Goal: Task Accomplishment & Management: Manage account settings

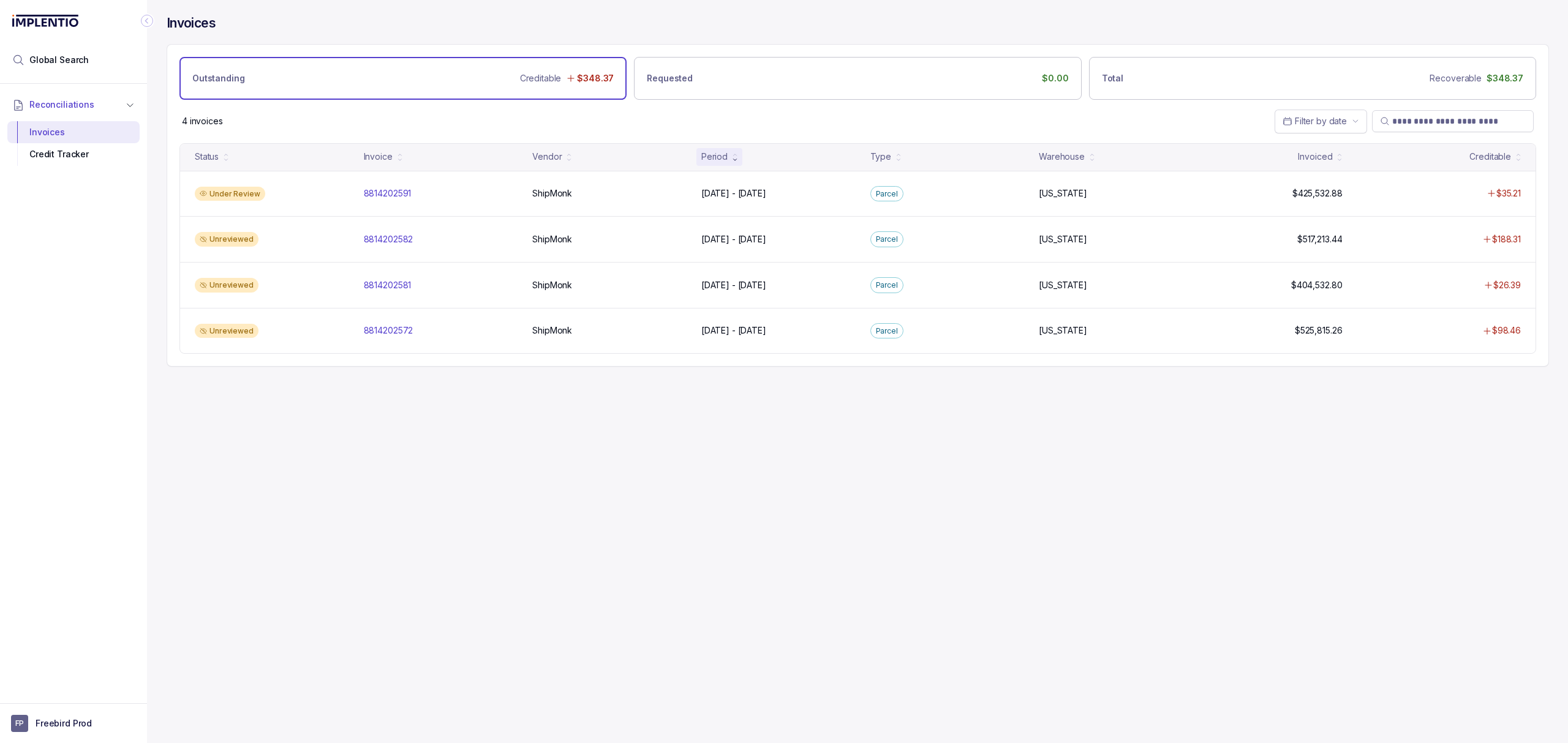
click at [476, 473] on div "Invoices Outstanding Creditable $348.37 Requested $0.00 Total Recoverable $348.…" at bounding box center [852, 371] width 1412 height 743
click at [474, 462] on div "Invoices Outstanding Creditable $348.37 Requested $0.00 Total Recoverable $348.…" at bounding box center [852, 371] width 1412 height 743
click at [479, 439] on div "Invoices Outstanding Creditable $348.37 Requested $0.00 Total Recoverable $348.…" at bounding box center [852, 371] width 1412 height 743
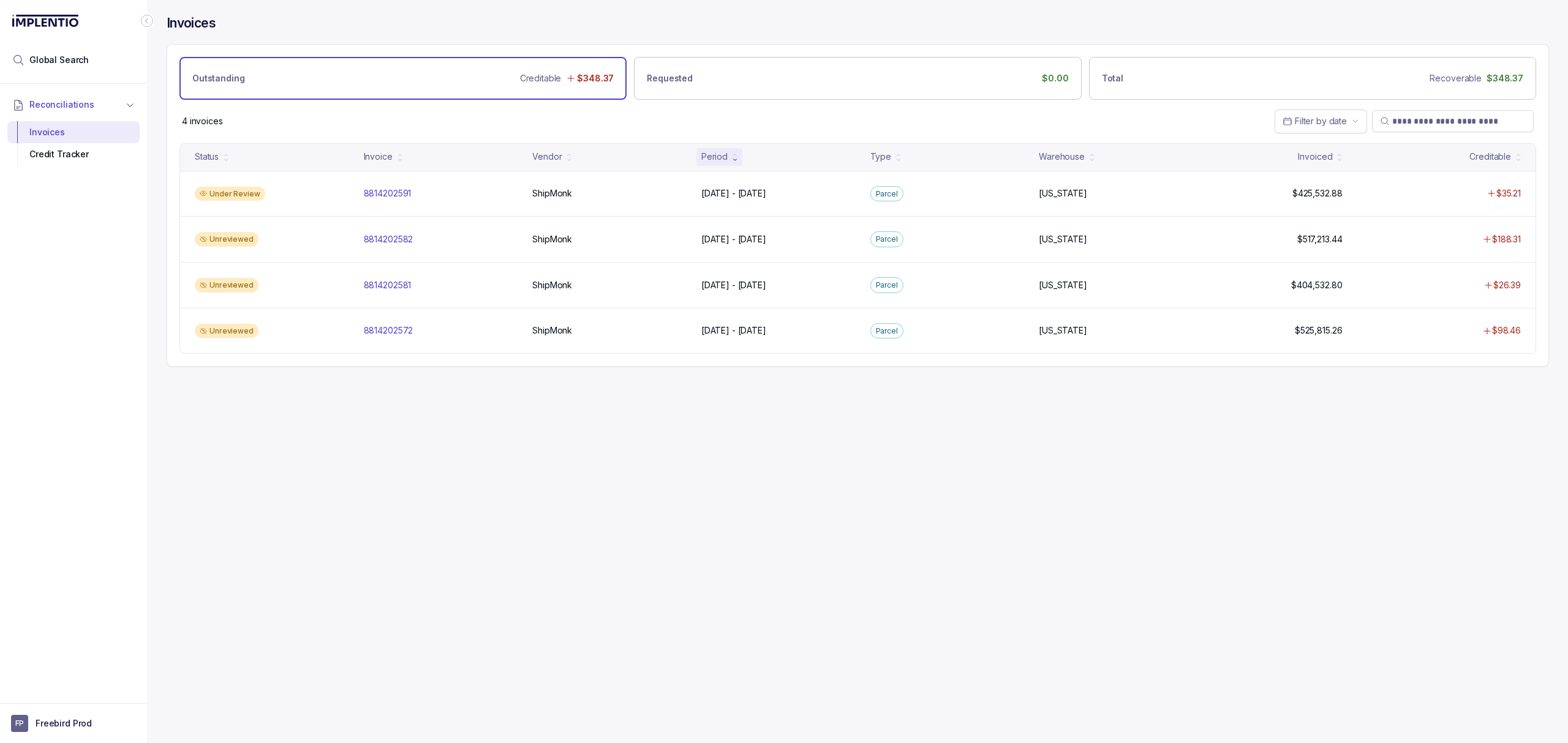
drag, startPoint x: 483, startPoint y: 442, endPoint x: 508, endPoint y: 458, distance: 29.7
click at [490, 450] on div "Invoices Outstanding Creditable $348.37 Requested $0.00 Total Recoverable $348.…" at bounding box center [852, 371] width 1412 height 743
click at [492, 466] on div "Invoices Outstanding Creditable $348.37 Requested $0.00 Total Recoverable $348.…" at bounding box center [852, 371] width 1412 height 743
click at [491, 467] on div "Invoices Outstanding Creditable $348.37 Requested $0.00 Total Recoverable $348.…" at bounding box center [852, 371] width 1412 height 743
drag, startPoint x: 493, startPoint y: 463, endPoint x: 500, endPoint y: 461, distance: 7.3
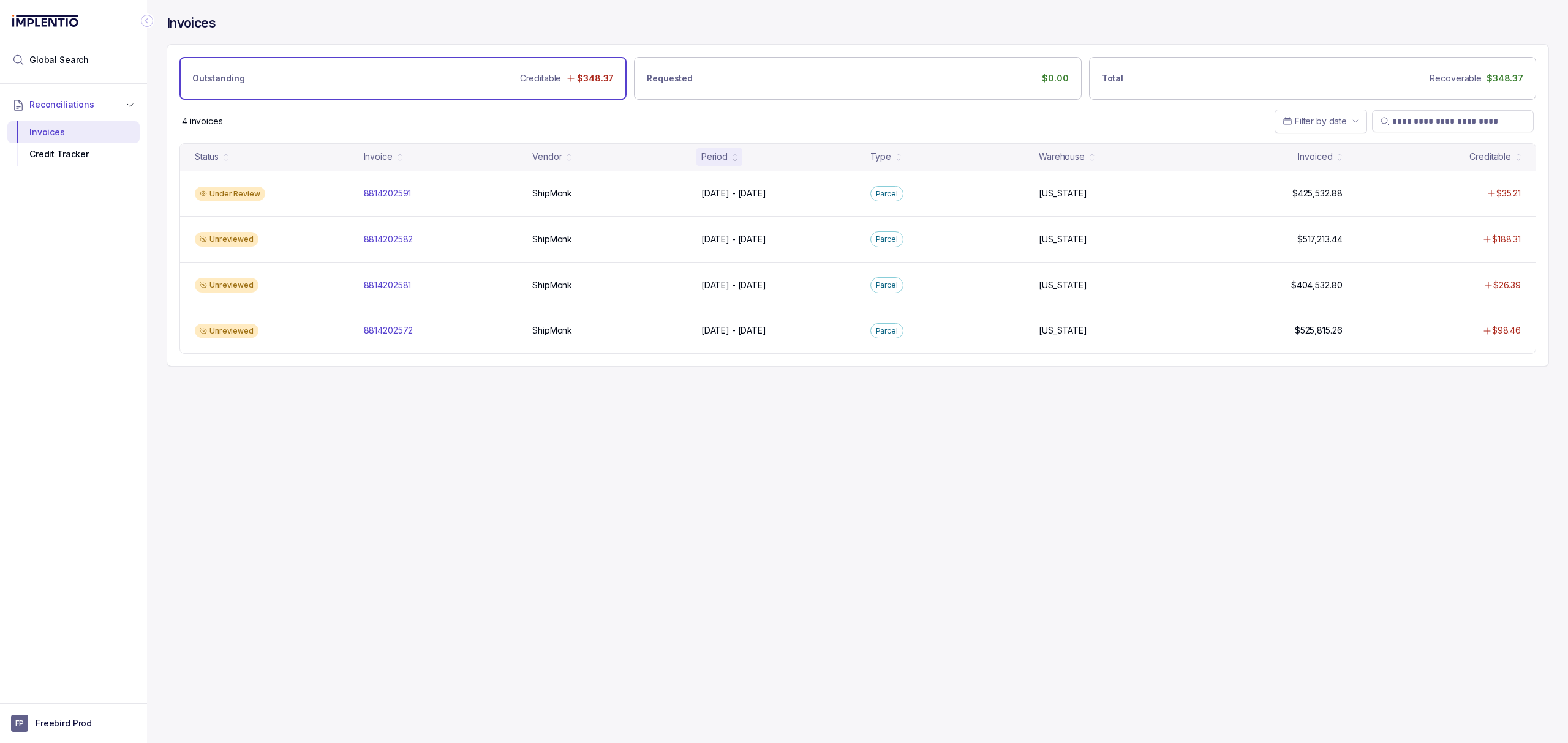
click at [494, 463] on div "Invoices Outstanding Creditable $348.37 Requested $0.00 Total Recoverable $348.…" at bounding box center [852, 371] width 1412 height 743
drag, startPoint x: 534, startPoint y: 436, endPoint x: 577, endPoint y: 424, distance: 44.6
click at [536, 436] on div "Invoices Outstanding Creditable $348.37 Requested $0.00 Total Recoverable $348.…" at bounding box center [852, 371] width 1412 height 743
click at [580, 388] on div "Invoices Outstanding Creditable $348.37 Requested $0.00 Total Recoverable $348.…" at bounding box center [852, 371] width 1412 height 743
click at [567, 415] on div "Invoices Outstanding Creditable $348.37 Requested $0.00 Total Recoverable $348.…" at bounding box center [852, 371] width 1412 height 743
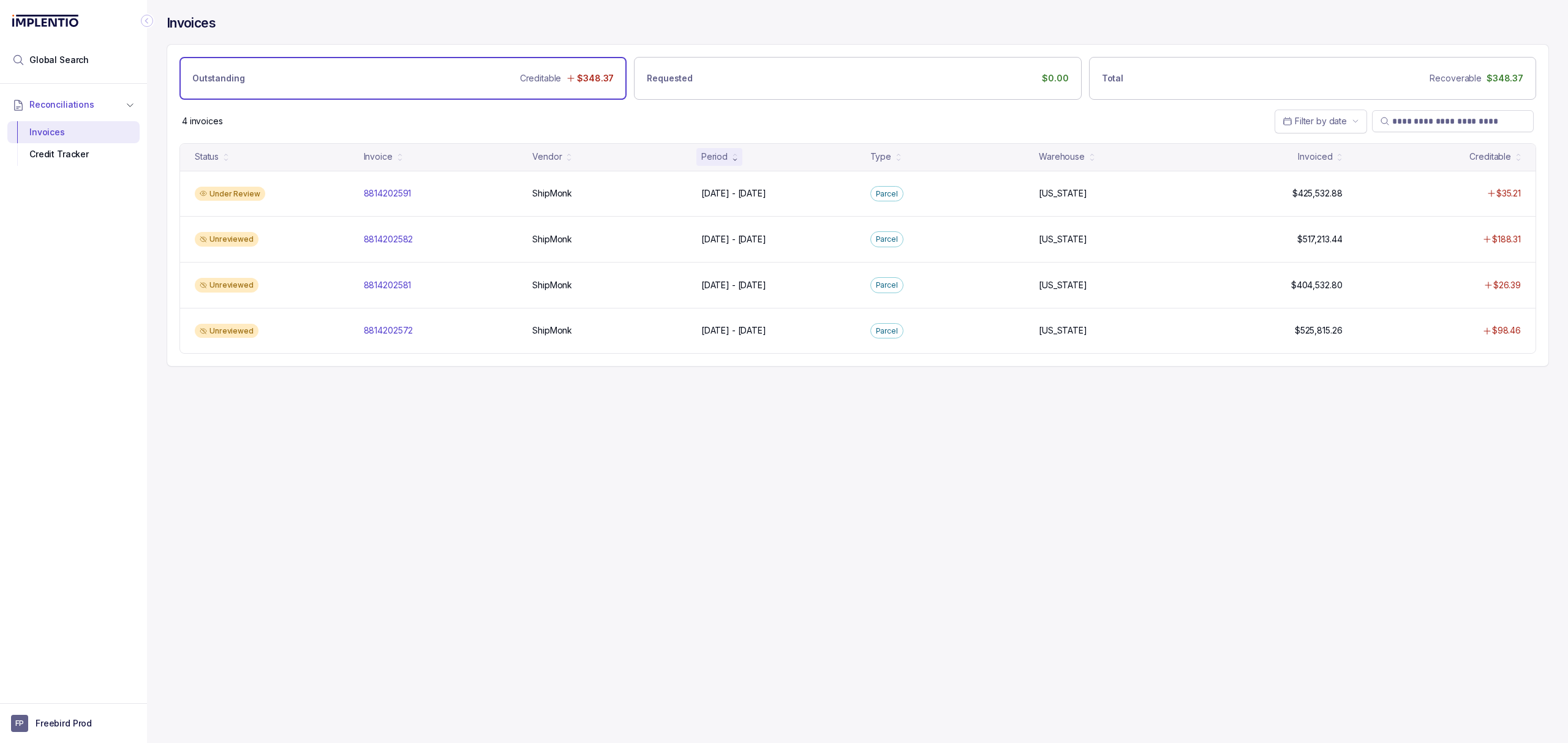
click at [549, 422] on div "Invoices Outstanding Creditable $348.37 Requested $0.00 Total Recoverable $348.…" at bounding box center [852, 371] width 1412 height 743
click at [498, 427] on div "Invoices Outstanding Creditable $348.37 Requested $0.00 Total Recoverable $348.…" at bounding box center [852, 371] width 1412 height 743
click at [497, 424] on div "Invoices Outstanding Creditable $348.37 Requested $0.00 Total Recoverable $348.…" at bounding box center [852, 371] width 1412 height 743
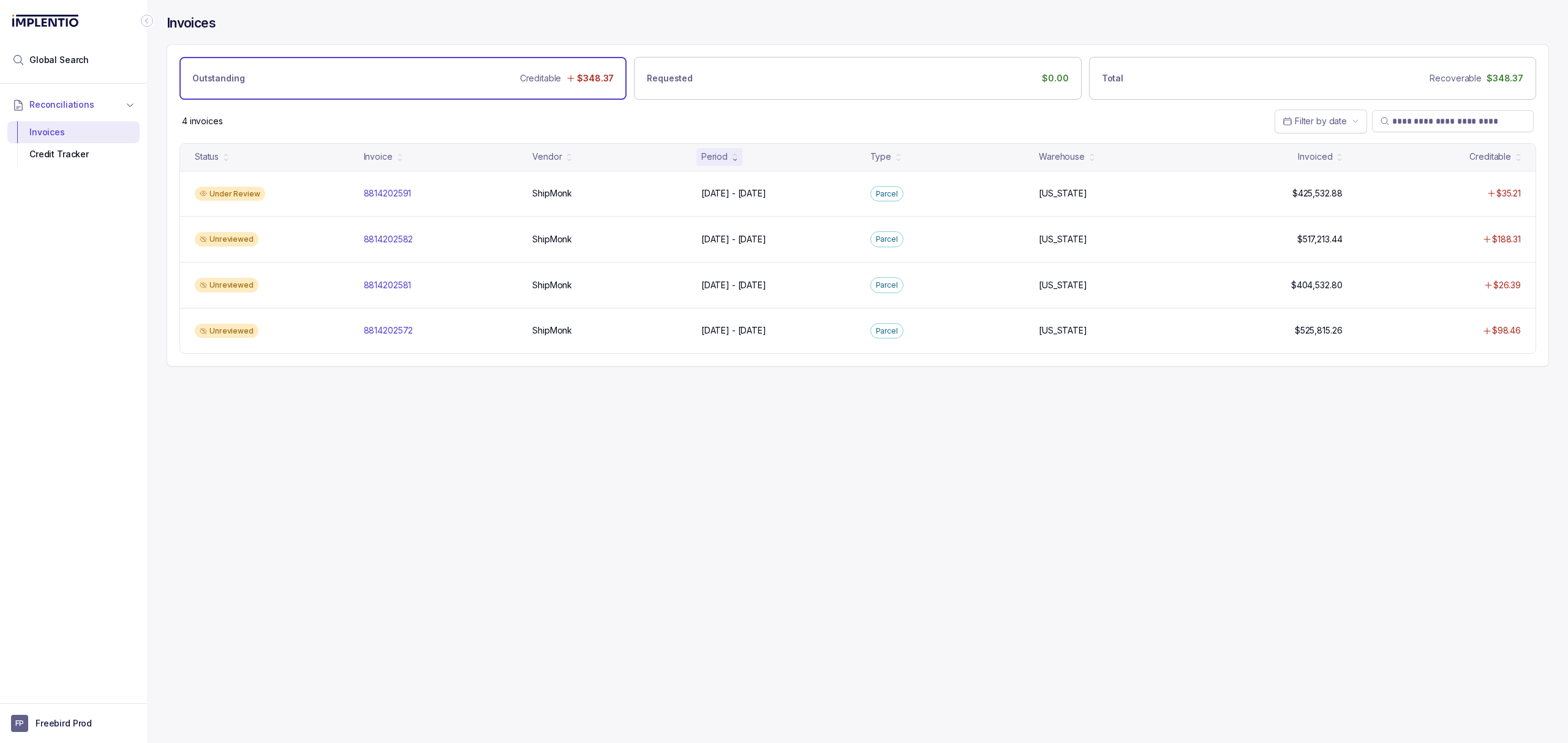
click at [497, 424] on div "Invoices Outstanding Creditable $348.37 Requested $0.00 Total Recoverable $348.…" at bounding box center [852, 371] width 1412 height 743
click at [485, 432] on div "Invoices Outstanding Creditable $348.37 Requested $0.00 Total Recoverable $348.…" at bounding box center [852, 371] width 1412 height 743
click at [431, 499] on div "Invoices Outstanding Creditable $348.37 Requested $0.00 Total Recoverable $348.…" at bounding box center [852, 371] width 1412 height 743
click at [422, 496] on div "Invoices Outstanding Creditable $348.37 Requested $0.00 Total Recoverable $348.…" at bounding box center [852, 371] width 1412 height 743
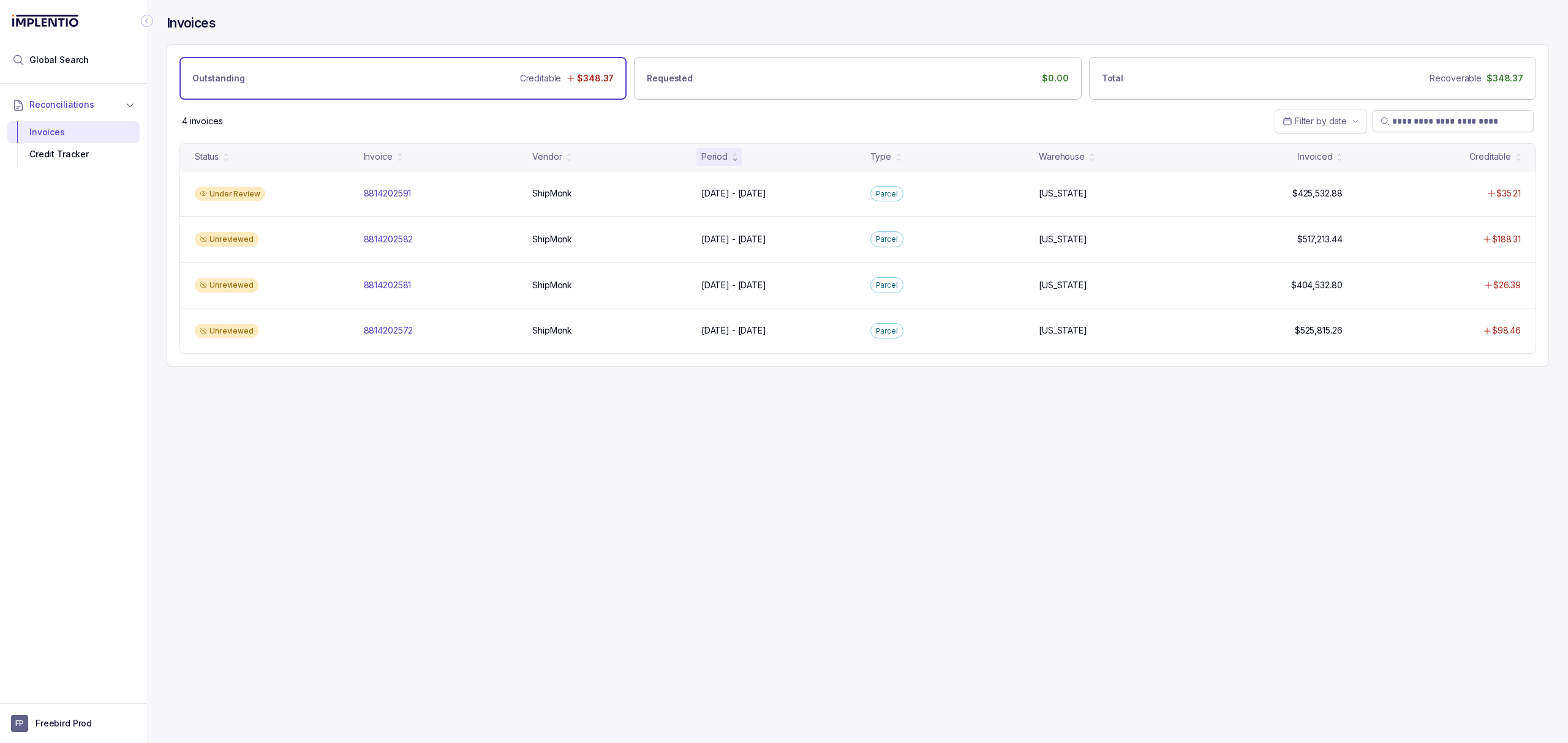
click at [454, 505] on div "Invoices Outstanding Creditable $348.37 Requested $0.00 Total Recoverable $348.…" at bounding box center [852, 371] width 1412 height 743
click at [305, 599] on div "Invoices Outstanding Creditable $348.37 Requested $0.00 Total Recoverable $348.…" at bounding box center [852, 371] width 1412 height 743
click at [362, 580] on div "Invoices Outstanding Creditable $348.37 Requested $0.00 Total Recoverable $348.…" at bounding box center [852, 371] width 1412 height 743
click at [371, 538] on div "Invoices Outstanding Creditable $348.37 Requested $0.00 Total Recoverable $348.…" at bounding box center [852, 371] width 1412 height 743
click at [324, 488] on div "Invoices Outstanding Creditable $348.37 Requested $0.00 Total Recoverable $348.…" at bounding box center [852, 371] width 1412 height 743
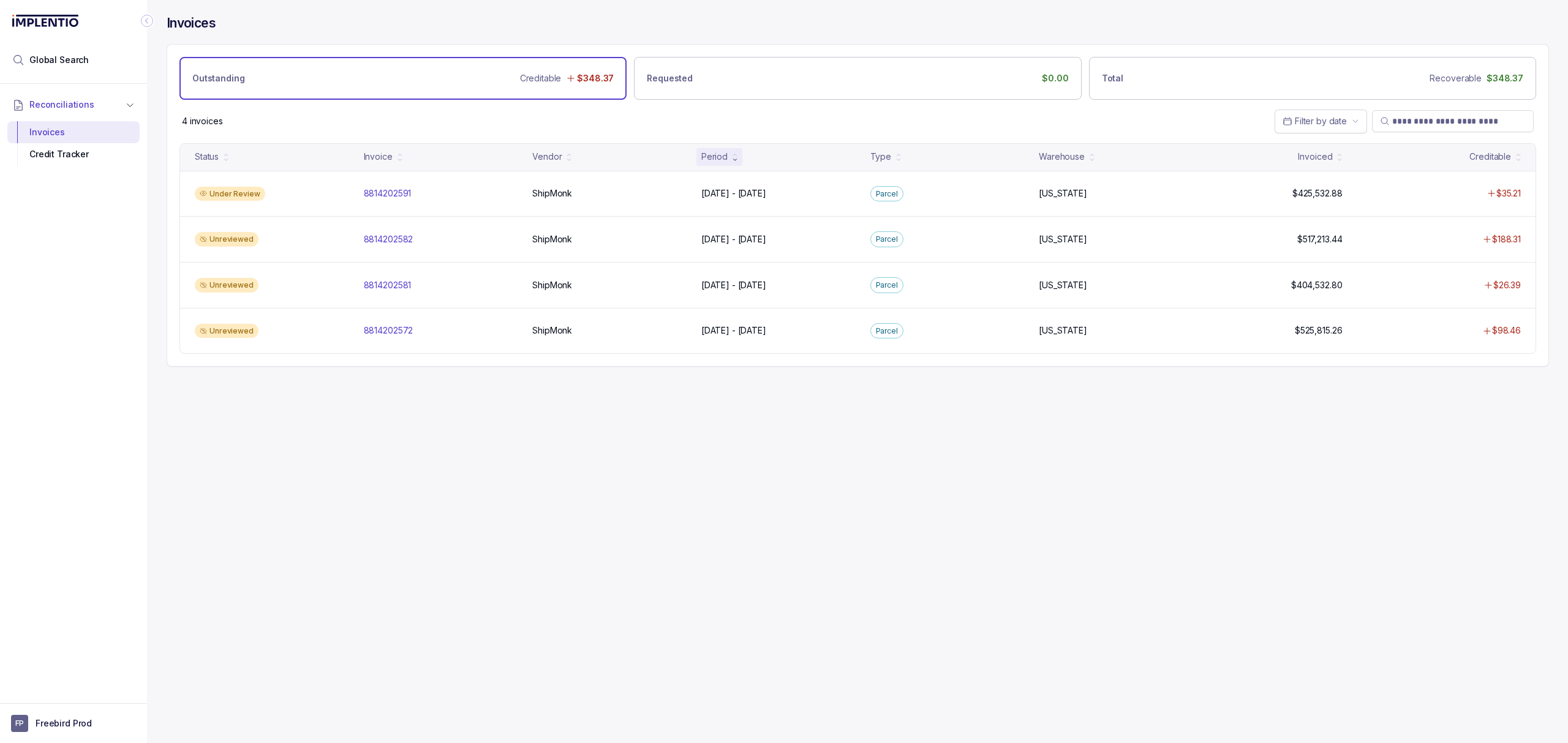
click at [393, 459] on div "Invoices Outstanding Creditable $348.37 Requested $0.00 Total Recoverable $348.…" at bounding box center [852, 371] width 1412 height 743
click at [388, 466] on div "Invoices Outstanding Creditable $348.37 Requested $0.00 Total Recoverable $348.…" at bounding box center [852, 371] width 1412 height 743
click at [387, 465] on div "Invoices Outstanding Creditable $348.37 Requested $0.00 Total Recoverable $348.…" at bounding box center [852, 371] width 1412 height 743
click at [387, 461] on div "Invoices Outstanding Creditable $348.37 Requested $0.00 Total Recoverable $348.…" at bounding box center [852, 371] width 1412 height 743
drag, startPoint x: 387, startPoint y: 456, endPoint x: 388, endPoint y: 429, distance: 27.0
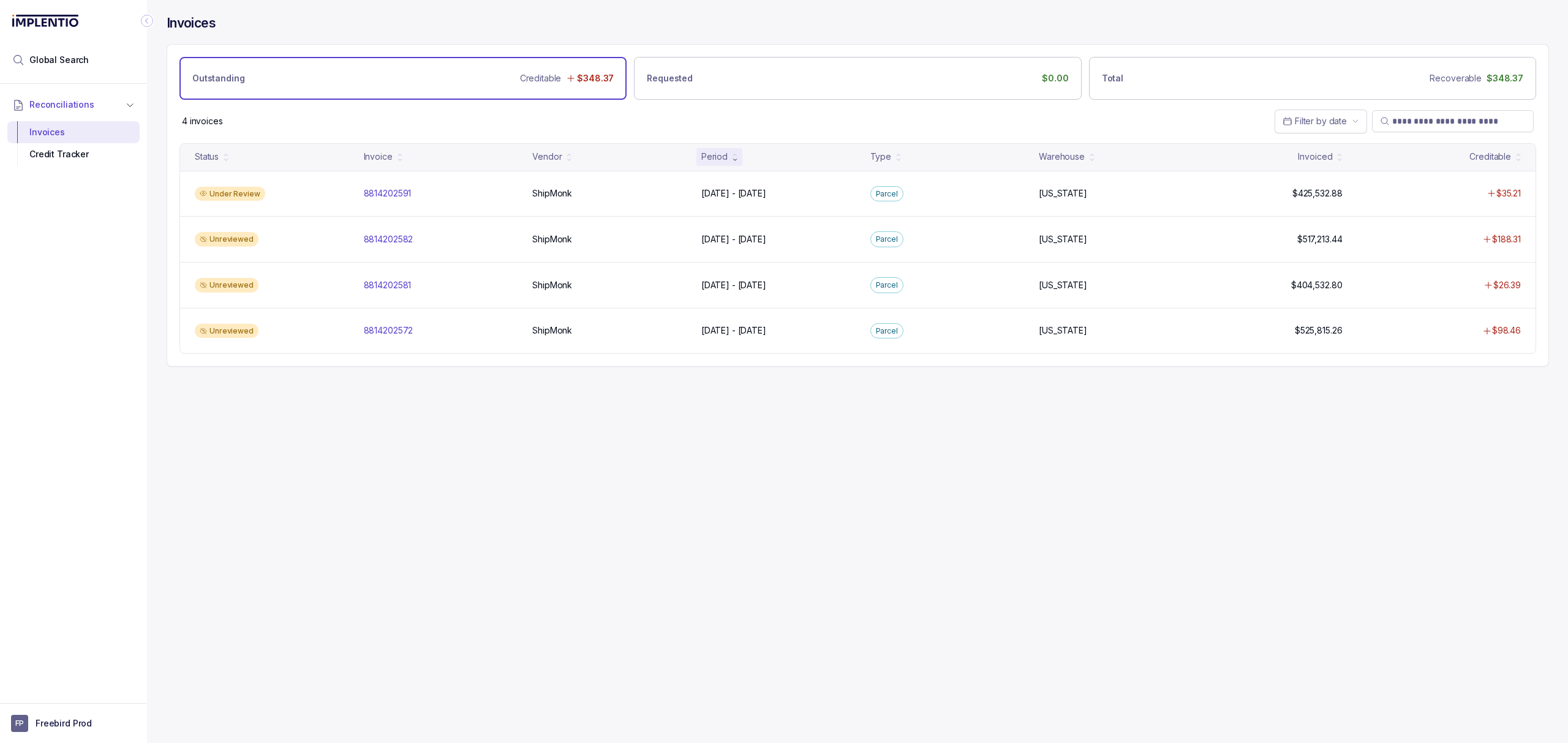
click at [387, 454] on div "Invoices Outstanding Creditable $348.37 Requested $0.00 Total Recoverable $348.…" at bounding box center [852, 371] width 1412 height 743
click at [383, 402] on div "Invoices Outstanding Creditable $348.37 Requested $0.00 Total Recoverable $348.…" at bounding box center [852, 371] width 1412 height 743
click at [385, 420] on div "Invoices Outstanding Creditable $348.37 Requested $0.00 Total Recoverable $348.…" at bounding box center [852, 371] width 1412 height 743
click at [439, 437] on div "Invoices Outstanding Creditable $348.37 Requested $0.00 Total Recoverable $348.…" at bounding box center [852, 371] width 1412 height 743
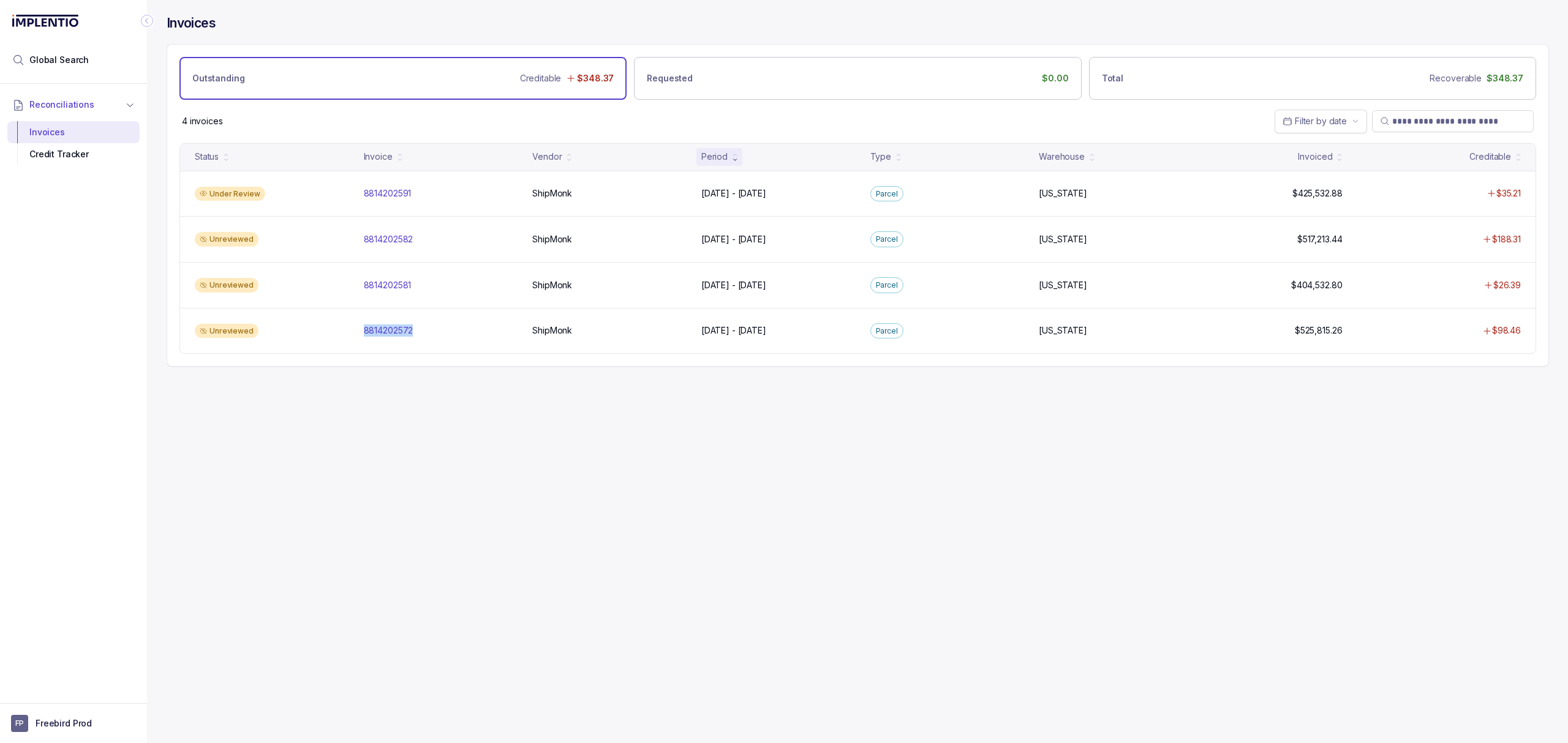
click at [439, 451] on div "Invoices Outstanding Creditable $348.37 Requested $0.00 Total Recoverable $348.…" at bounding box center [852, 371] width 1412 height 743
click at [403, 450] on div "Invoices Outstanding Creditable $348.37 Requested $0.00 Total Recoverable $348.…" at bounding box center [852, 371] width 1412 height 743
click at [445, 439] on div "Invoices Outstanding Creditable $348.37 Requested $0.00 Total Recoverable $348.…" at bounding box center [852, 371] width 1412 height 743
click at [535, 442] on div "Invoices Outstanding Creditable $348.37 Requested $0.00 Total Recoverable $348.…" at bounding box center [852, 371] width 1412 height 743
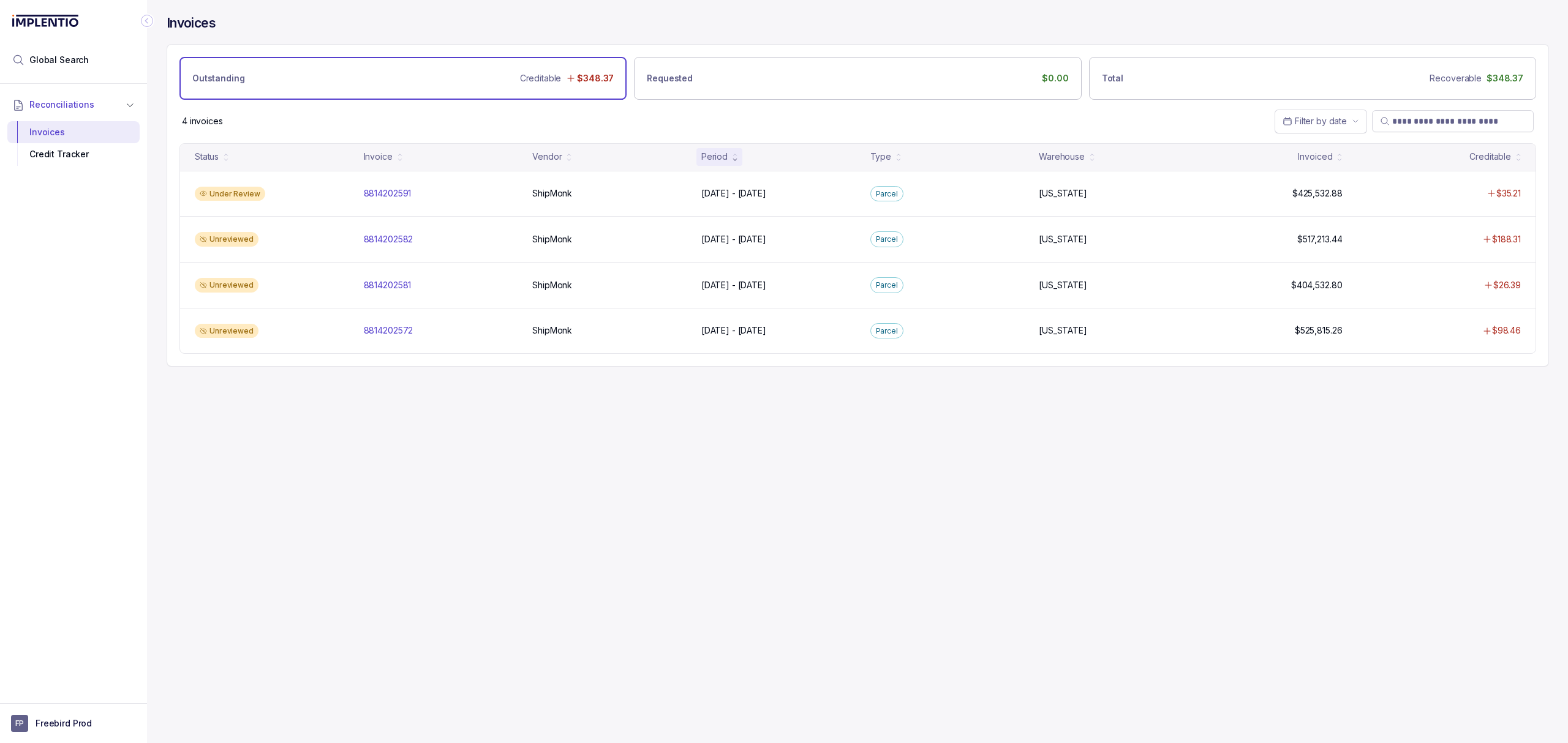
drag, startPoint x: 1414, startPoint y: 492, endPoint x: 1418, endPoint y: 461, distance: 31.3
click at [1415, 491] on div "Invoices Outstanding Creditable $348.37 Requested $0.00 Total Recoverable $348.…" at bounding box center [852, 371] width 1412 height 743
click at [1114, 482] on div "Invoices Outstanding Creditable $348.37 Requested $0.00 Total Recoverable $348.…" at bounding box center [852, 371] width 1412 height 743
click at [1109, 480] on div "Invoices Outstanding Creditable $348.37 Requested $0.00 Total Recoverable $348.…" at bounding box center [852, 371] width 1412 height 743
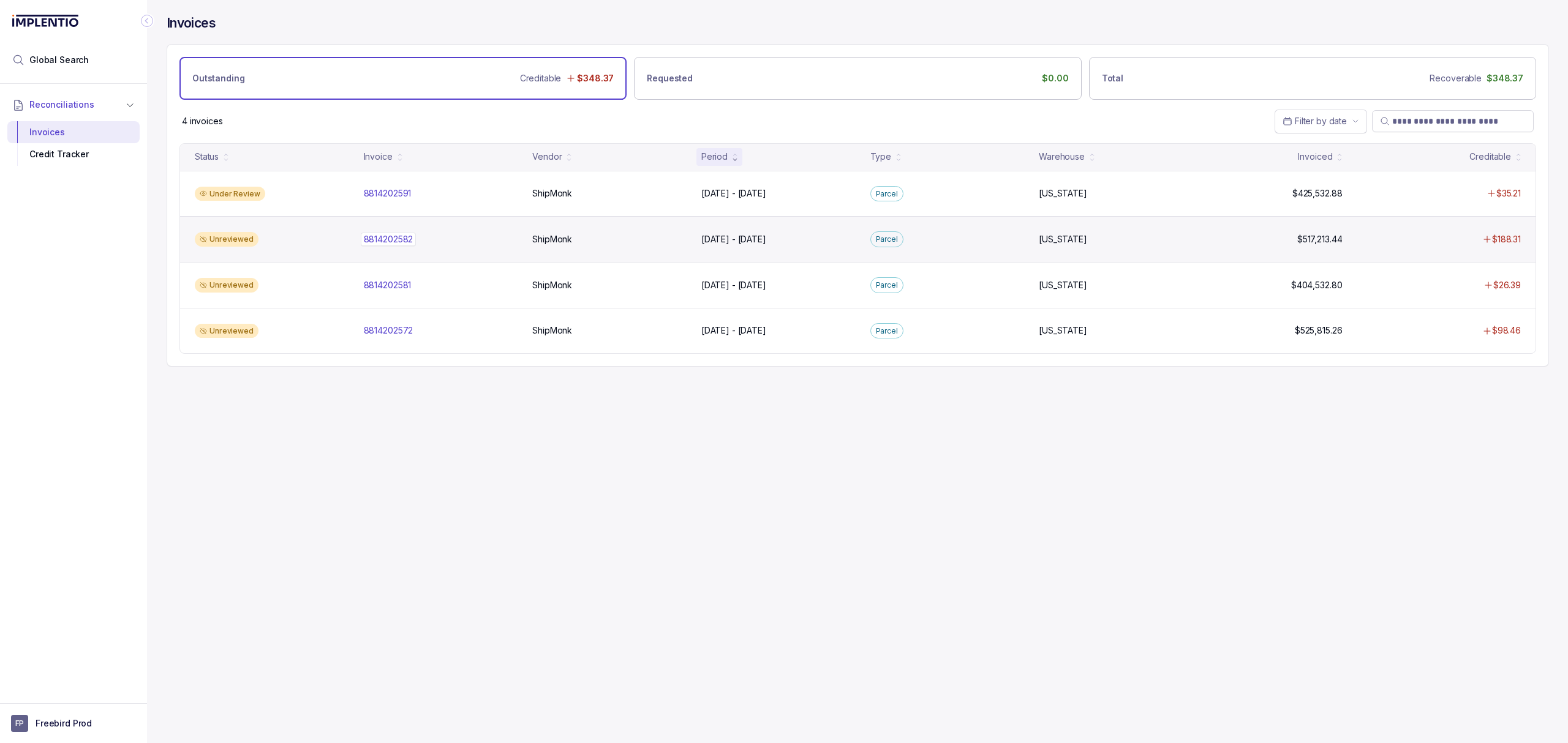
click at [390, 243] on p "8814202582" at bounding box center [388, 239] width 56 height 13
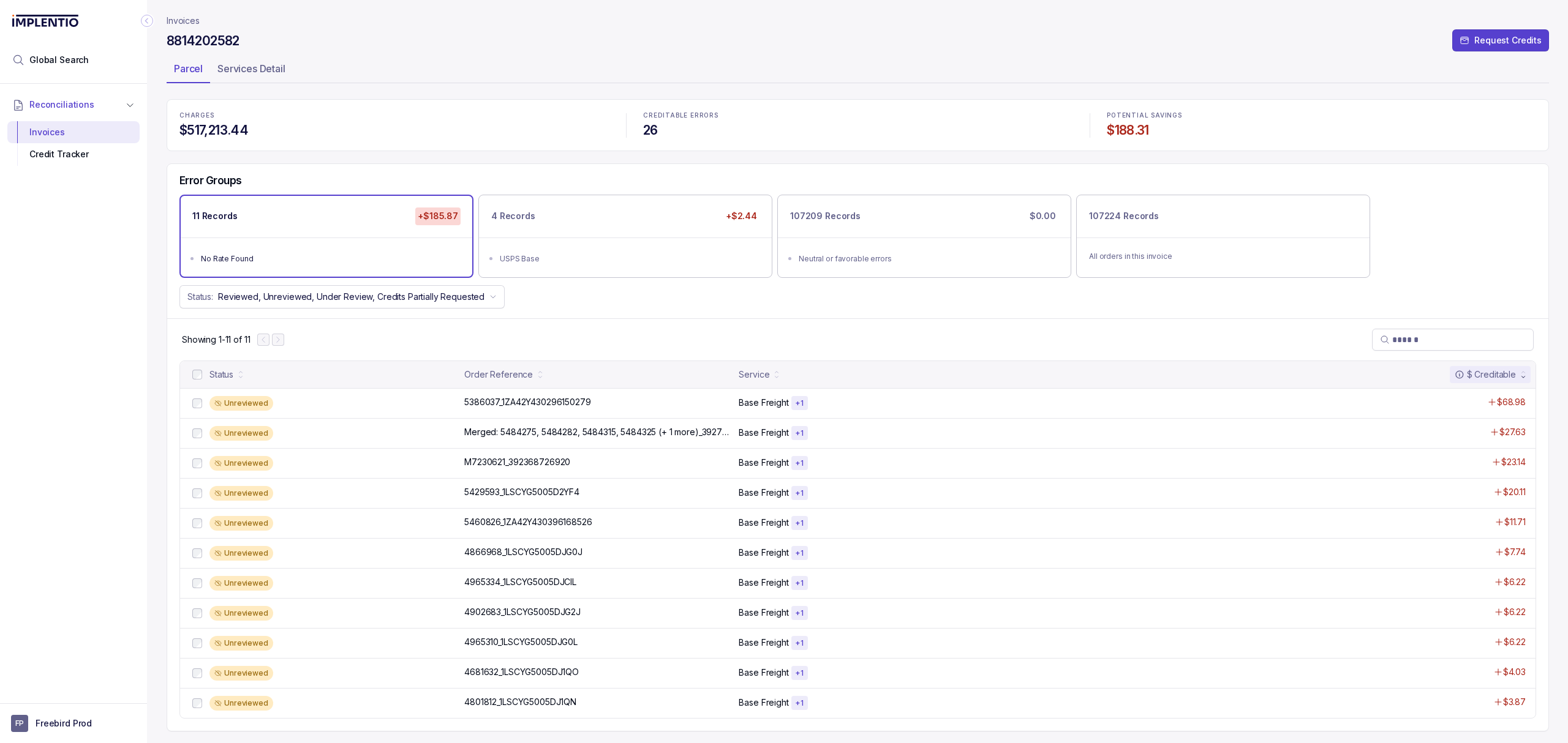
click at [569, 330] on div "Showing 1-11 of 11" at bounding box center [858, 339] width 1381 height 42
click at [583, 330] on div "Showing 1-11 of 11" at bounding box center [858, 339] width 1381 height 42
click at [719, 263] on div "USPS Base" at bounding box center [628, 259] width 259 height 13
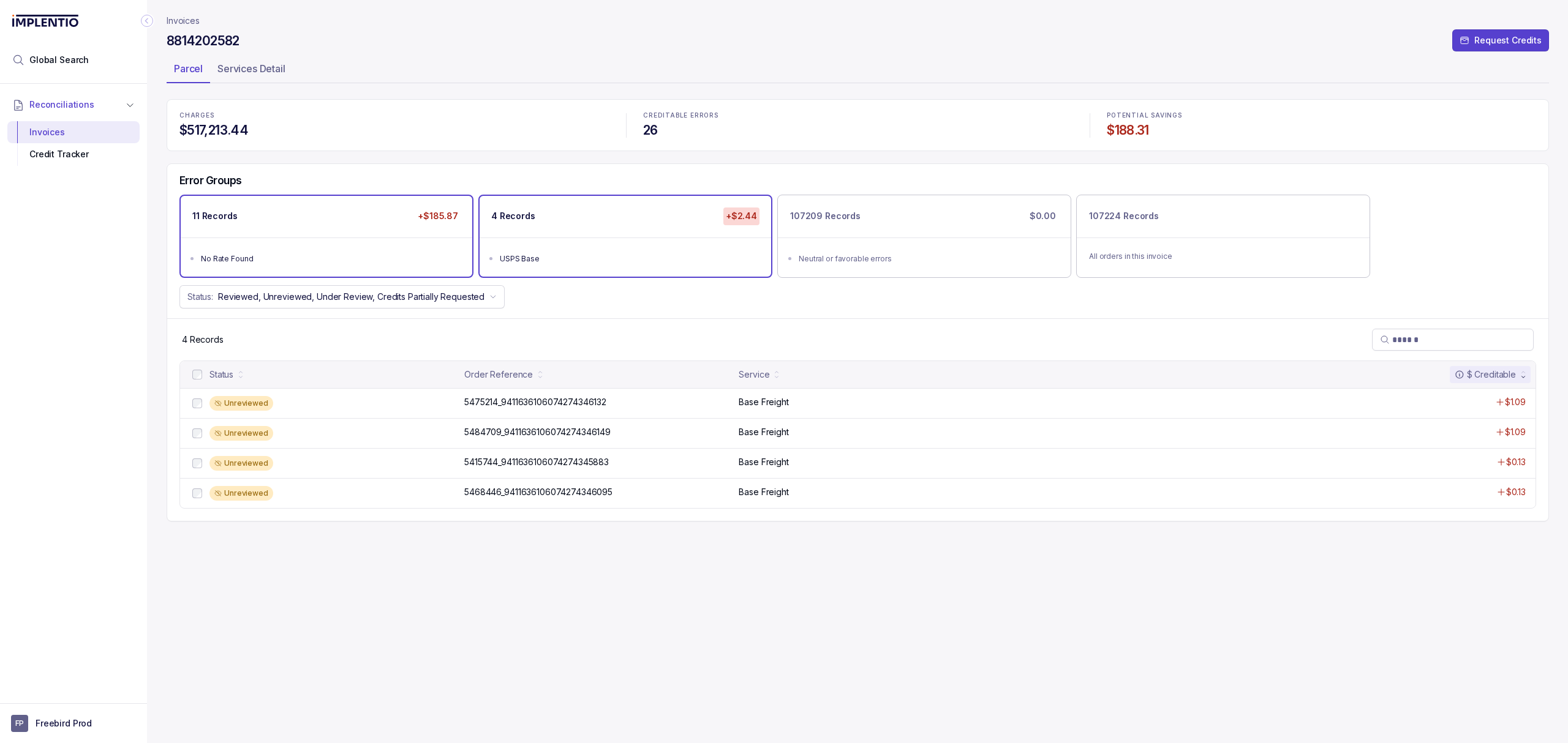
click at [451, 230] on div "11 Records +$185.87" at bounding box center [326, 216] width 291 height 41
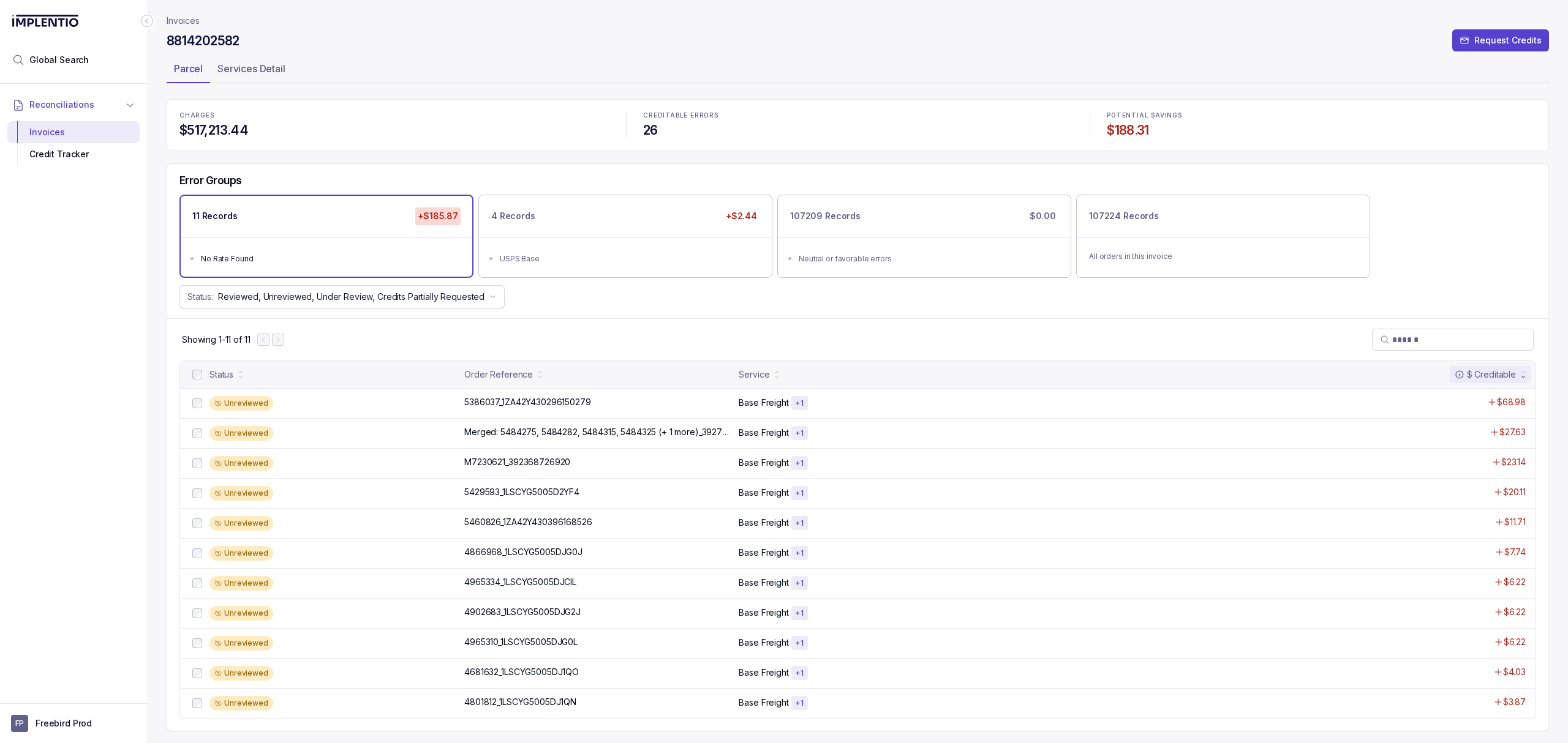
click at [585, 323] on div "Showing 1-11 of 11" at bounding box center [858, 339] width 1381 height 42
click at [574, 333] on div "Showing 1-11 of 11" at bounding box center [858, 339] width 1381 height 42
click at [499, 404] on p "5386037_1ZA42Y430296150279" at bounding box center [527, 402] width 133 height 13
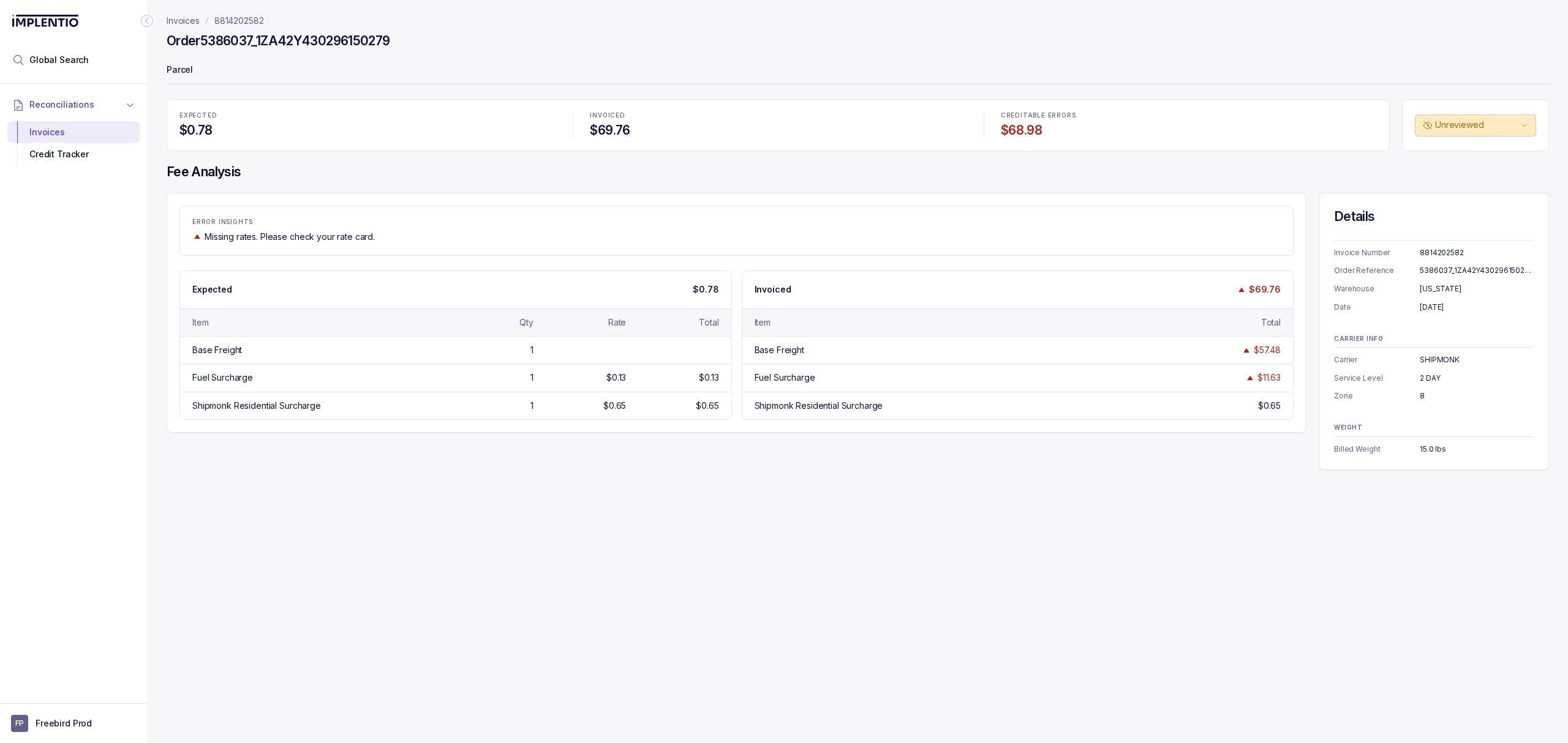
click at [1429, 450] on div "15.0 lbs" at bounding box center [1477, 449] width 114 height 13
click at [1441, 356] on div "SHIPMONK" at bounding box center [1477, 360] width 114 height 13
click at [636, 569] on div "Invoices 8814202582 Order 5386037_1ZA42Y430296150279 Parcel EXPECTED $0.78 INVO…" at bounding box center [852, 371] width 1412 height 743
drag, startPoint x: 602, startPoint y: 559, endPoint x: 595, endPoint y: 562, distance: 7.6
click at [600, 561] on div "Invoices 8814202582 Order 5386037_1ZA42Y430296150279 Parcel EXPECTED $0.78 INVO…" at bounding box center [852, 371] width 1412 height 743
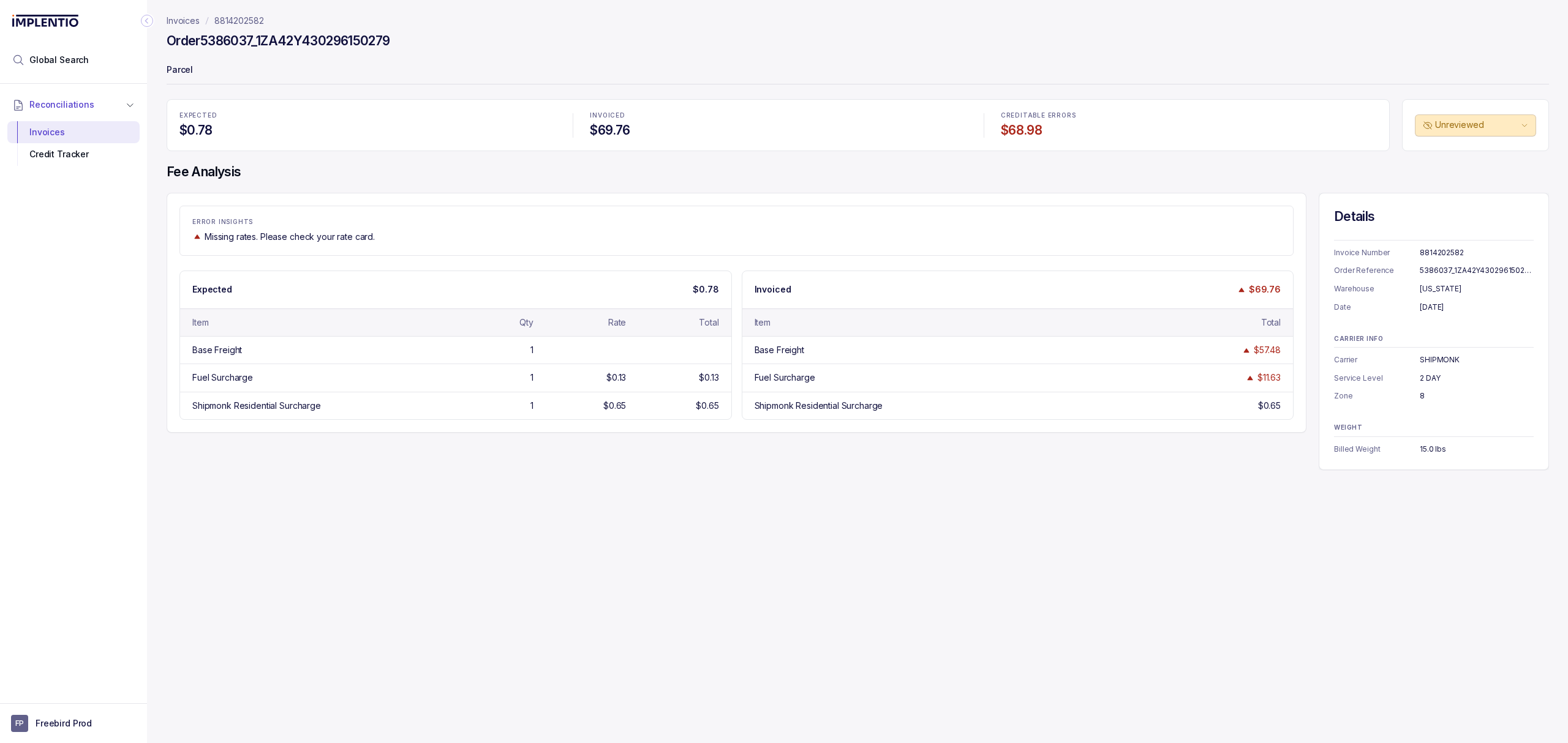
click at [525, 552] on div "Invoices 8814202582 Order 5386037_1ZA42Y430296150279 Parcel EXPECTED $0.78 INVO…" at bounding box center [852, 371] width 1412 height 743
click at [502, 547] on div "Invoices 8814202582 Order 5386037_1ZA42Y430296150279 Parcel EXPECTED $0.78 INVO…" at bounding box center [852, 371] width 1412 height 743
click at [285, 582] on div "Invoices 8814202582 Order 5386037_1ZA42Y430296150279 Parcel EXPECTED $0.78 INVO…" at bounding box center [852, 371] width 1412 height 743
click at [250, 19] on p "8814202582" at bounding box center [239, 21] width 50 height 13
click at [187, 23] on p "Invoices" at bounding box center [183, 21] width 33 height 13
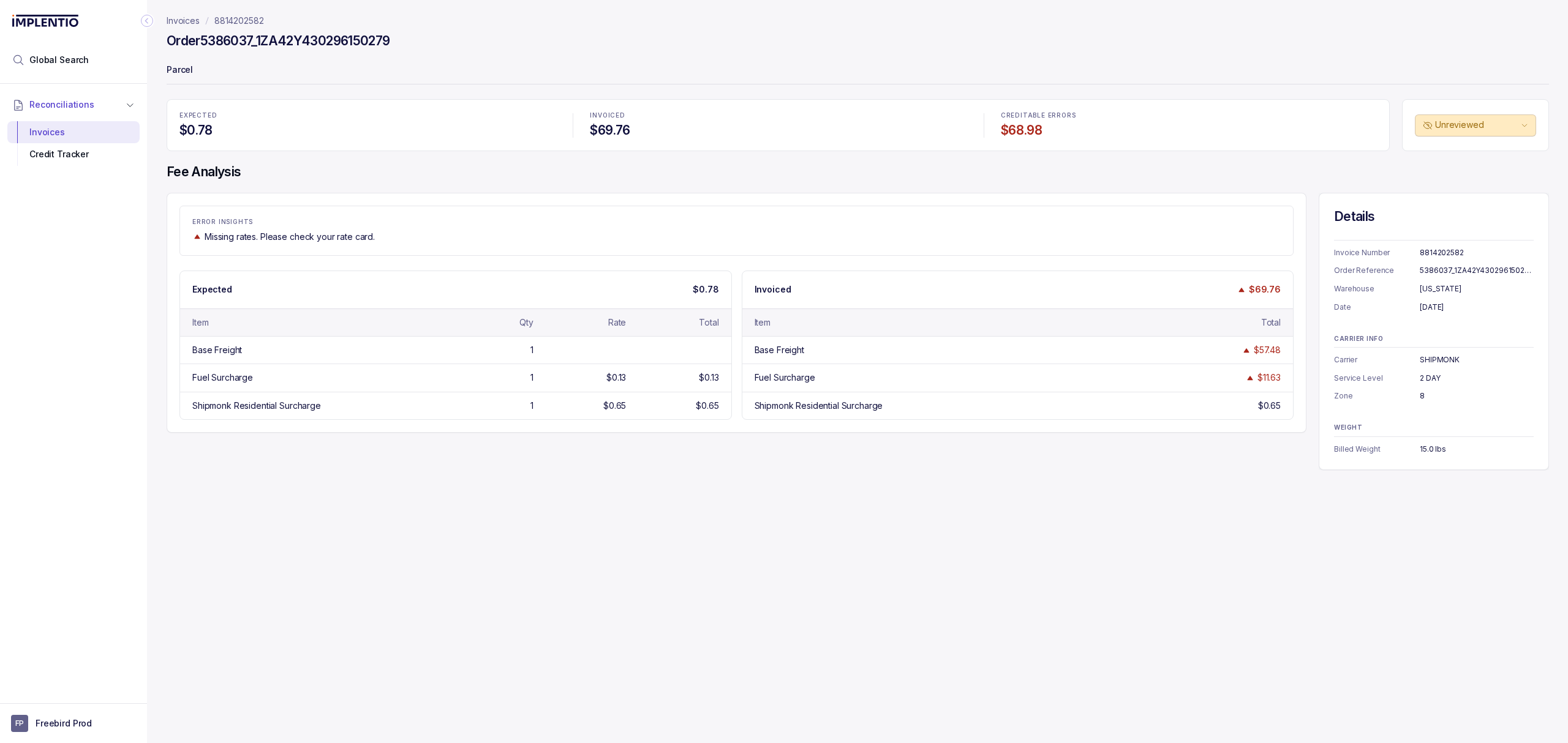
click at [164, 571] on div "Invoices 8814202582 Order 5386037_1ZA42Y430296150279 Parcel EXPECTED $0.78 INVO…" at bounding box center [852, 371] width 1412 height 743
click at [213, 547] on div "Invoices 8814202582 Order 5386037_1ZA42Y430296150279 Parcel EXPECTED $0.78 INVO…" at bounding box center [852, 371] width 1412 height 743
click at [395, 568] on div "Invoices 8814202582 Order 5386037_1ZA42Y430296150279 Parcel EXPECTED $0.78 INVO…" at bounding box center [852, 371] width 1412 height 743
click at [594, 566] on div "Invoices 8814202582 Order 5386037_1ZA42Y430296150279 Parcel EXPECTED $0.78 INVO…" at bounding box center [852, 371] width 1412 height 743
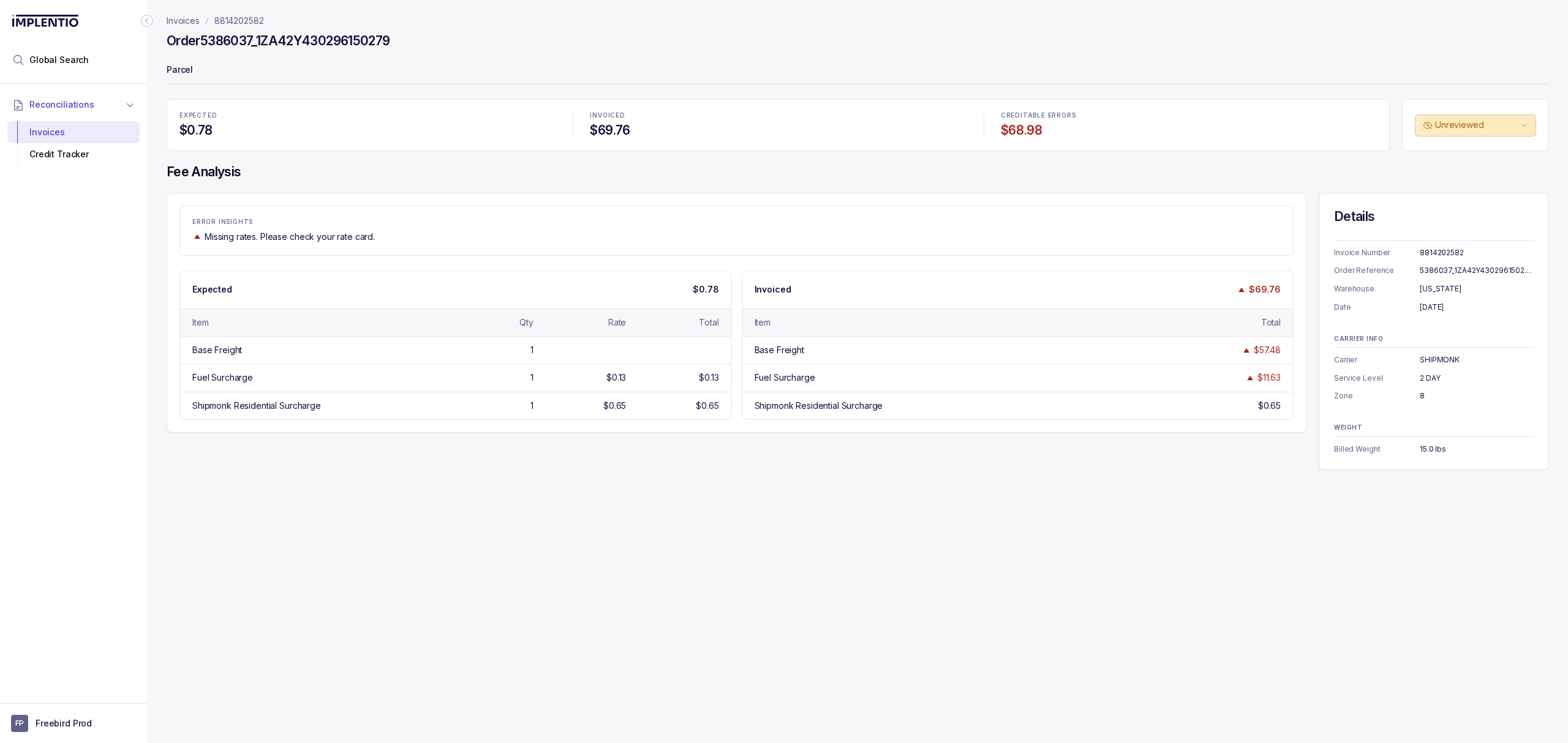
click at [527, 524] on div "Invoices 8814202582 Order 5386037_1ZA42Y430296150279 Parcel EXPECTED $0.78 INVO…" at bounding box center [852, 371] width 1412 height 743
click at [1177, 448] on div "ERROR INSIGHTS Missing rates. Please check your rate card. Expected $0.78 Item …" at bounding box center [857, 331] width 1382 height 277
click at [1148, 461] on div "ERROR INSIGHTS Missing rates. Please check your rate card. Expected $0.78 Item …" at bounding box center [857, 331] width 1382 height 277
click at [1075, 495] on div "Invoices 8814202582 Order 5386037_1ZA42Y430296150279 Parcel EXPECTED $0.78 INVO…" at bounding box center [852, 371] width 1412 height 743
click at [1075, 465] on div "ERROR INSIGHTS Missing rates. Please check your rate card. Expected $0.78 Item …" at bounding box center [857, 331] width 1382 height 277
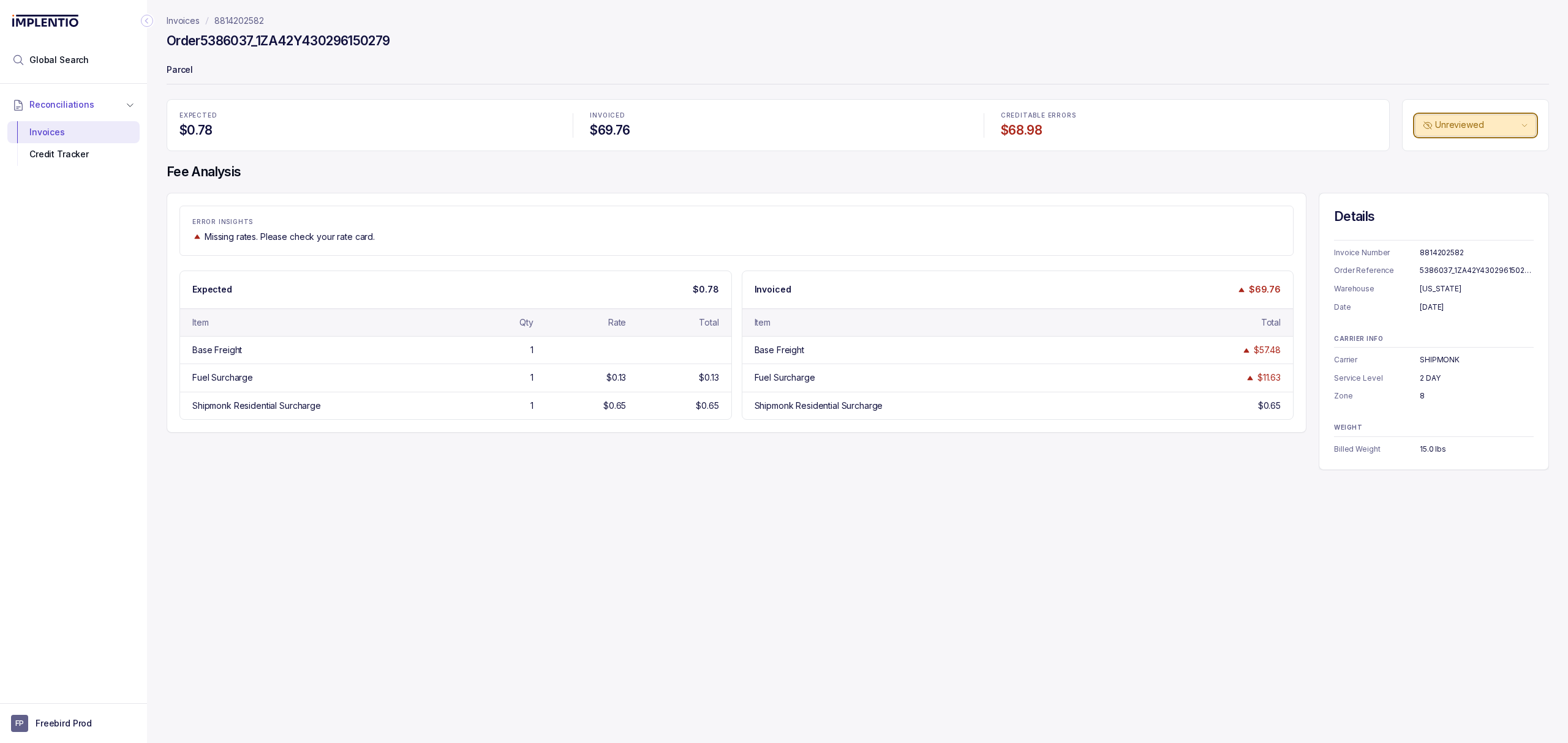
click at [1458, 128] on p "Unreviewed" at bounding box center [1476, 124] width 83 height 13
click at [492, 126] on h4 "$0.78" at bounding box center [367, 130] width 376 height 17
click at [248, 24] on p "8814202582" at bounding box center [239, 21] width 50 height 13
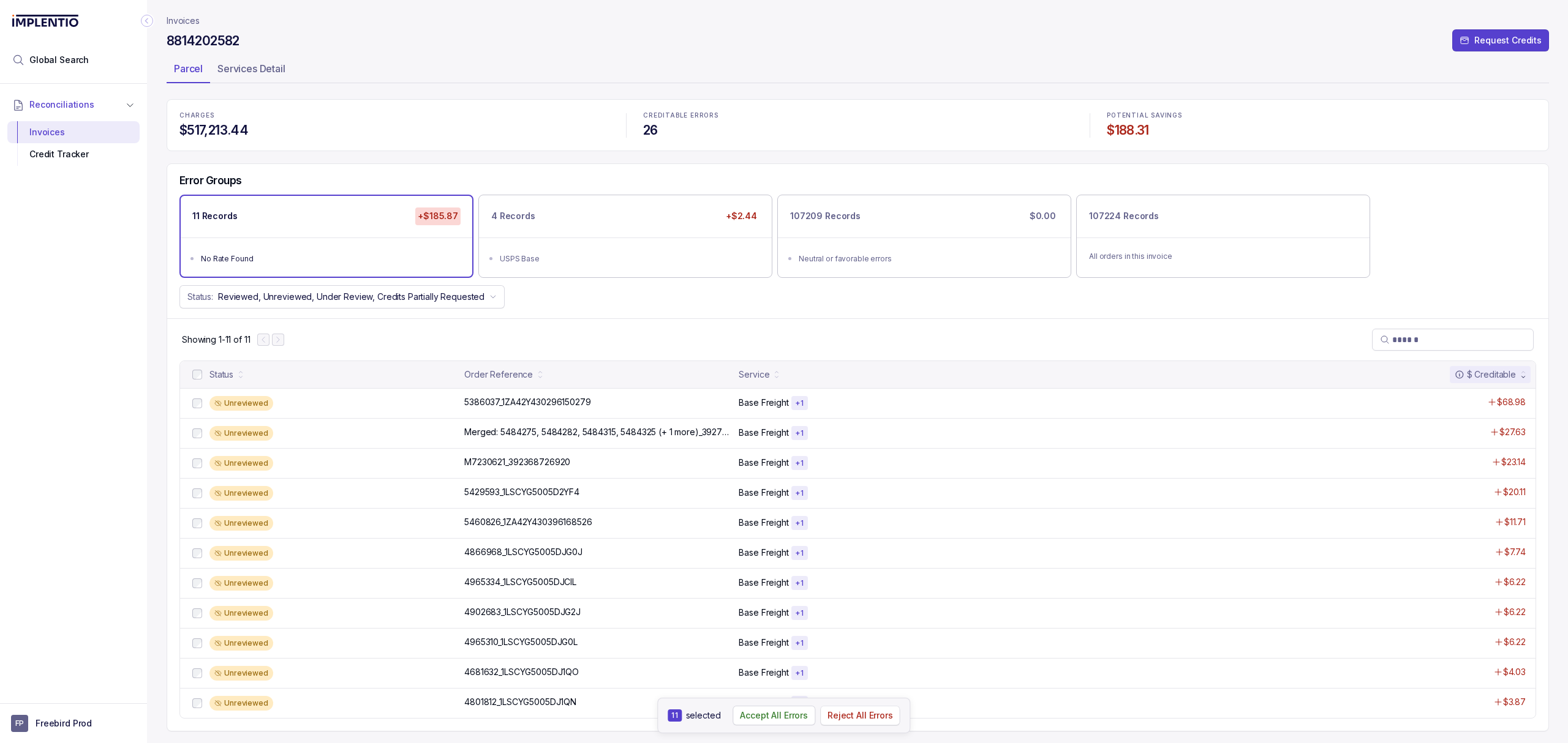
click at [870, 715] on p "Reject All Errors" at bounding box center [860, 716] width 65 height 13
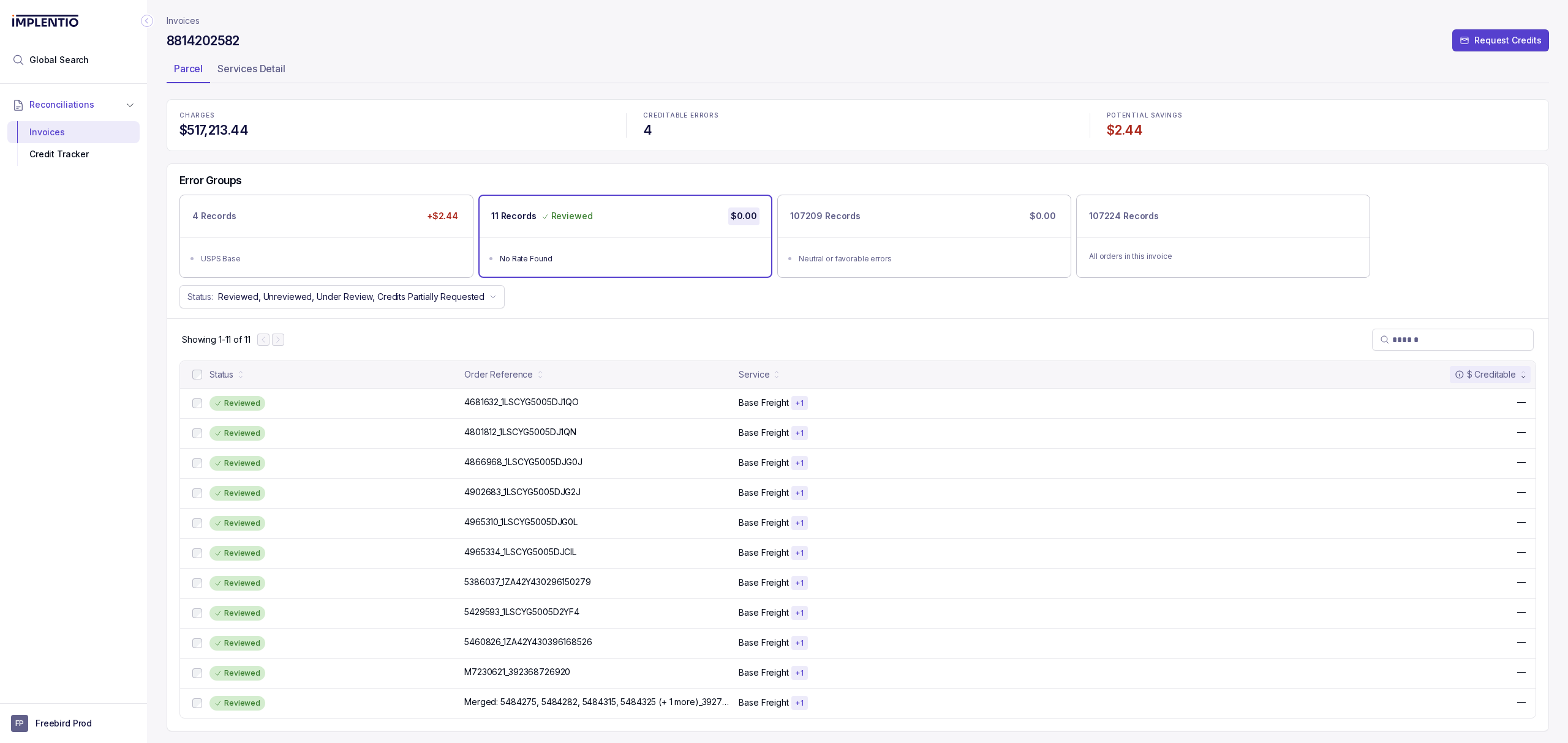
click at [568, 321] on div "Showing 1-11 of 11" at bounding box center [858, 339] width 1381 height 42
click at [608, 309] on div "Status: Reviewed, Unreviewed, Under Review, Credits Partially Requested" at bounding box center [858, 296] width 1381 height 23
click at [298, 221] on div "4 Records +$2.44" at bounding box center [326, 216] width 291 height 41
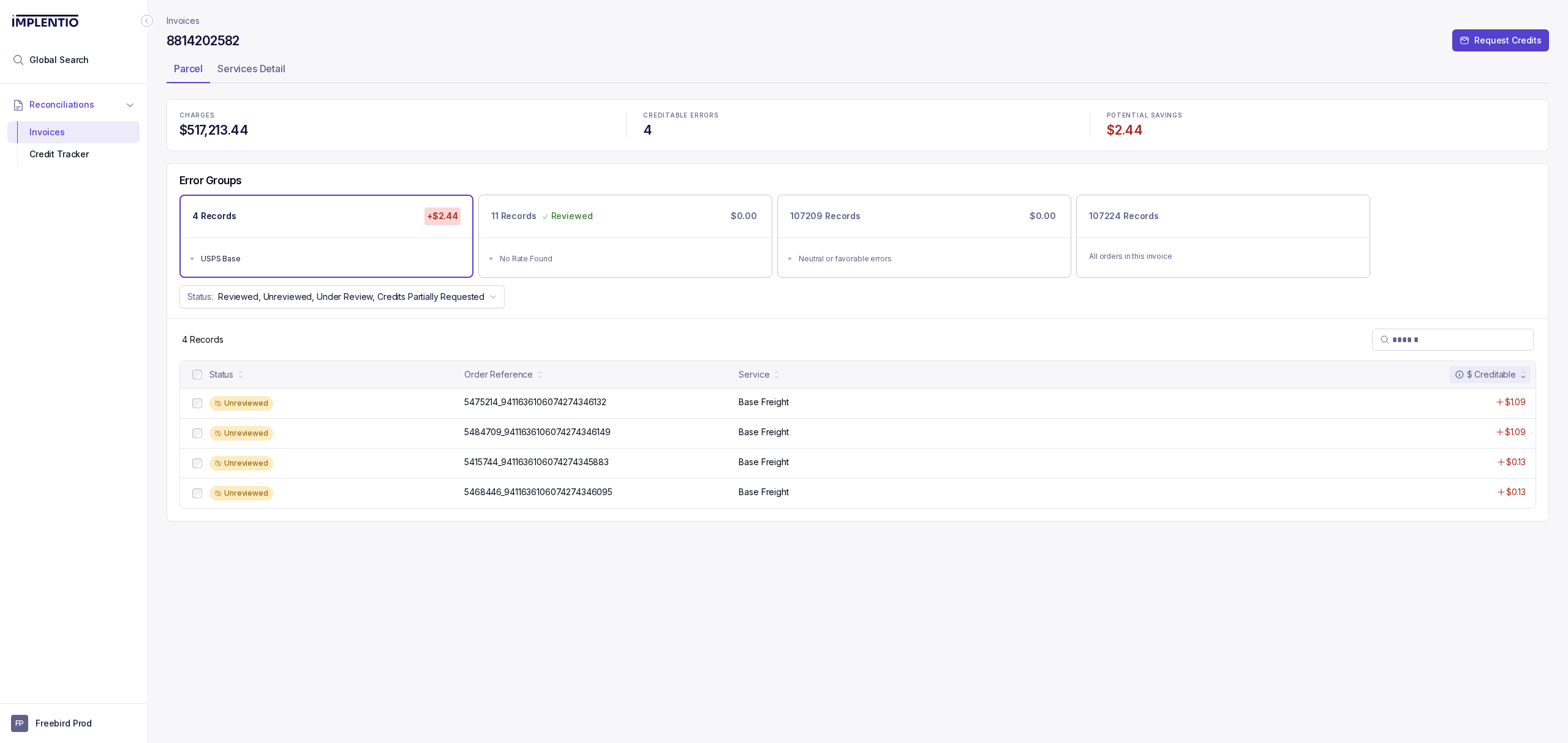
click at [485, 556] on div "Invoices 8814202582 Request Credits Parcel Services Detail CHARGES $517,213.44 …" at bounding box center [857, 371] width 1382 height 743
click at [485, 566] on div "Invoices 8814202582 Request Credits Parcel Services Detail CHARGES $517,213.44 …" at bounding box center [857, 371] width 1382 height 743
drag, startPoint x: 598, startPoint y: 550, endPoint x: 601, endPoint y: 542, distance: 8.5
click at [601, 549] on div "Invoices 8814202582 Request Credits Parcel Services Detail CHARGES $517,213.44 …" at bounding box center [857, 371] width 1382 height 743
drag, startPoint x: 594, startPoint y: 567, endPoint x: 601, endPoint y: 564, distance: 7.6
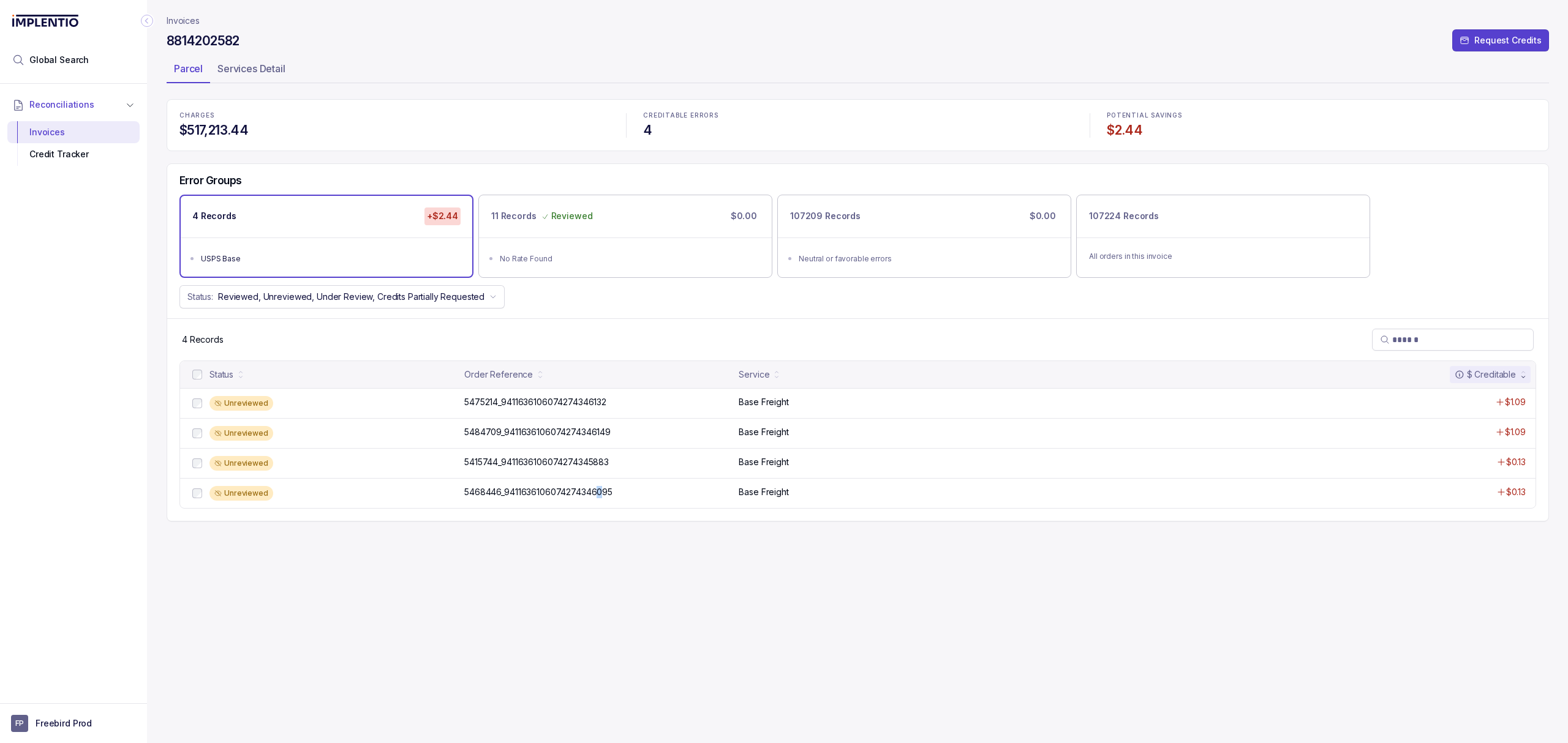
click at [595, 569] on div "Invoices 8814202582 Request Credits Parcel Services Detail CHARGES $517,213.44 …" at bounding box center [857, 371] width 1382 height 743
drag, startPoint x: 602, startPoint y: 567, endPoint x: 608, endPoint y: 566, distance: 6.1
click at [604, 567] on div "Invoices 8814202582 Request Credits Parcel Services Detail CHARGES $517,213.44 …" at bounding box center [857, 371] width 1382 height 743
click at [566, 620] on div "Invoices 8814202582 Request Credits Parcel Services Detail CHARGES $517,213.44 …" at bounding box center [857, 371] width 1382 height 743
drag, startPoint x: 539, startPoint y: 616, endPoint x: 571, endPoint y: 519, distance: 102.1
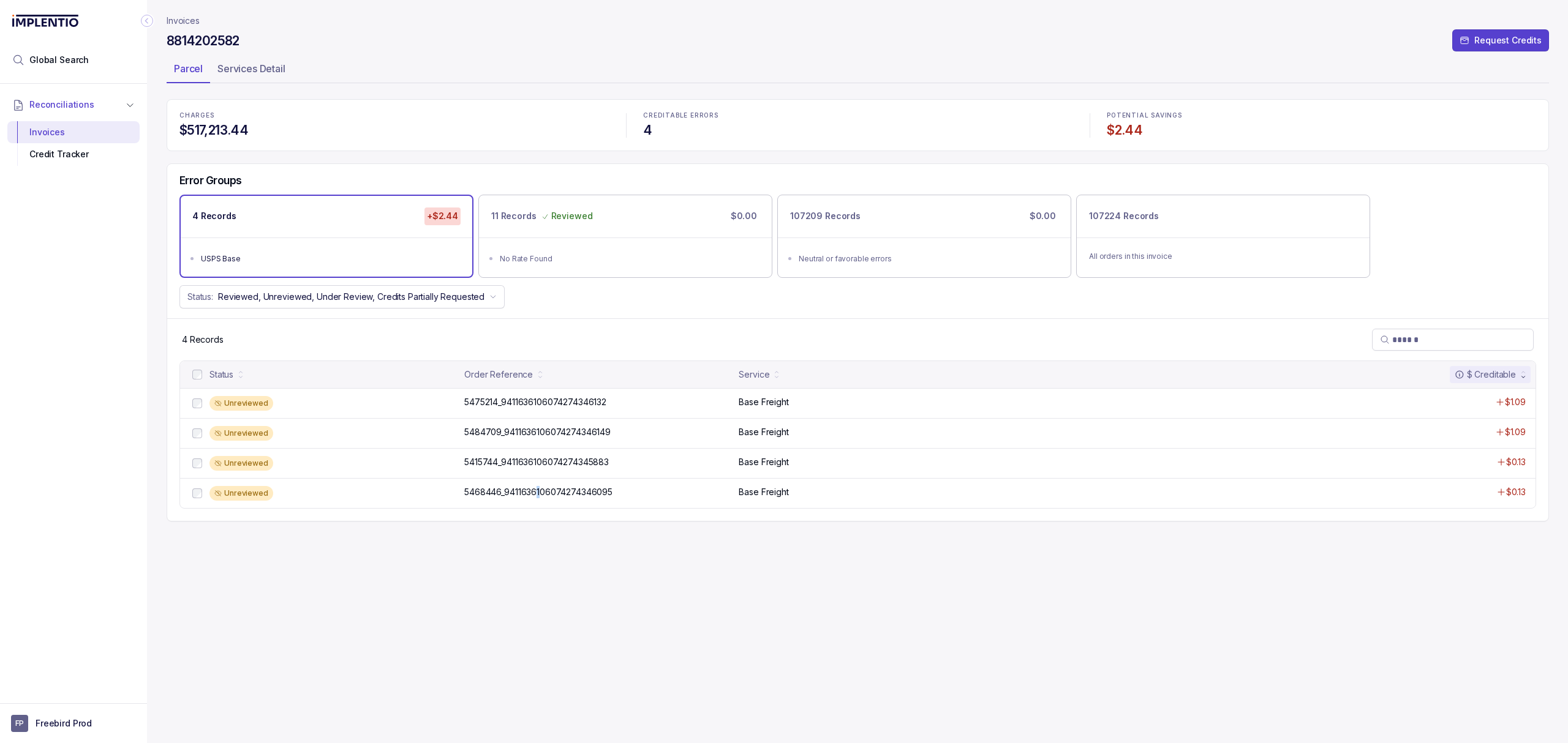
click at [540, 615] on div "Invoices 8814202582 Request Credits Parcel Services Detail CHARGES $517,213.44 …" at bounding box center [857, 371] width 1382 height 743
click at [571, 401] on p "5475214_9411636106074274346132" at bounding box center [535, 402] width 148 height 13
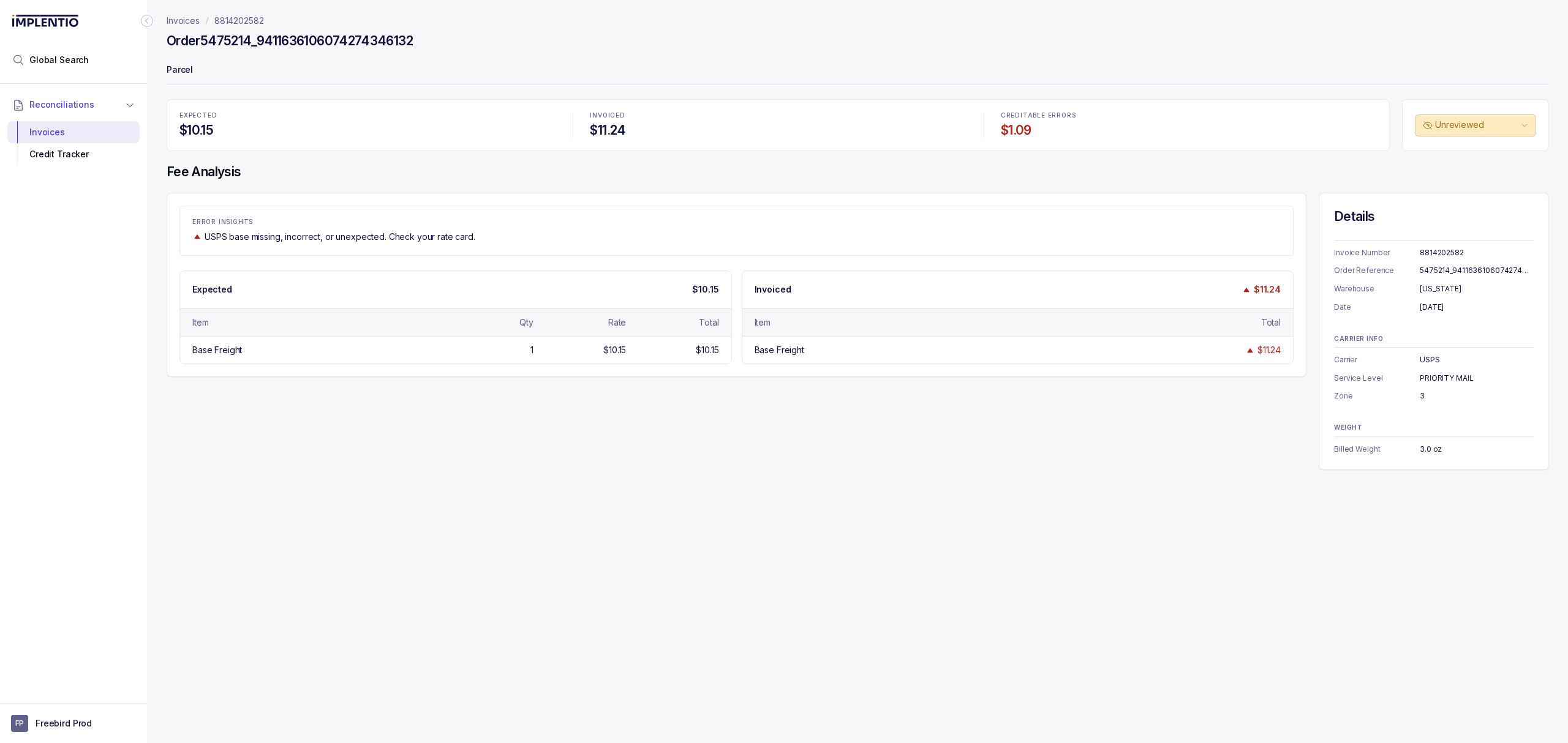
click at [465, 461] on div "ERROR INSIGHTS USPS base missing, incorrect, or unexpected. Check your rate car…" at bounding box center [857, 331] width 1382 height 277
click at [522, 436] on div "ERROR INSIGHTS USPS base missing, incorrect, or unexpected. Check your rate car…" at bounding box center [857, 331] width 1382 height 277
click at [574, 415] on div "ERROR INSIGHTS USPS base missing, incorrect, or unexpected. Check your rate car…" at bounding box center [857, 331] width 1382 height 277
click at [576, 411] on div "ERROR INSIGHTS USPS base missing, incorrect, or unexpected. Check your rate car…" at bounding box center [857, 331] width 1382 height 277
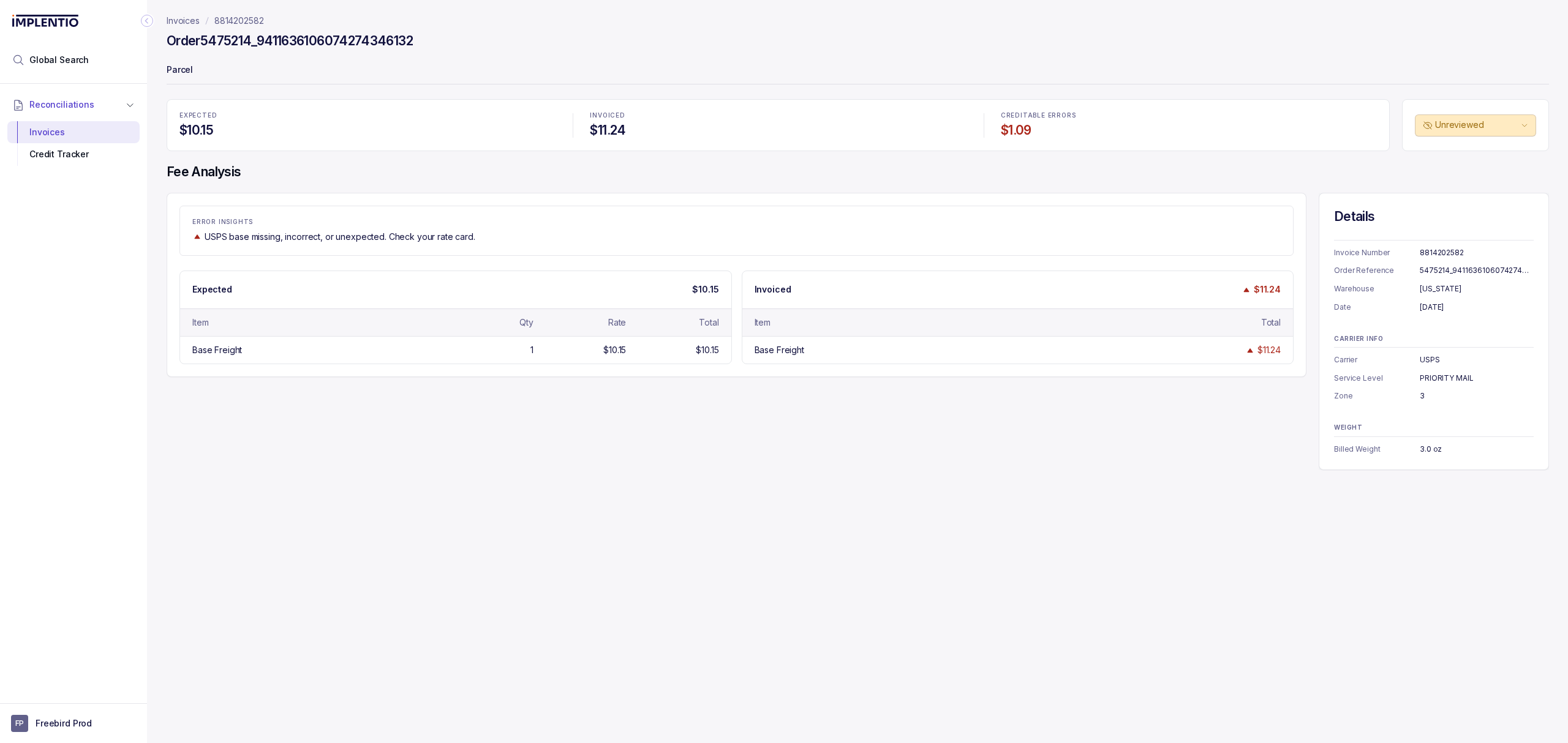
click at [604, 407] on div "ERROR INSIGHTS USPS base missing, incorrect, or unexpected. Check your rate car…" at bounding box center [857, 331] width 1382 height 277
click at [529, 470] on div "ERROR INSIGHTS USPS base missing, incorrect, or unexpected. Check your rate car…" at bounding box center [857, 331] width 1382 height 277
click at [800, 422] on div "ERROR INSIGHTS USPS base missing, incorrect, or unexpected. Check your rate car…" at bounding box center [857, 331] width 1382 height 277
click at [806, 442] on div "ERROR INSIGHTS USPS base missing, incorrect, or unexpected. Check your rate car…" at bounding box center [857, 331] width 1382 height 277
click at [627, 424] on div "ERROR INSIGHTS USPS base missing, incorrect, or unexpected. Check your rate car…" at bounding box center [857, 331] width 1382 height 277
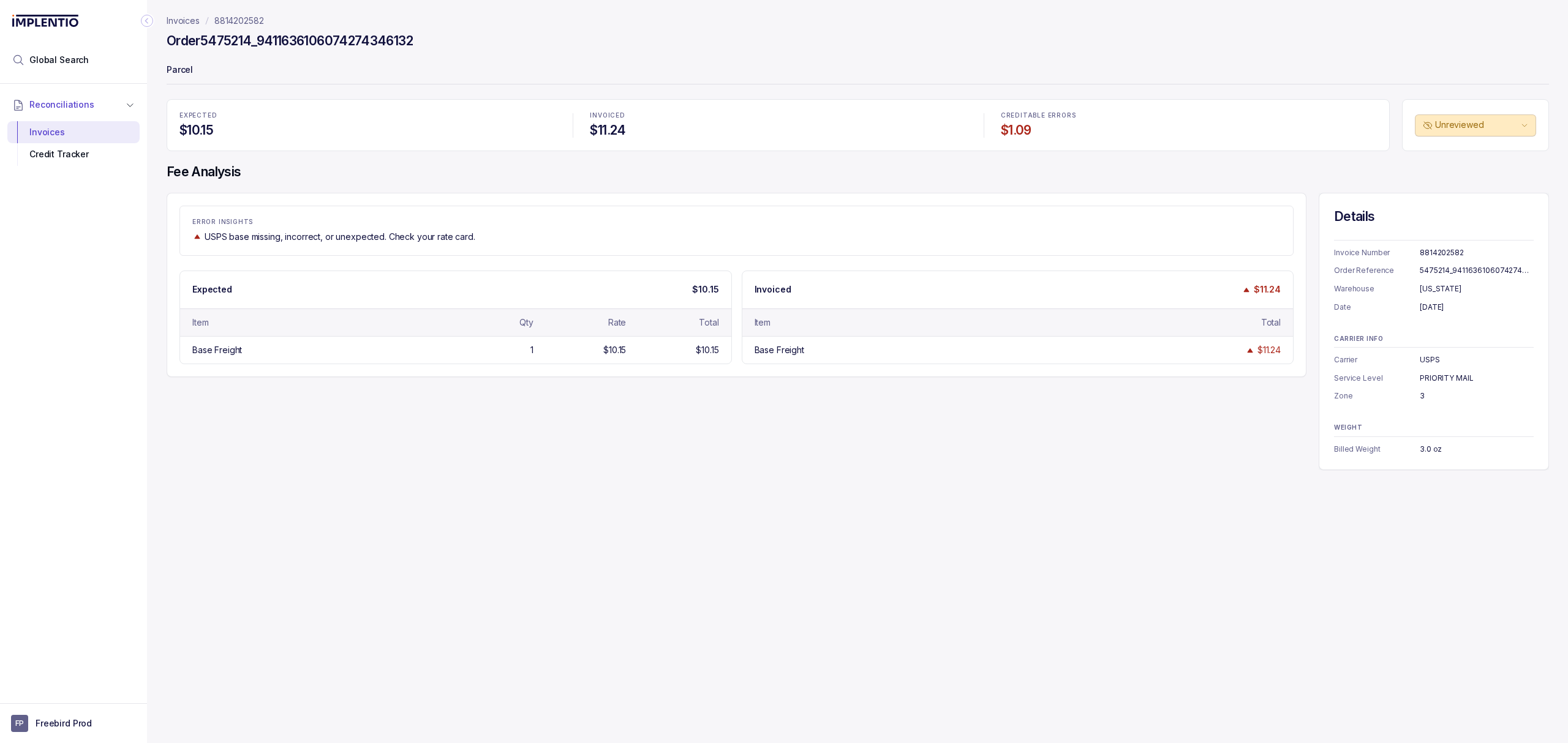
click at [623, 424] on div "ERROR INSIGHTS USPS base missing, incorrect, or unexpected. Check your rate car…" at bounding box center [857, 331] width 1382 height 277
click at [564, 448] on div "ERROR INSIGHTS USPS base missing, incorrect, or unexpected. Check your rate car…" at bounding box center [857, 331] width 1382 height 277
click at [557, 444] on div "ERROR INSIGHTS USPS base missing, incorrect, or unexpected. Check your rate car…" at bounding box center [857, 331] width 1382 height 277
click at [165, 390] on div "Invoices 8814202582 Order 5475214_9411636106074274346132 [PERSON_NAME] EXPECTED…" at bounding box center [852, 371] width 1412 height 743
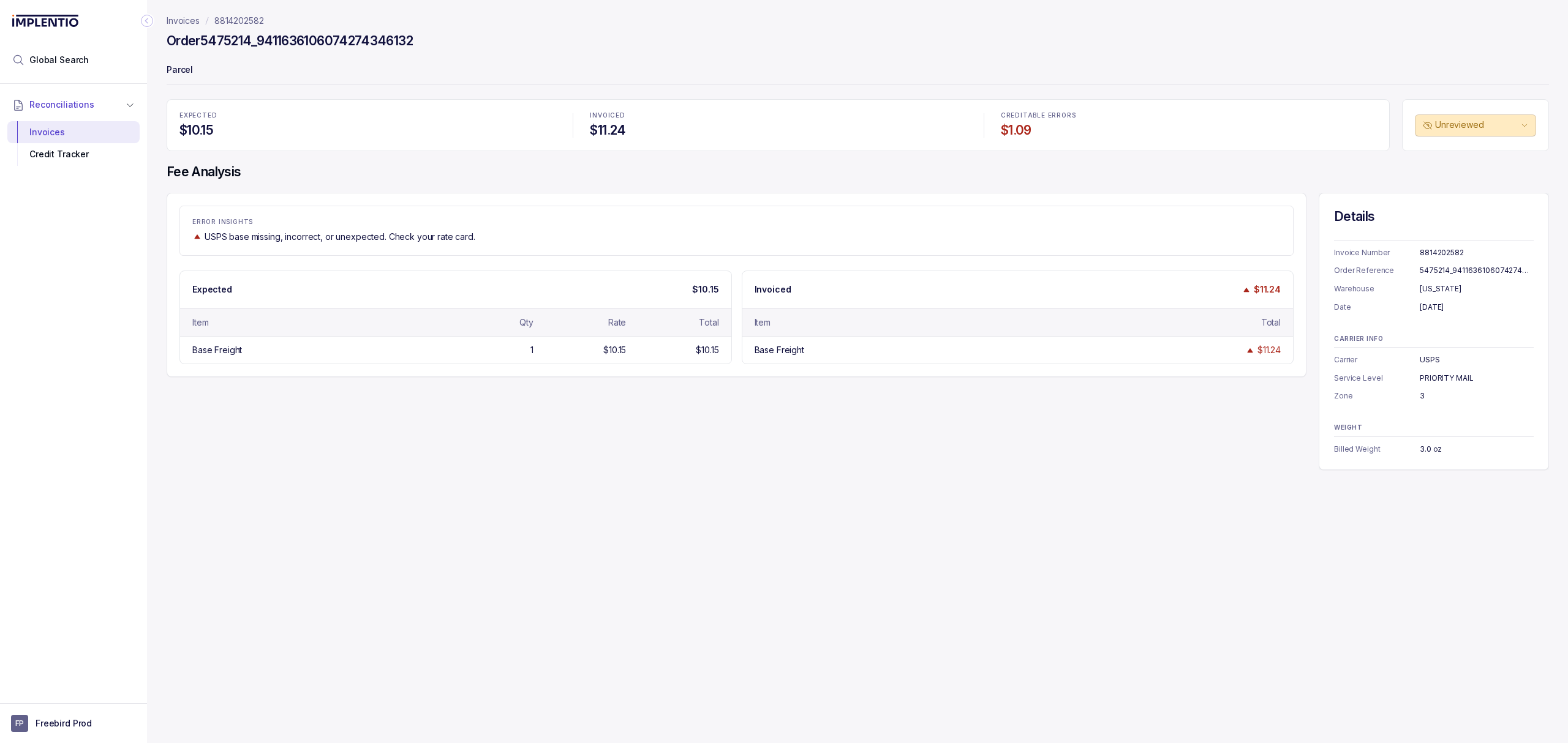
click at [165, 390] on div "Invoices 8814202582 Order 5475214_9411636106074274346132 [PERSON_NAME] EXPECTED…" at bounding box center [852, 371] width 1412 height 743
click at [290, 443] on div "ERROR INSIGHTS USPS base missing, incorrect, or unexpected. Check your rate car…" at bounding box center [857, 331] width 1382 height 277
click at [313, 432] on div "ERROR INSIGHTS USPS base missing, incorrect, or unexpected. Check your rate car…" at bounding box center [857, 331] width 1382 height 277
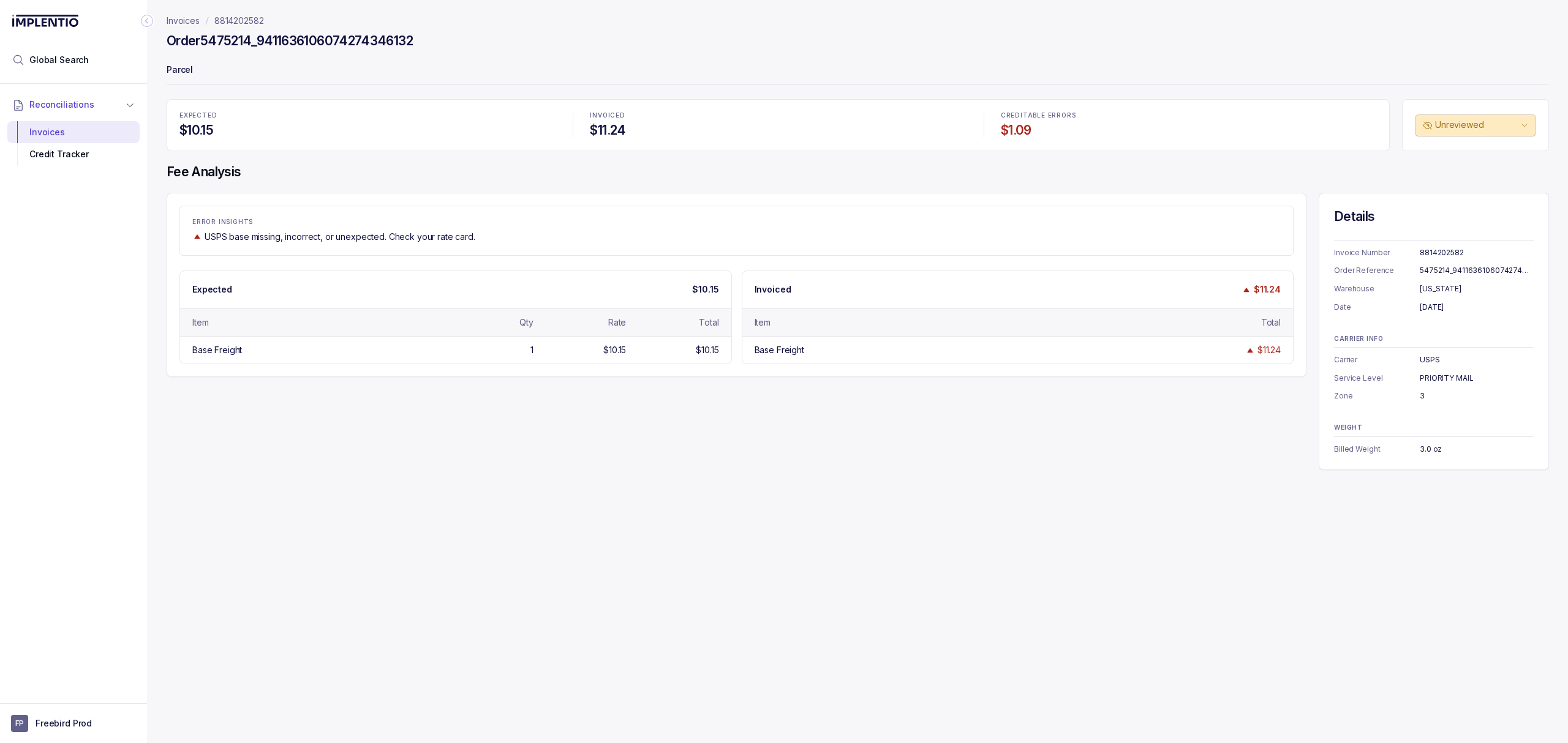
click at [396, 422] on div "ERROR INSIGHTS USPS base missing, incorrect, or unexpected. Check your rate car…" at bounding box center [857, 331] width 1382 height 277
click at [491, 398] on div "ERROR INSIGHTS USPS base missing, incorrect, or unexpected. Check your rate car…" at bounding box center [857, 331] width 1382 height 277
click at [1432, 367] on div "CARRIER INFO Carrier USPS Service Level PRIORITY MAIL Zone 3" at bounding box center [1433, 369] width 199 height 67
click at [1436, 453] on div "3.0 oz" at bounding box center [1477, 449] width 114 height 13
click at [1434, 386] on div "CARRIER INFO Carrier USPS Service Level PRIORITY MAIL Zone 3" at bounding box center [1433, 369] width 199 height 67
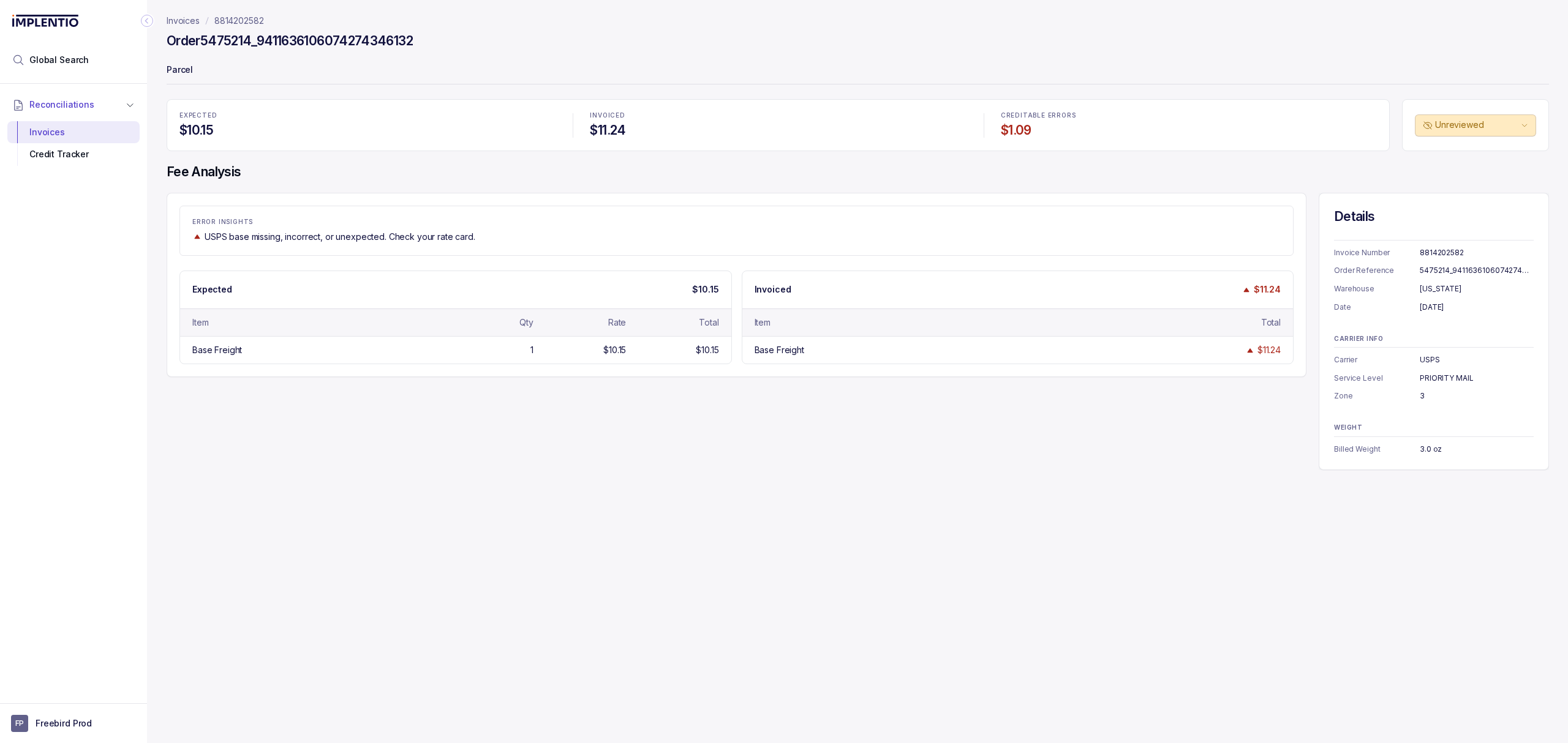
click at [794, 522] on div "Invoices 8814202582 Order 5475214_9411636106074274346132 [PERSON_NAME] EXPECTED…" at bounding box center [852, 371] width 1412 height 743
drag, startPoint x: 507, startPoint y: 499, endPoint x: 542, endPoint y: 490, distance: 36.1
click at [511, 500] on div "Invoices 8814202582 Order 5475214_9411636106074274346132 [PERSON_NAME] EXPECTED…" at bounding box center [852, 371] width 1412 height 743
click at [844, 292] on div "Invoiced $11.24" at bounding box center [1018, 290] width 551 height 37
click at [856, 160] on div "EXPECTED $10.15 INVOICED $11.24 CREDITABLE ERRORS $1.09 Unreviewed Fee Analysis…" at bounding box center [857, 284] width 1382 height 371
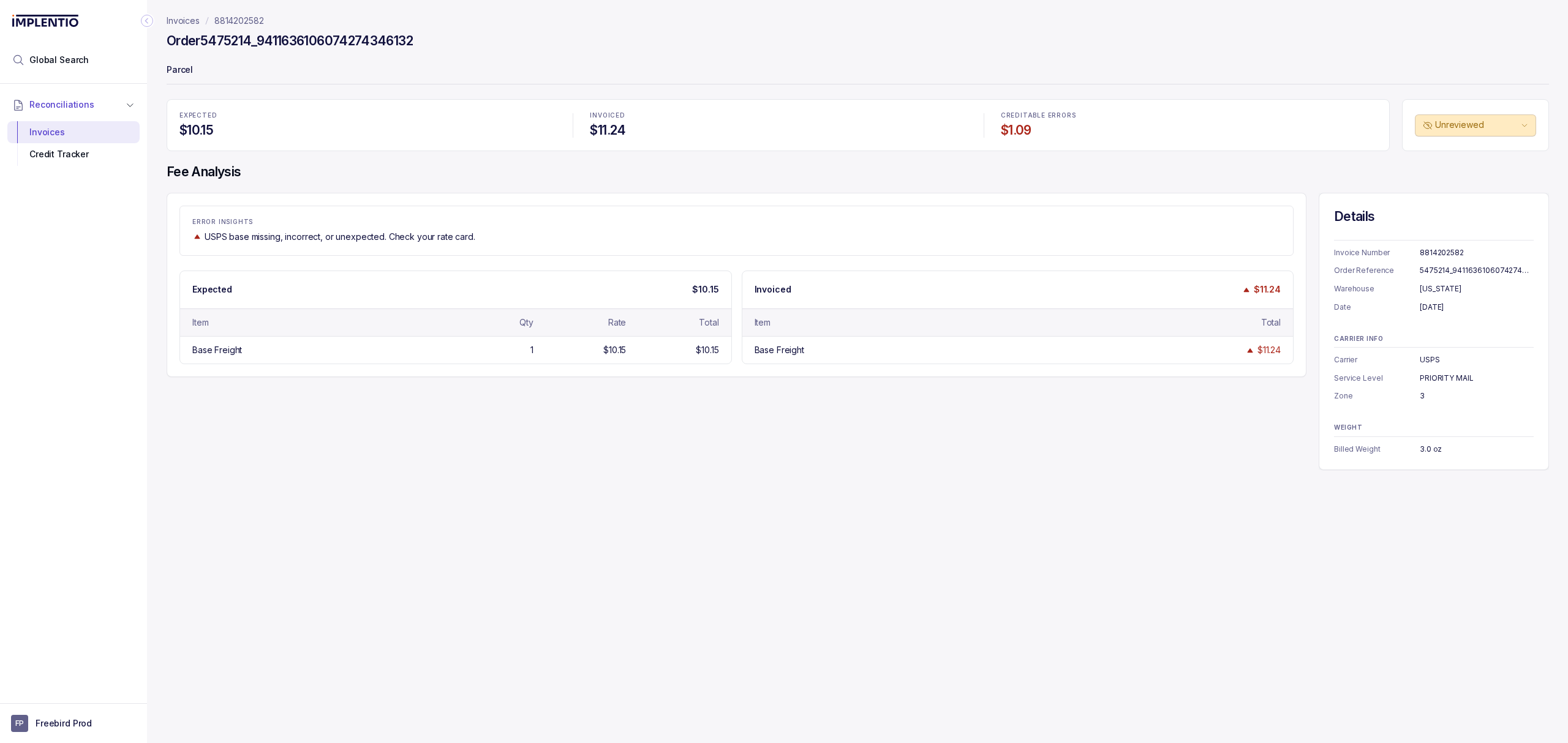
drag, startPoint x: 510, startPoint y: 160, endPoint x: 179, endPoint y: 157, distance: 331.0
click at [510, 160] on div "EXPECTED $10.15 INVOICED $11.24 CREDITABLE ERRORS $1.09 Unreviewed Fee Analysis…" at bounding box center [857, 284] width 1382 height 371
click at [222, 13] on header "Invoices 8814202582 Order 5475214_9411636106074274346132 Parcel" at bounding box center [857, 50] width 1382 height 99
click at [230, 18] on p "8814202582" at bounding box center [239, 21] width 50 height 13
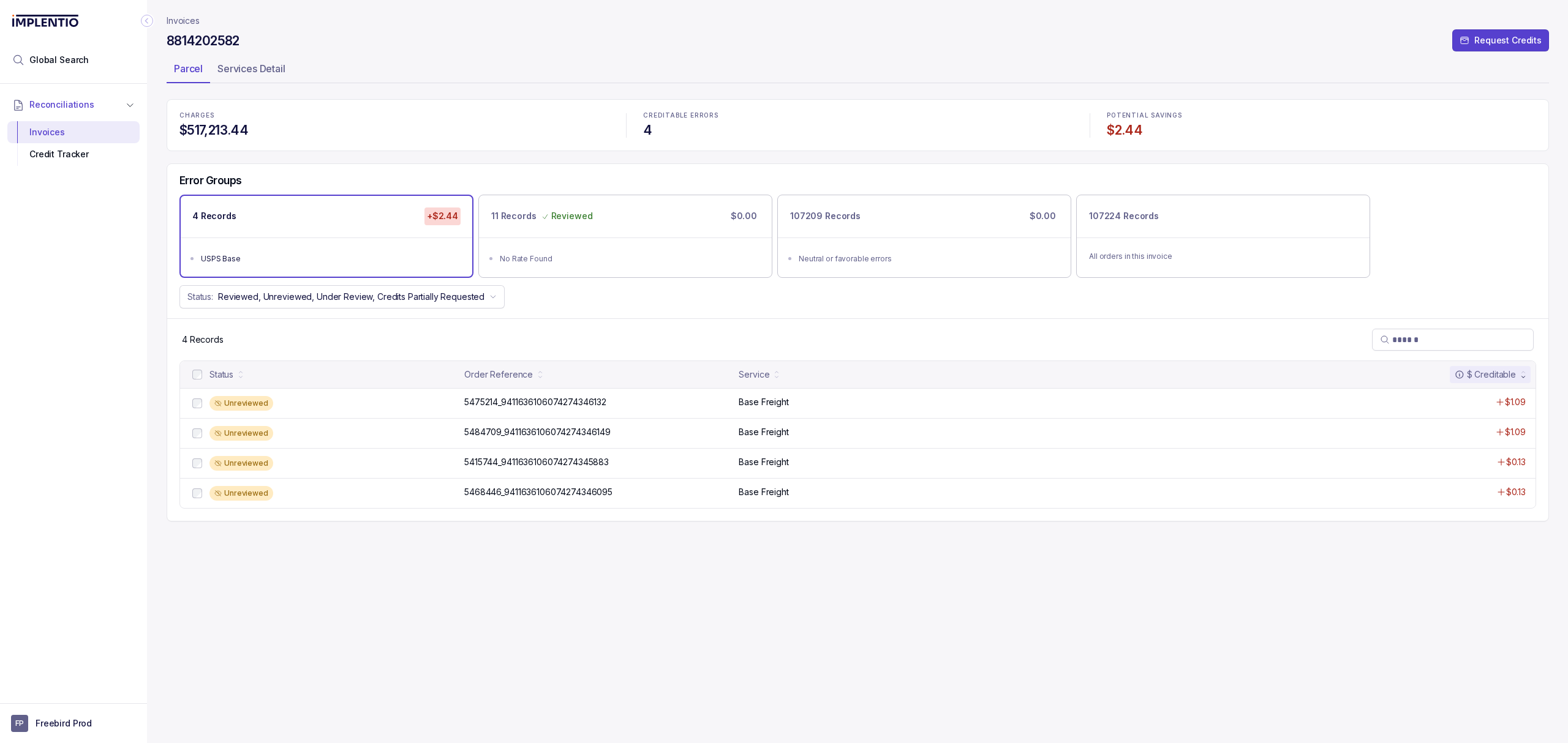
click at [630, 313] on div "Error Groups 4 Records +$2.44 USPS Base 11 Records Reviewed $0.00 No Rate Found…" at bounding box center [858, 241] width 1381 height 154
click at [351, 128] on h4 "$517,213.44" at bounding box center [393, 130] width 429 height 17
click at [189, 20] on p "Invoices" at bounding box center [183, 21] width 33 height 13
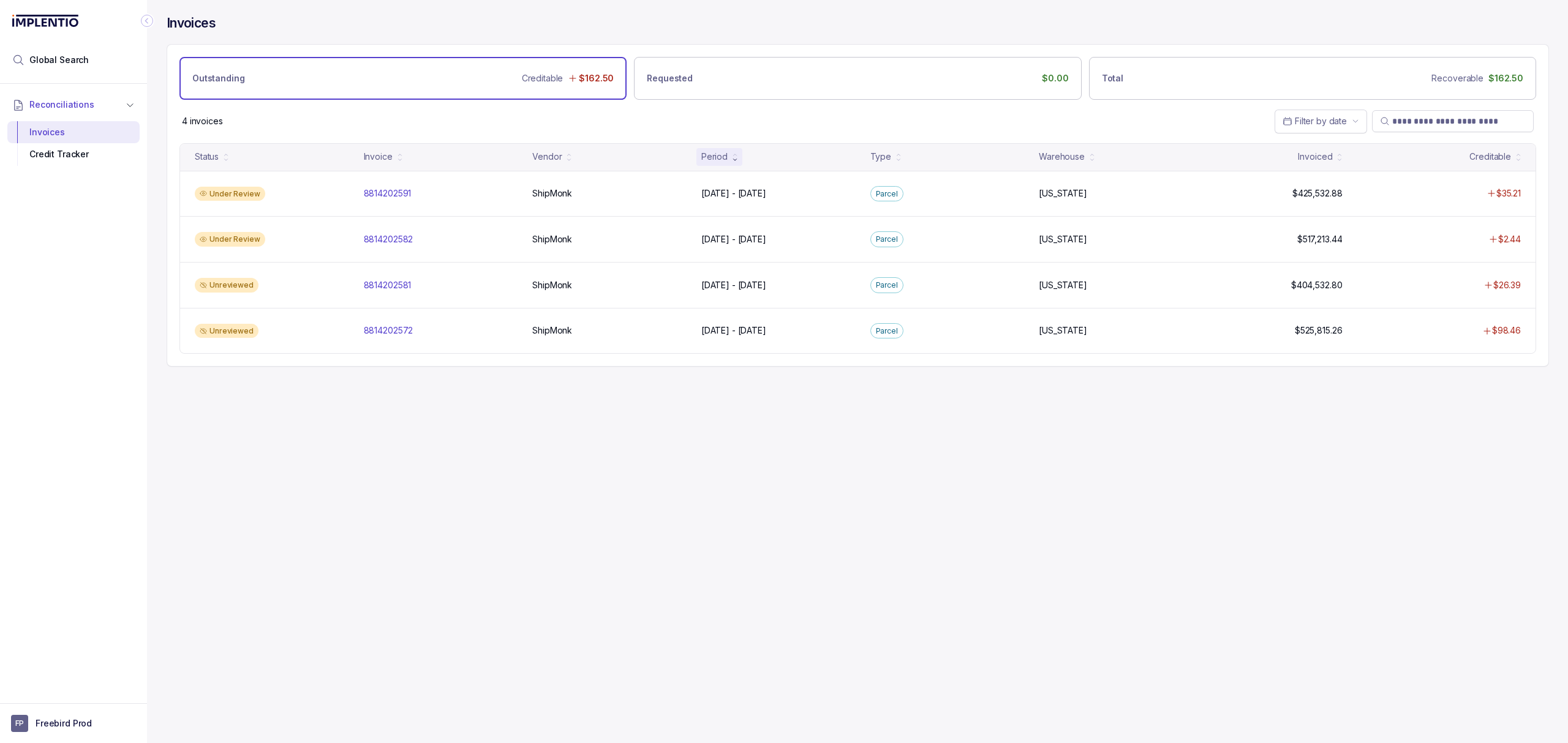
click at [471, 553] on div "Invoices Outstanding Creditable $162.50 Requested $0.00 Total Recoverable $162.…" at bounding box center [852, 371] width 1412 height 743
click at [476, 464] on div "Invoices Outstanding Creditable $162.50 Requested $0.00 Total Recoverable $162.…" at bounding box center [852, 371] width 1412 height 743
click at [496, 422] on div "Invoices Outstanding Creditable $162.50 Requested $0.00 Total Recoverable $162.…" at bounding box center [852, 371] width 1412 height 743
click at [485, 405] on div "Invoices Outstanding Creditable $162.50 Requested $0.00 Total Recoverable $162.…" at bounding box center [852, 371] width 1412 height 743
click at [409, 432] on div "Invoices Outstanding Creditable $162.50 Requested $0.00 Total Recoverable $162.…" at bounding box center [852, 371] width 1412 height 743
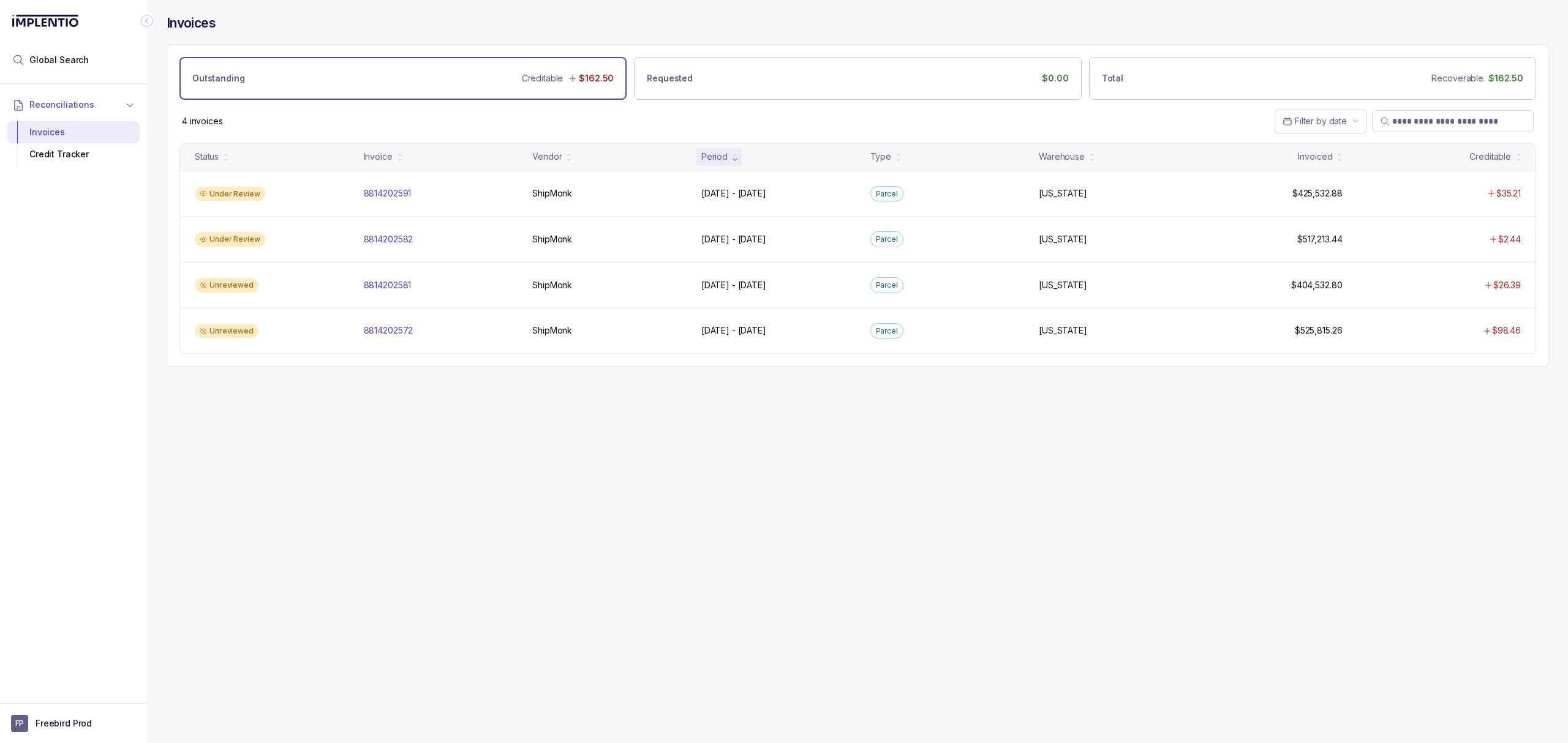
click at [594, 480] on div "Invoices Outstanding Creditable $162.50 Requested $0.00 Total Recoverable $162.…" at bounding box center [852, 371] width 1412 height 743
click at [385, 336] on p "8814202572" at bounding box center [388, 330] width 56 height 13
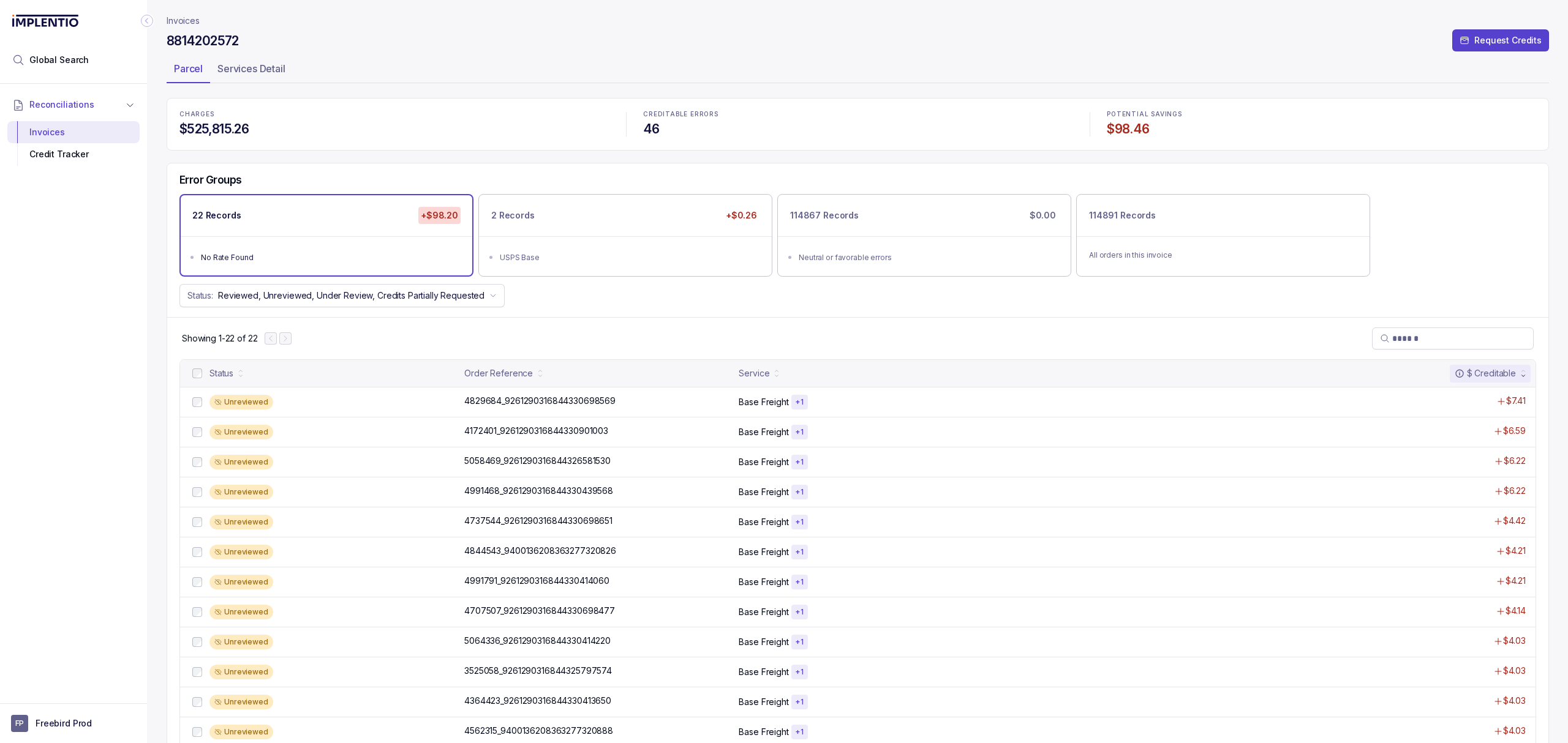
click at [682, 323] on div "Showing 1-22 of 22" at bounding box center [858, 338] width 1381 height 42
click at [779, 359] on div "Showing 1-22 of 22" at bounding box center [858, 338] width 1381 height 42
click at [949, 228] on div "114867 Records $0.00" at bounding box center [923, 216] width 291 height 41
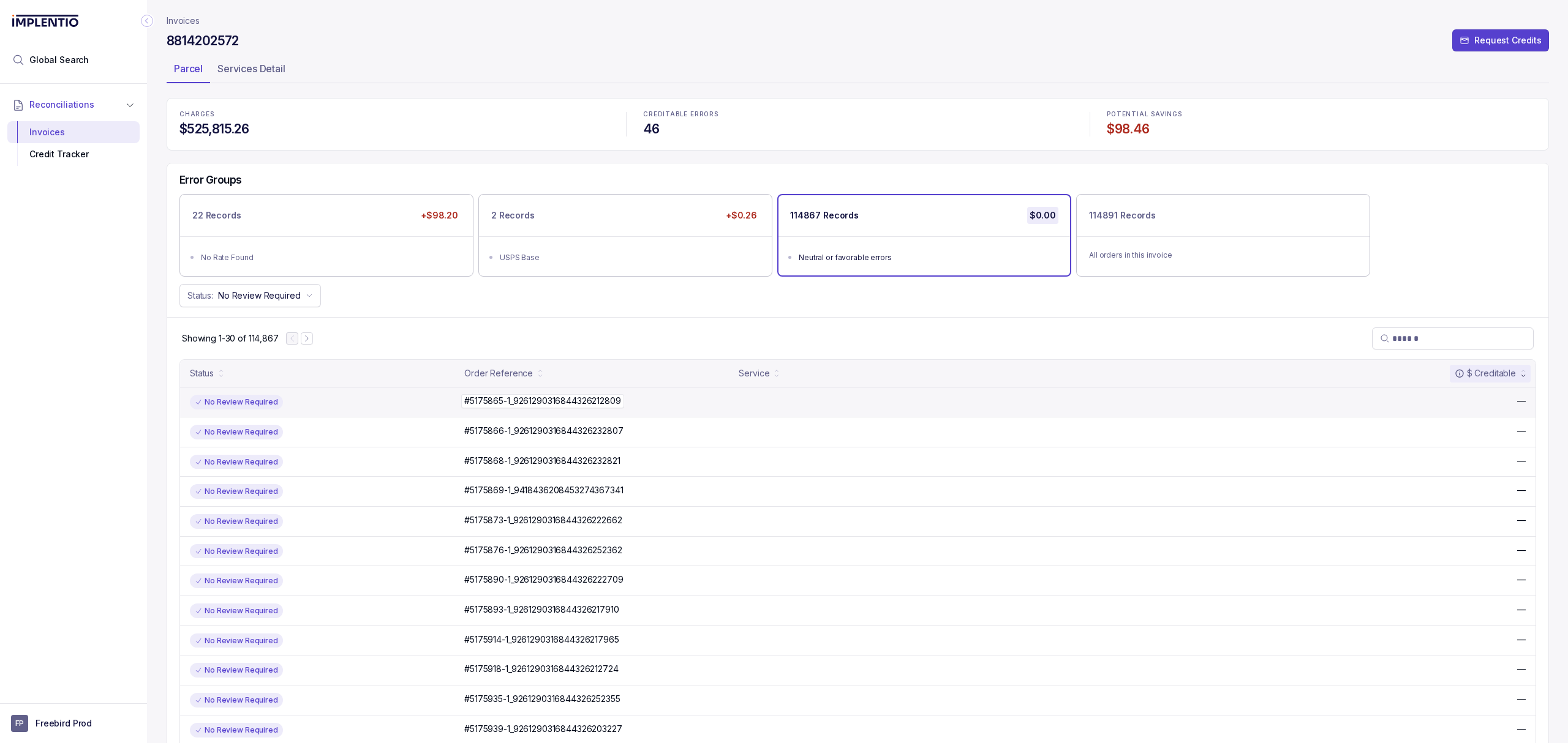
click at [554, 402] on p "#5175865-1_9261290316844326212809" at bounding box center [542, 401] width 162 height 13
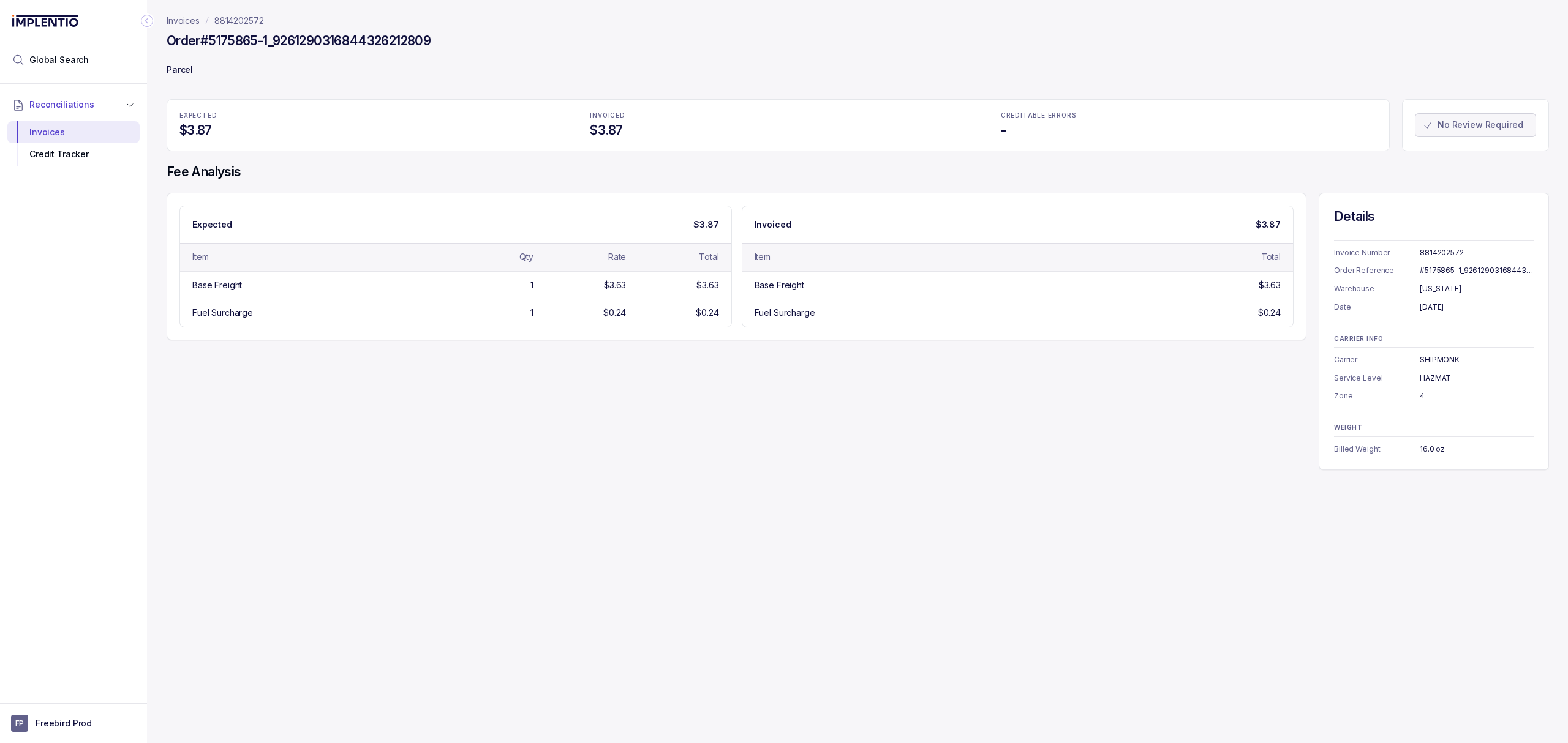
click at [567, 439] on div "Expected $3.87 Item Qty Rate Total Base Freight 1 $3.63 $3.63 Fuel Surcharge 1 …" at bounding box center [857, 331] width 1382 height 277
click at [557, 437] on div "Expected $3.87 Item Qty Rate Total Base Freight 1 $3.63 $3.63 Fuel Surcharge 1 …" at bounding box center [857, 331] width 1382 height 277
click at [657, 447] on div "Expected $3.87 Item Qty Rate Total Base Freight 1 $3.63 $3.63 Fuel Surcharge 1 …" at bounding box center [857, 331] width 1382 height 277
click at [664, 364] on div "Expected $3.87 Item Qty Rate Total Base Freight 1 $3.63 $3.63 Fuel Surcharge 1 …" at bounding box center [857, 331] width 1382 height 277
click at [612, 358] on div "Expected $3.87 Item Qty Rate Total Base Freight 1 $3.63 $3.63 Fuel Surcharge 1 …" at bounding box center [857, 331] width 1382 height 277
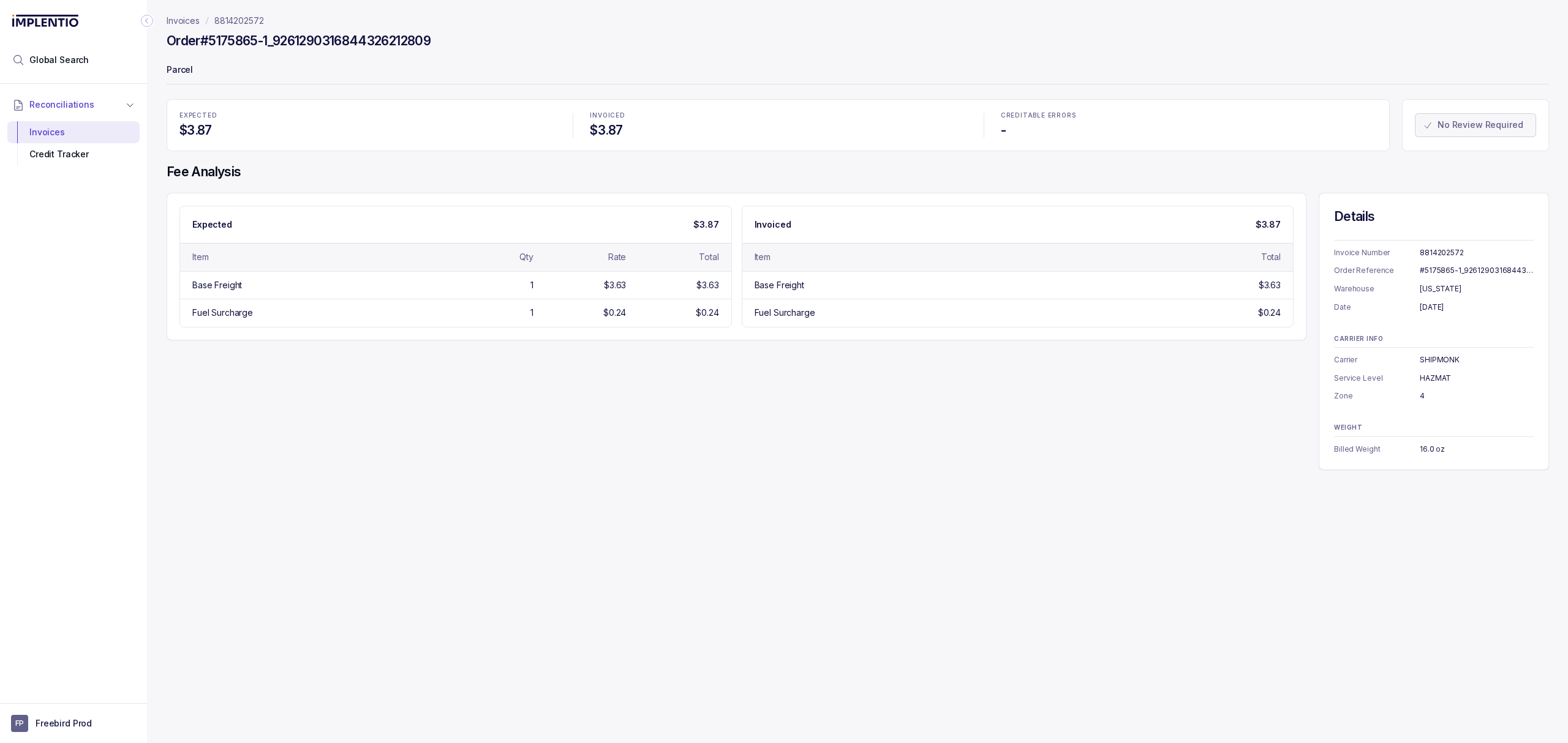
click at [579, 371] on div "Expected $3.87 Item Qty Rate Total Base Freight 1 $3.63 $3.63 Fuel Surcharge 1 …" at bounding box center [857, 331] width 1382 height 277
click at [577, 221] on div "Expected $3.87" at bounding box center [456, 225] width 551 height 37
click at [834, 347] on div "Expected $3.87 Item Qty Rate Total Base Freight 1 $3.63 $3.63 Fuel Surcharge 1 …" at bounding box center [857, 331] width 1382 height 277
drag, startPoint x: 606, startPoint y: 276, endPoint x: 615, endPoint y: 313, distance: 38.1
click at [615, 313] on div "Base Freight 1 $3.63 $3.63 Fuel Surcharge 1 $0.24 $0.24" at bounding box center [456, 299] width 551 height 56
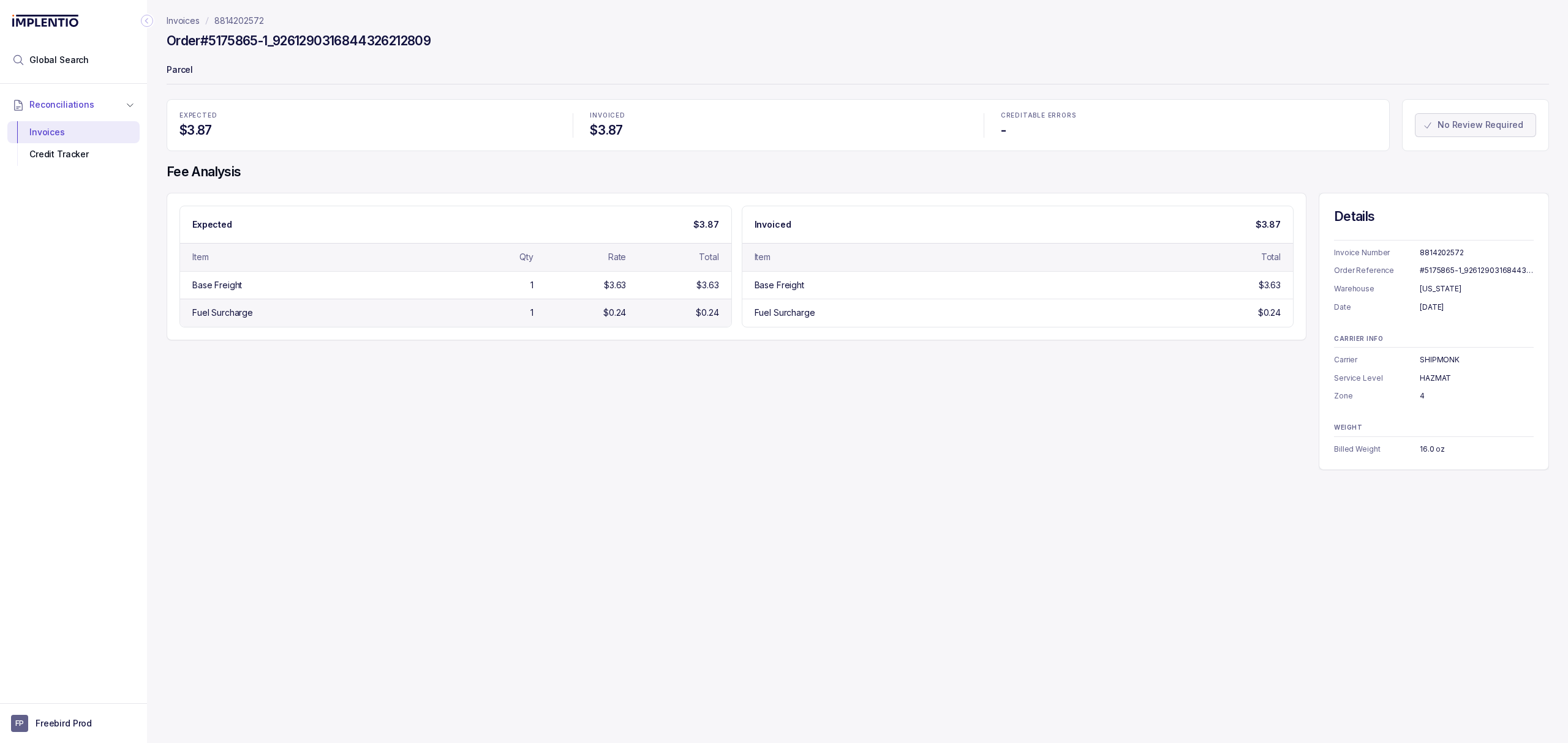
click at [621, 324] on div "Fuel Surcharge 1 $0.24 $0.24" at bounding box center [456, 312] width 551 height 27
drag, startPoint x: 1243, startPoint y: 280, endPoint x: 1264, endPoint y: 330, distance: 54.2
click at [1264, 330] on div "Expected $3.87 Item Qty Rate Total Base Freight 1 $3.63 $3.63 Fuel Surcharge 1 …" at bounding box center [737, 266] width 1140 height 147
click at [1211, 362] on div "Expected $3.87 Item Qty Rate Total Base Freight 1 $3.63 $3.63 Fuel Surcharge 1 …" at bounding box center [857, 331] width 1382 height 277
drag, startPoint x: 767, startPoint y: 490, endPoint x: 752, endPoint y: 475, distance: 21.2
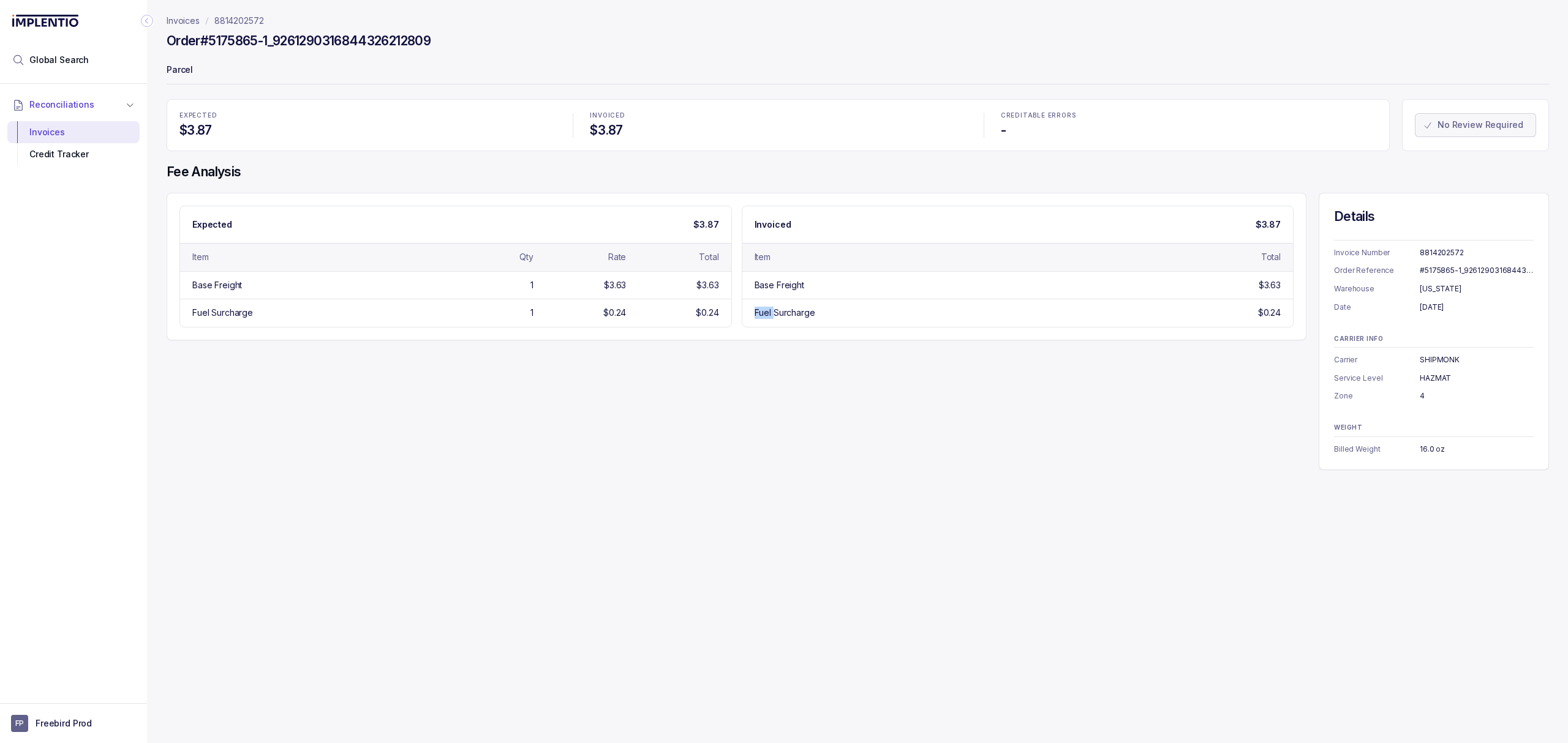
click at [740, 499] on div "Invoices 8814202572 Order #5175865-1_9261290316844326212809 Parcel EXPECTED $3.…" at bounding box center [852, 371] width 1412 height 743
click at [680, 493] on div "Invoices 8814202572 Order #5175865-1_9261290316844326212809 Parcel EXPECTED $3.…" at bounding box center [852, 371] width 1412 height 743
click at [212, 263] on div "Item" at bounding box center [317, 257] width 249 height 13
click at [191, 22] on p "Invoices" at bounding box center [183, 21] width 33 height 13
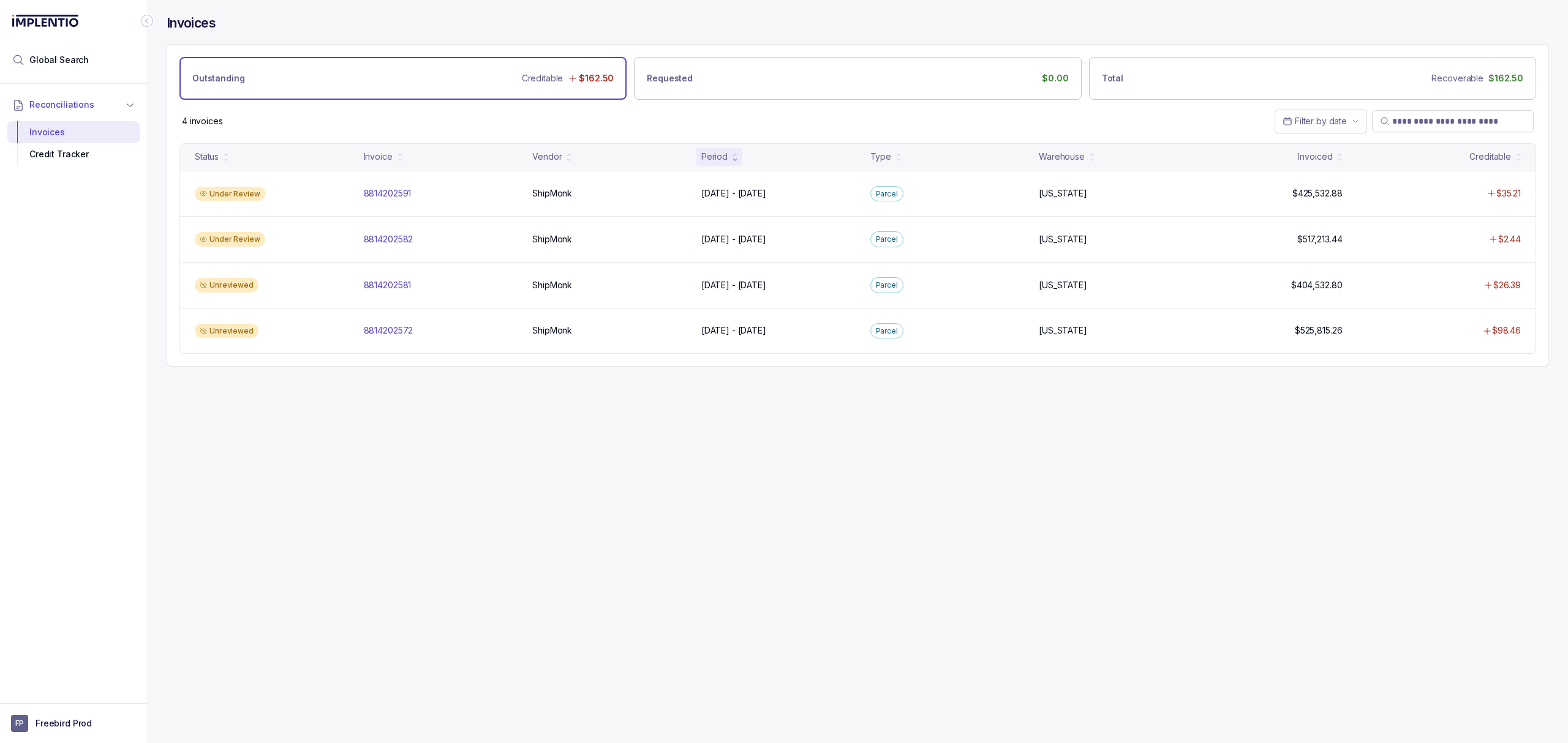
drag, startPoint x: 480, startPoint y: 493, endPoint x: 523, endPoint y: 459, distance: 54.8
click at [486, 490] on div "Invoices Outstanding Creditable $162.50 Requested $0.00 Total Recoverable $162.…" at bounding box center [852, 371] width 1412 height 743
click at [391, 328] on p "8814202572" at bounding box center [388, 330] width 56 height 13
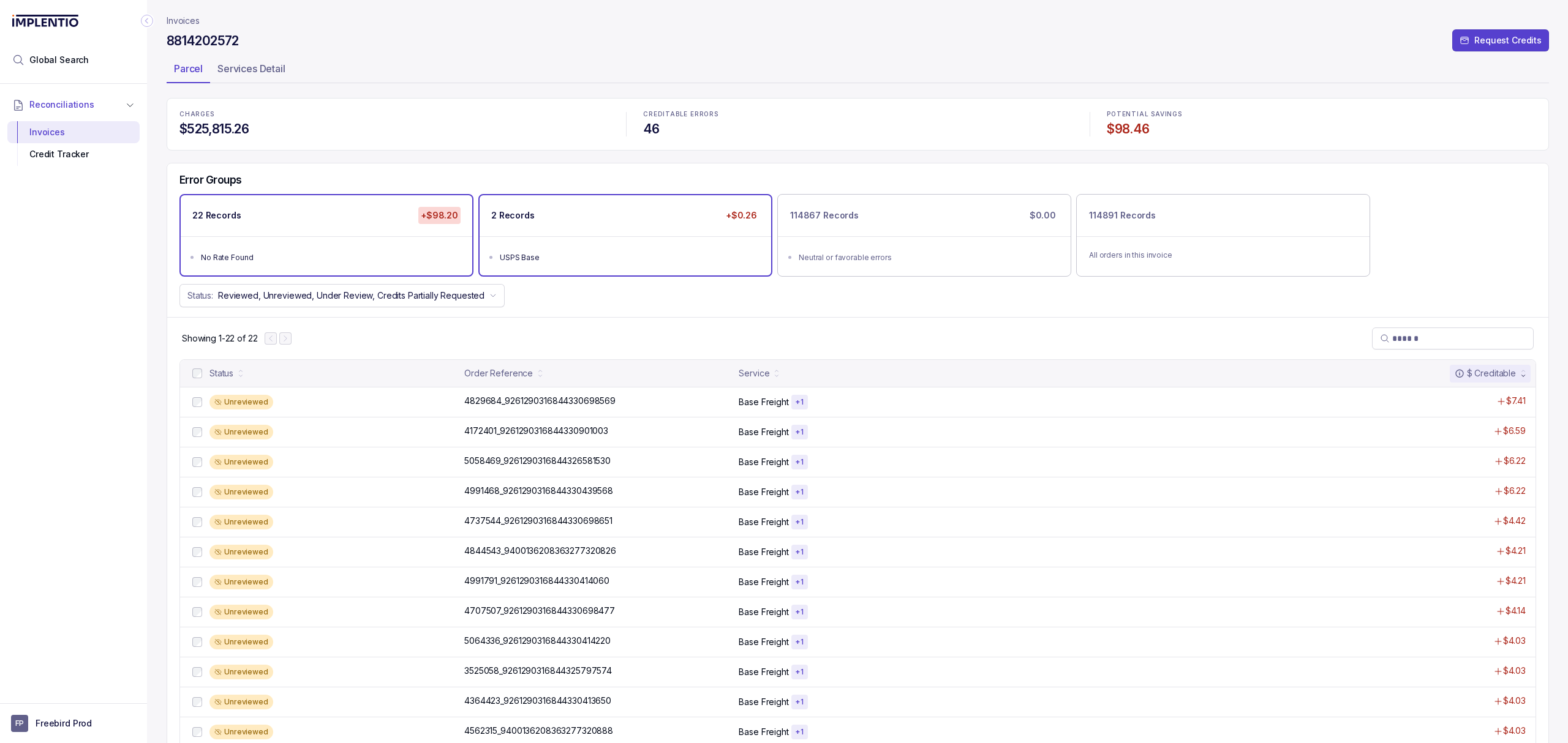
click at [552, 255] on div "USPS Base" at bounding box center [628, 258] width 259 height 13
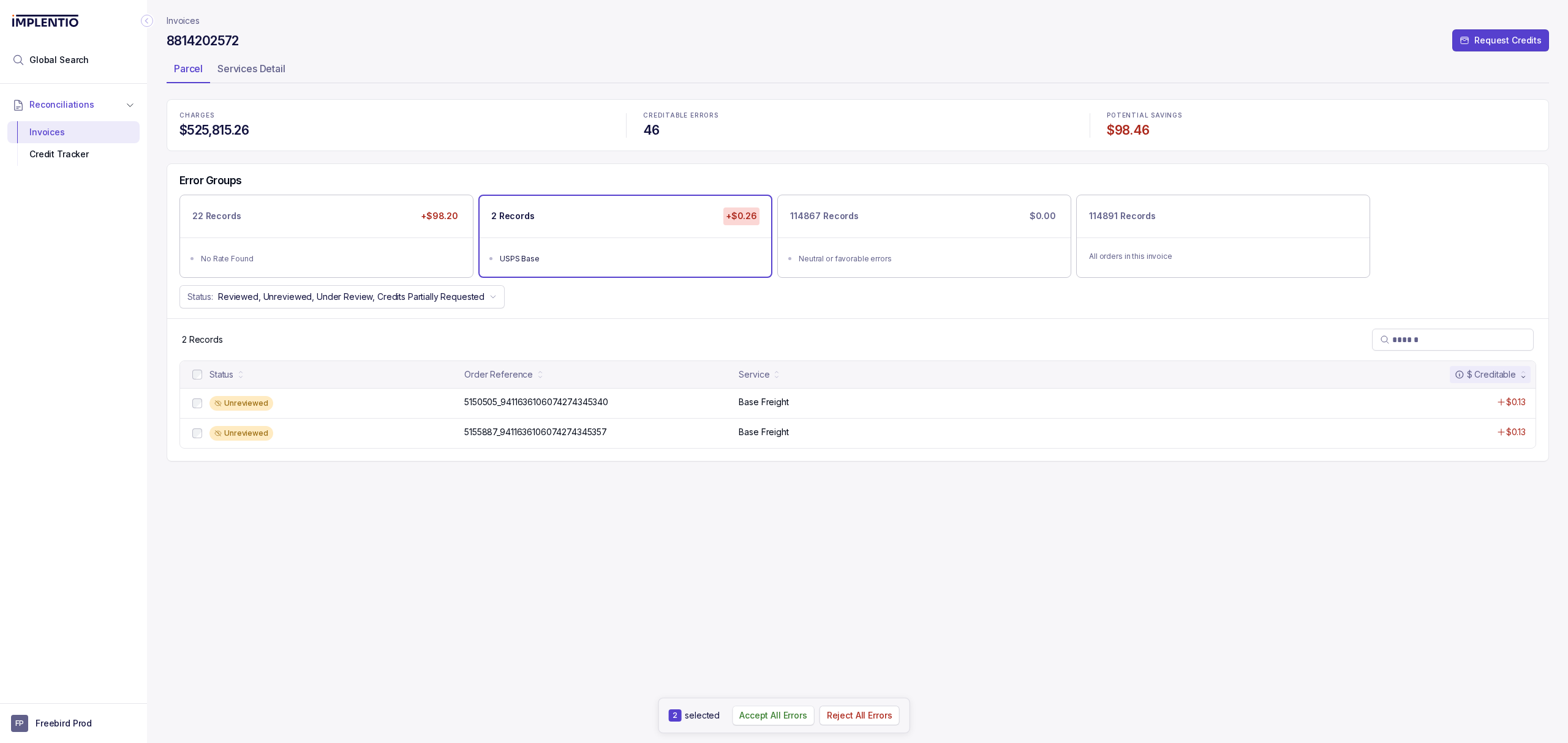
click at [800, 710] on p "Accept All Errors" at bounding box center [774, 716] width 68 height 13
click at [577, 524] on div "Invoices 8814202572 Request Credits Parcel Services Detail CHARGES $525,815.26 …" at bounding box center [857, 371] width 1382 height 743
click at [855, 345] on div "2 Records" at bounding box center [858, 339] width 1381 height 42
click at [725, 116] on p "CREDITABLE ERRORS" at bounding box center [857, 116] width 429 height 7
click at [794, 84] on header "Invoices 8814202572 Request Credits Parcel Services Detail" at bounding box center [857, 50] width 1382 height 99
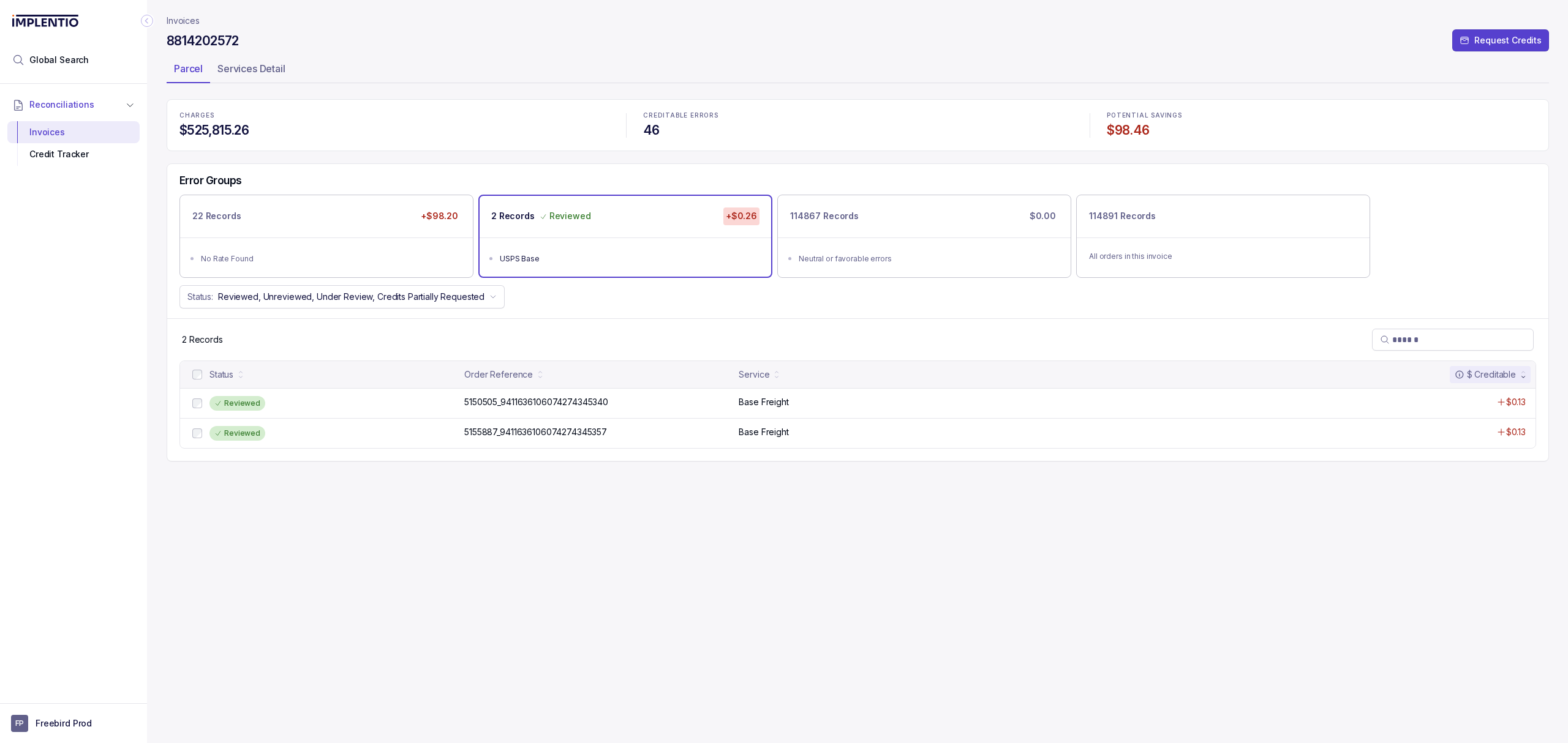
click at [794, 84] on header "Invoices 8814202572 Request Credits Parcel Services Detail" at bounding box center [857, 50] width 1382 height 99
click at [647, 123] on h4 "46" at bounding box center [857, 130] width 429 height 17
click at [658, 125] on h4 "46" at bounding box center [857, 130] width 429 height 17
click at [640, 122] on div "CREDITABLE ERRORS 46" at bounding box center [857, 124] width 444 height 41
click at [510, 137] on h4 "$525,815.26" at bounding box center [393, 130] width 429 height 17
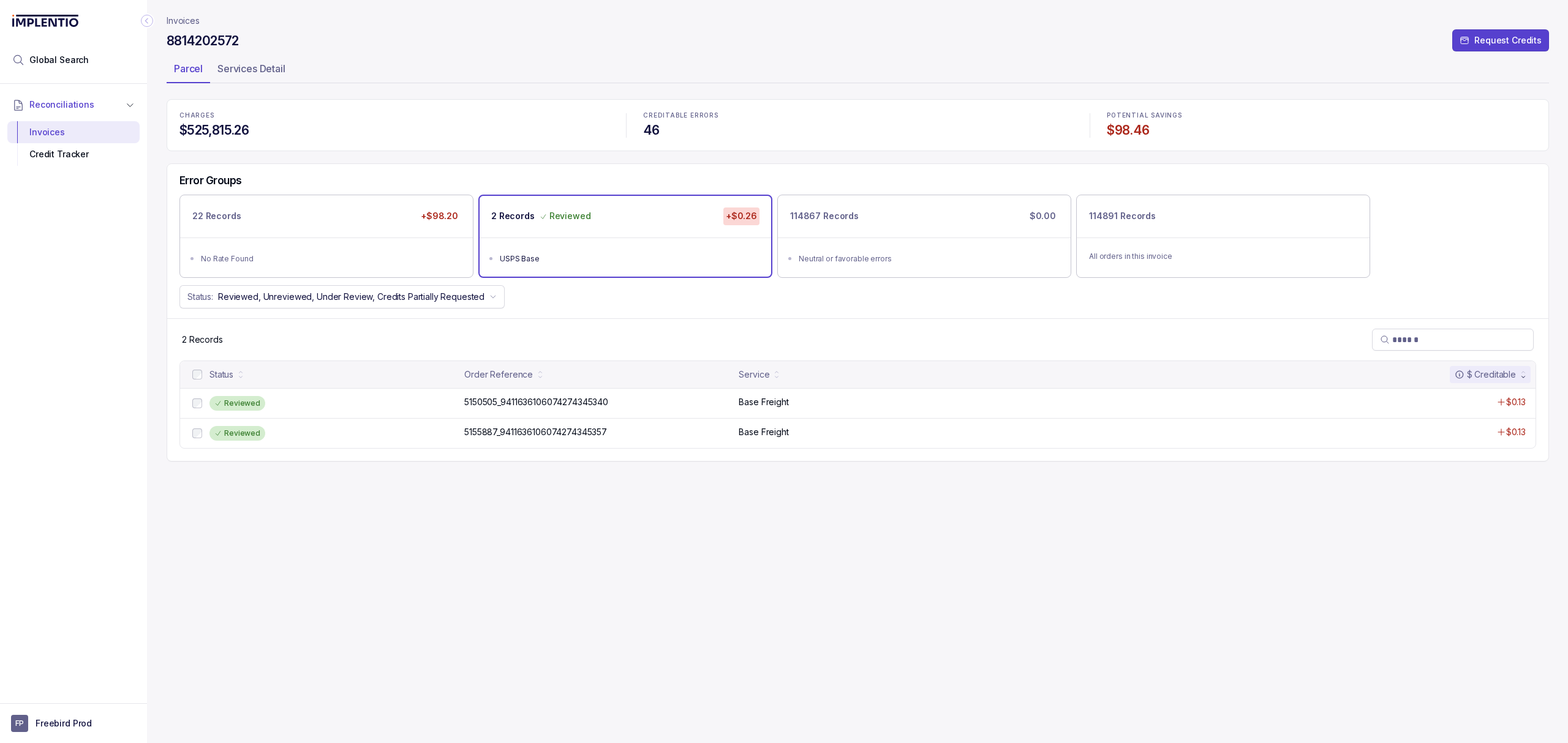
click at [427, 118] on p "CHARGES" at bounding box center [393, 116] width 429 height 7
click at [302, 73] on ul "Parcel Services Detail" at bounding box center [857, 70] width 1382 height 24
click at [399, 86] on header "Invoices 8814202572 Request Credits Parcel Services Detail" at bounding box center [857, 50] width 1382 height 99
click at [400, 98] on header "Invoices 8814202572 Request Credits Parcel Services Detail" at bounding box center [857, 50] width 1382 height 99
click at [401, 99] on div "CHARGES $525,815.26 CREDITABLE ERRORS 46 POTENTIAL SAVINGS $98.46" at bounding box center [857, 125] width 1382 height 52
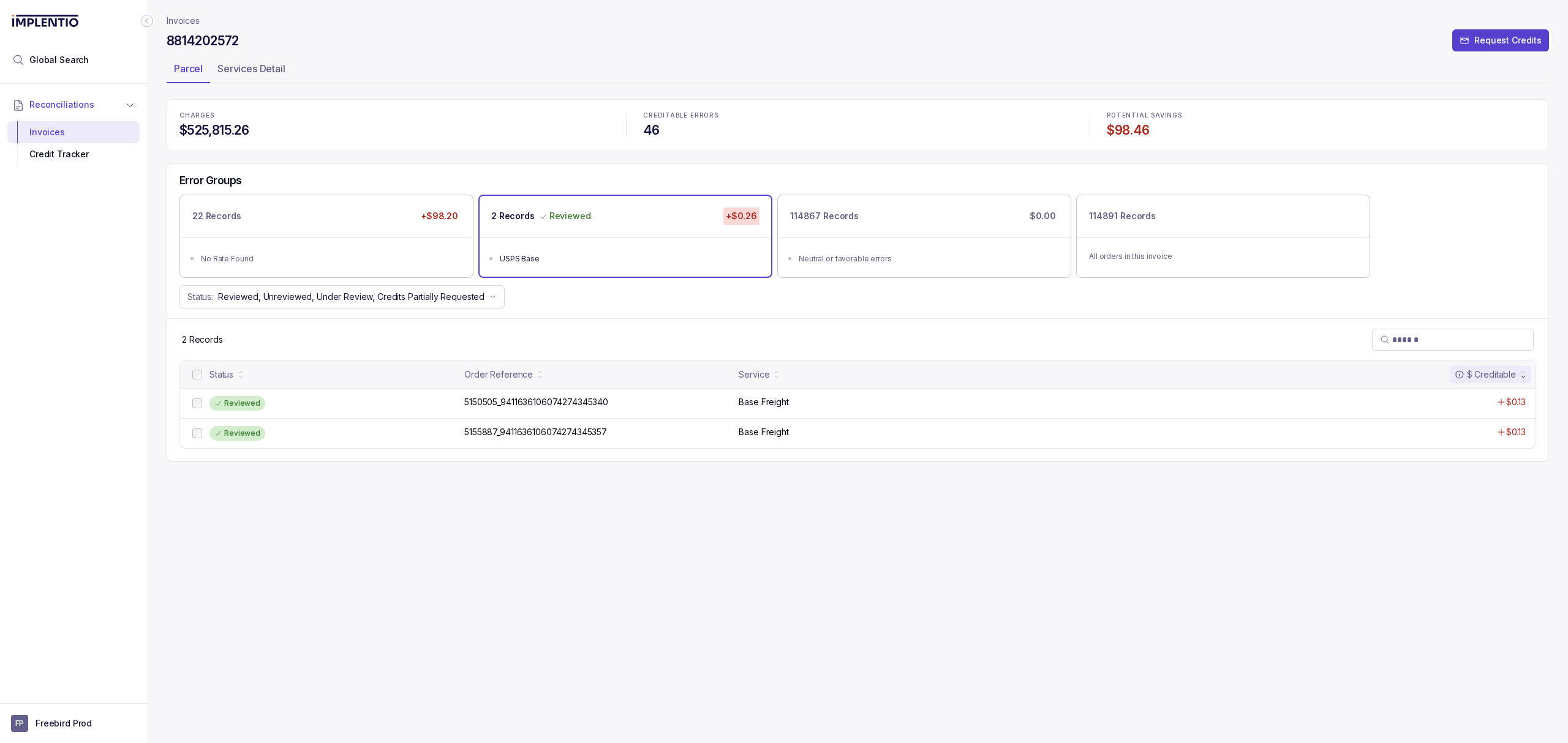
click at [471, 109] on div "CHARGES $525,815.26" at bounding box center [393, 124] width 444 height 41
click at [485, 101] on div "CHARGES $525,815.26 CREDITABLE ERRORS 46 POTENTIAL SAVINGS $98.46" at bounding box center [857, 125] width 1382 height 52
click at [413, 93] on header "Invoices 8814202572 Request Credits Parcel Services Detail" at bounding box center [857, 50] width 1382 height 99
click at [422, 104] on div "CHARGES $525,815.26 CREDITABLE ERRORS 46 POTENTIAL SAVINGS $98.46" at bounding box center [857, 125] width 1382 height 52
click at [187, 17] on p "Invoices" at bounding box center [183, 21] width 33 height 13
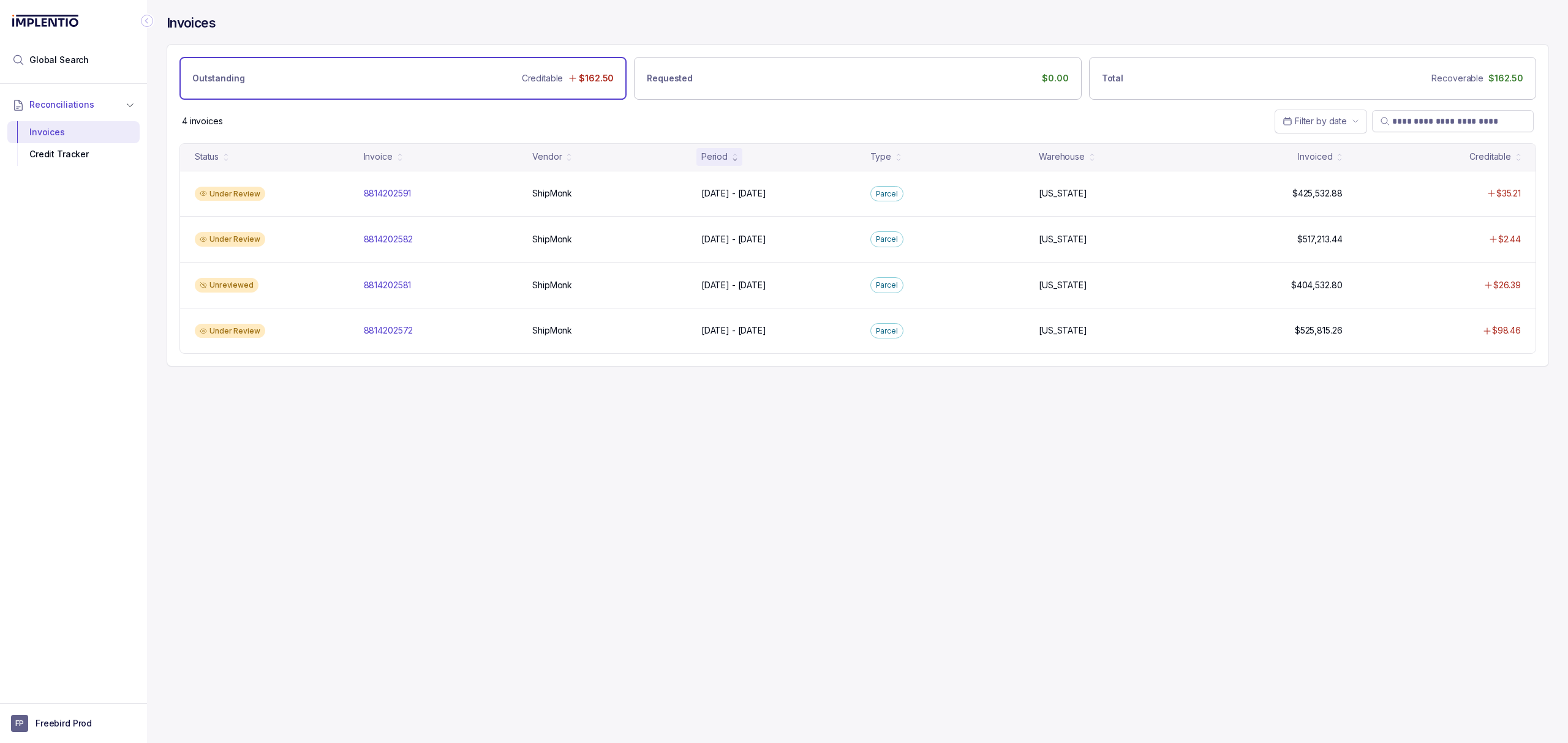
click at [518, 579] on div "Invoices Outstanding Creditable $162.50 Requested $0.00 Total Recoverable $162.…" at bounding box center [852, 371] width 1412 height 743
click at [551, 554] on div "Invoices Outstanding Creditable $162.50 Requested $0.00 Total Recoverable $162.…" at bounding box center [852, 371] width 1412 height 743
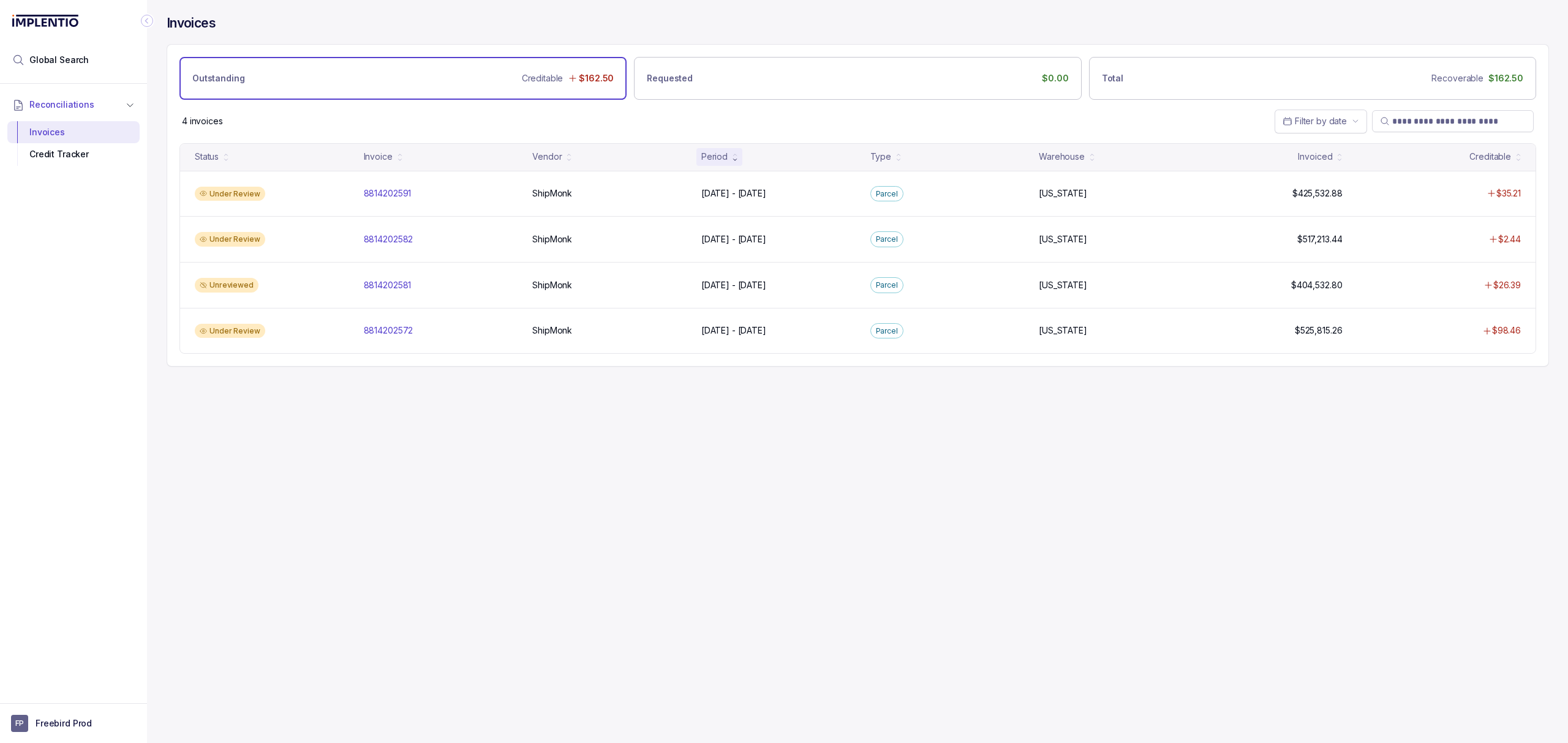
click at [559, 542] on div "Invoices Outstanding Creditable $162.50 Requested $0.00 Total Recoverable $162.…" at bounding box center [852, 371] width 1412 height 743
click at [578, 503] on div "Invoices Outstanding Creditable $162.50 Requested $0.00 Total Recoverable $162.…" at bounding box center [852, 371] width 1412 height 743
click at [397, 464] on div "Invoices Outstanding Creditable $162.50 Requested $0.00 Total Recoverable $162.…" at bounding box center [852, 371] width 1412 height 743
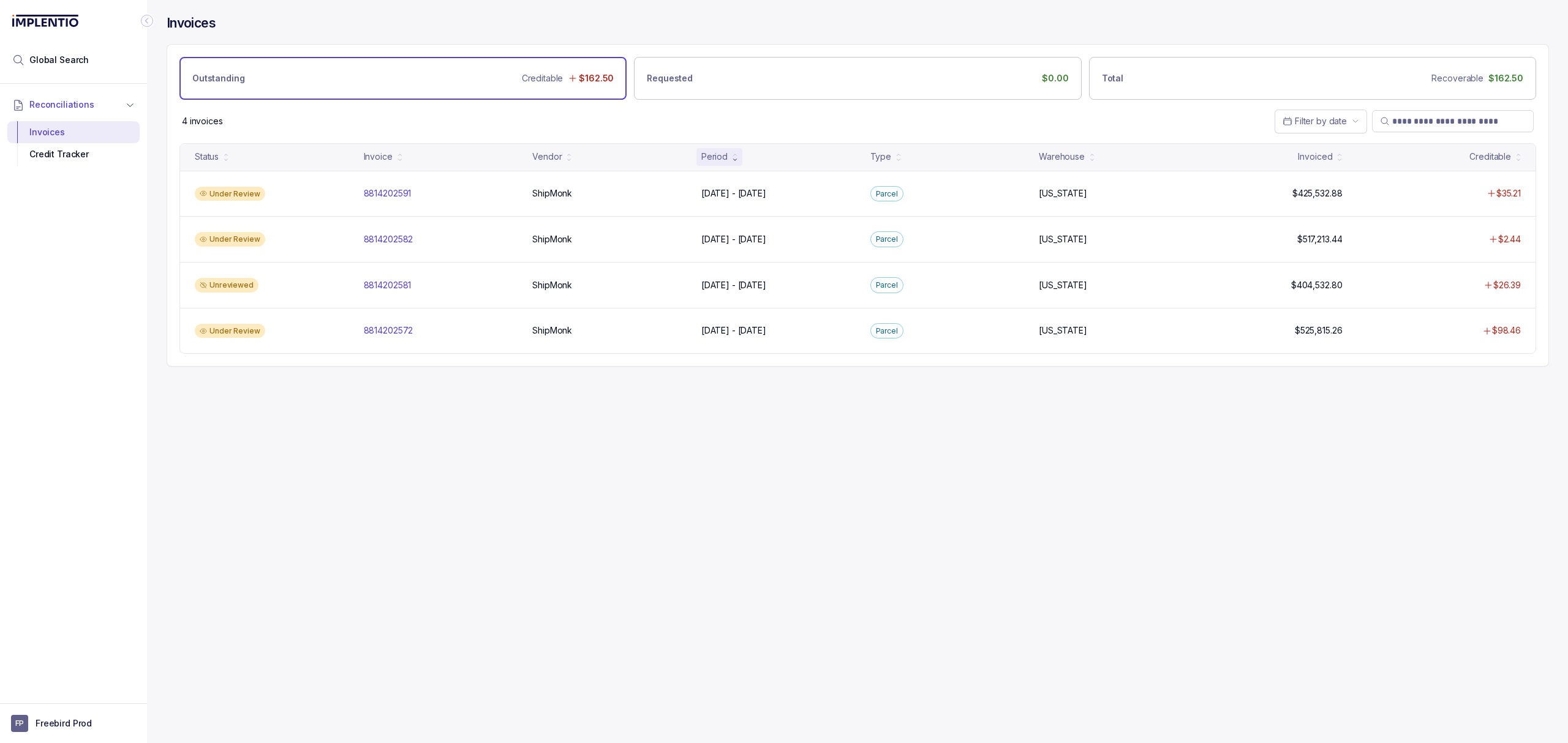
click at [397, 464] on div "Invoices Outstanding Creditable $162.50 Requested $0.00 Total Recoverable $162.…" at bounding box center [852, 371] width 1412 height 743
click at [398, 424] on div "Invoices Outstanding Creditable $162.50 Requested $0.00 Total Recoverable $162.…" at bounding box center [852, 371] width 1412 height 743
click at [446, 450] on div "Invoices Outstanding Creditable $162.50 Requested $0.00 Total Recoverable $162.…" at bounding box center [852, 371] width 1412 height 743
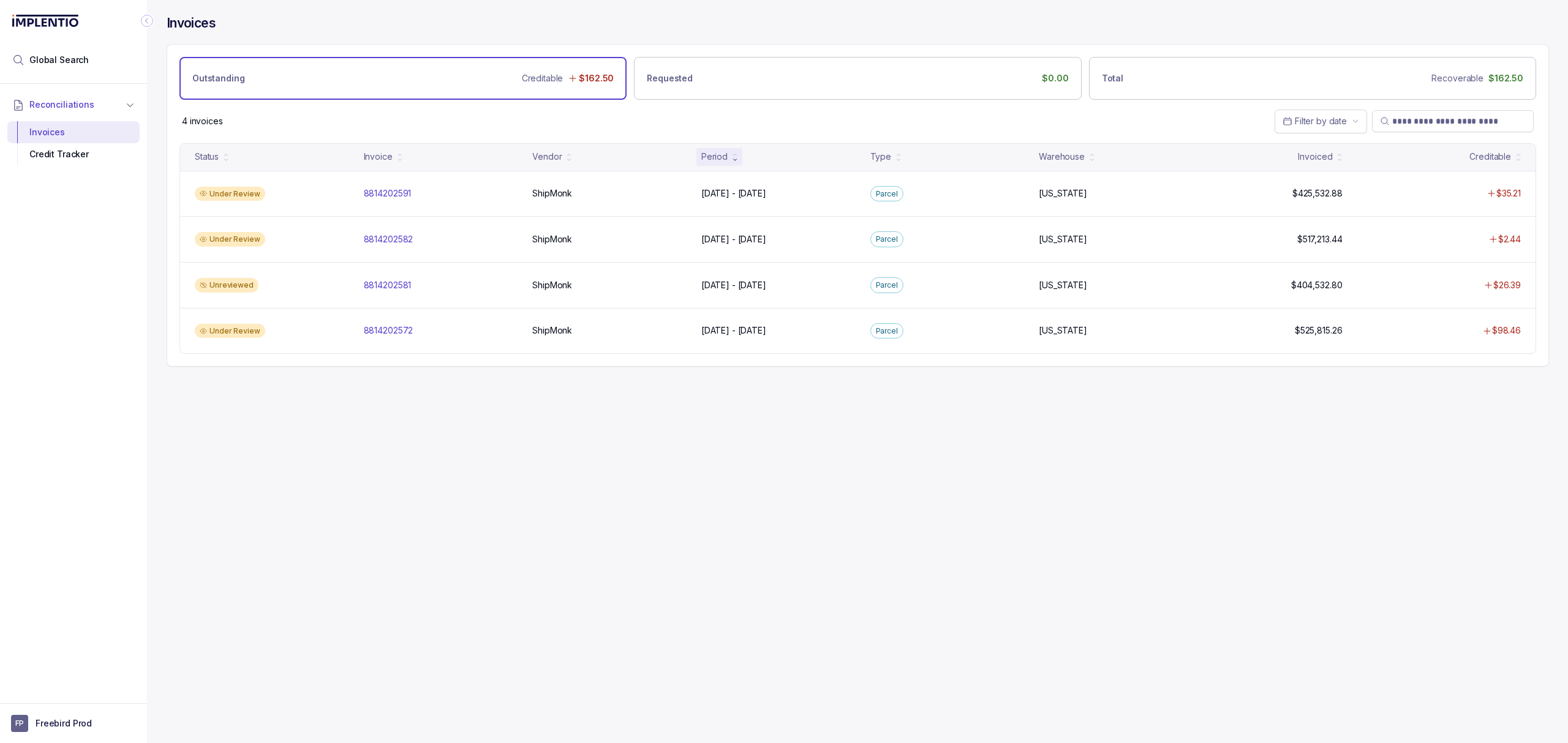
click at [446, 450] on div "Invoices Outstanding Creditable $162.50 Requested $0.00 Total Recoverable $162.…" at bounding box center [852, 371] width 1412 height 743
click at [433, 459] on div "Invoices Outstanding Creditable $162.50 Requested $0.00 Total Recoverable $162.…" at bounding box center [852, 371] width 1412 height 743
click at [415, 471] on div "Invoices Outstanding Creditable $162.50 Requested $0.00 Total Recoverable $162.…" at bounding box center [852, 371] width 1412 height 743
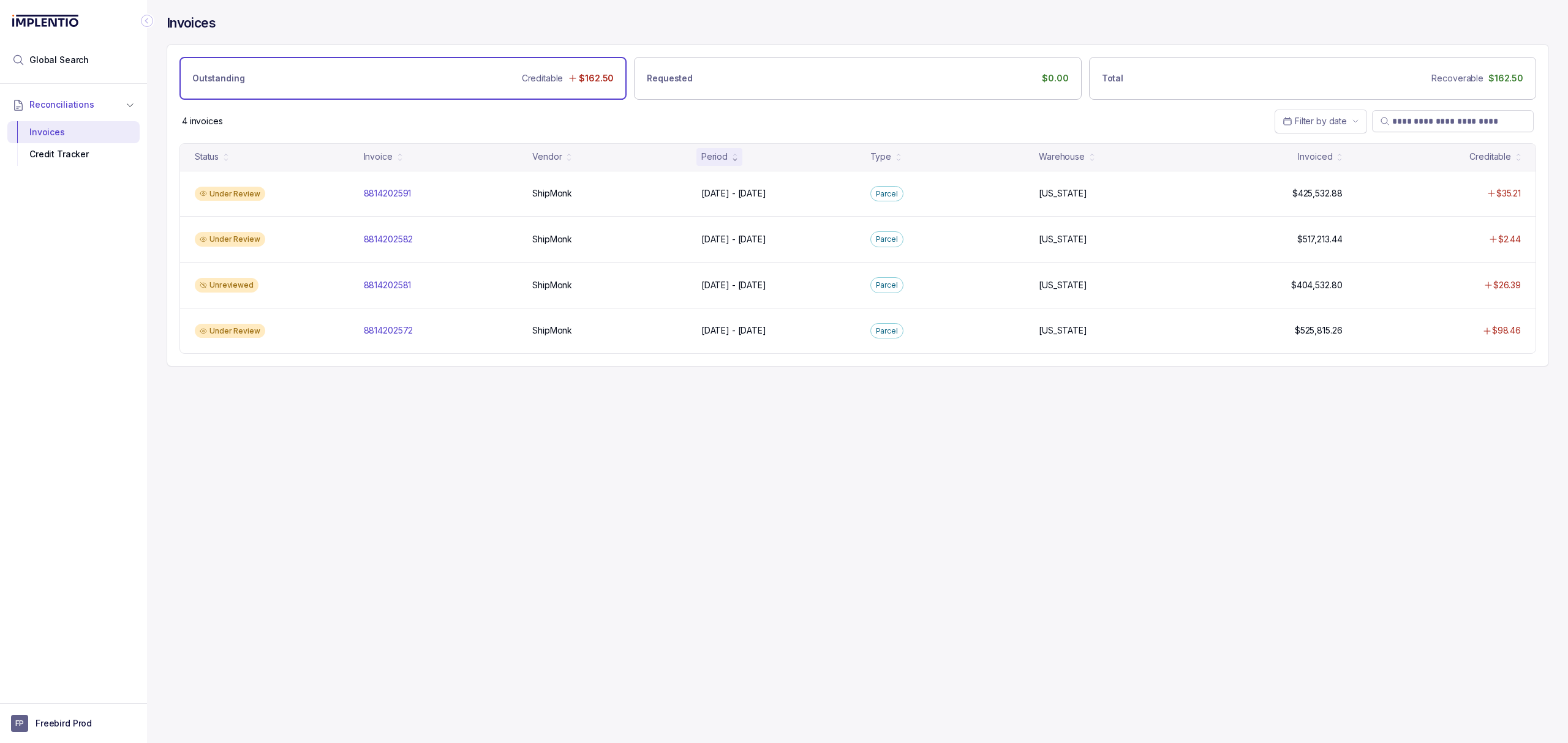
click at [427, 479] on div "Invoices Outstanding Creditable $162.50 Requested $0.00 Total Recoverable $162.…" at bounding box center [852, 371] width 1412 height 743
click at [433, 474] on div "Invoices Outstanding Creditable $162.50 Requested $0.00 Total Recoverable $162.…" at bounding box center [852, 371] width 1412 height 743
click at [422, 490] on div "Invoices Outstanding Creditable $162.50 Requested $0.00 Total Recoverable $162.…" at bounding box center [852, 371] width 1412 height 743
click at [422, 492] on div "Invoices Outstanding Creditable $162.50 Requested $0.00 Total Recoverable $162.…" at bounding box center [852, 371] width 1412 height 743
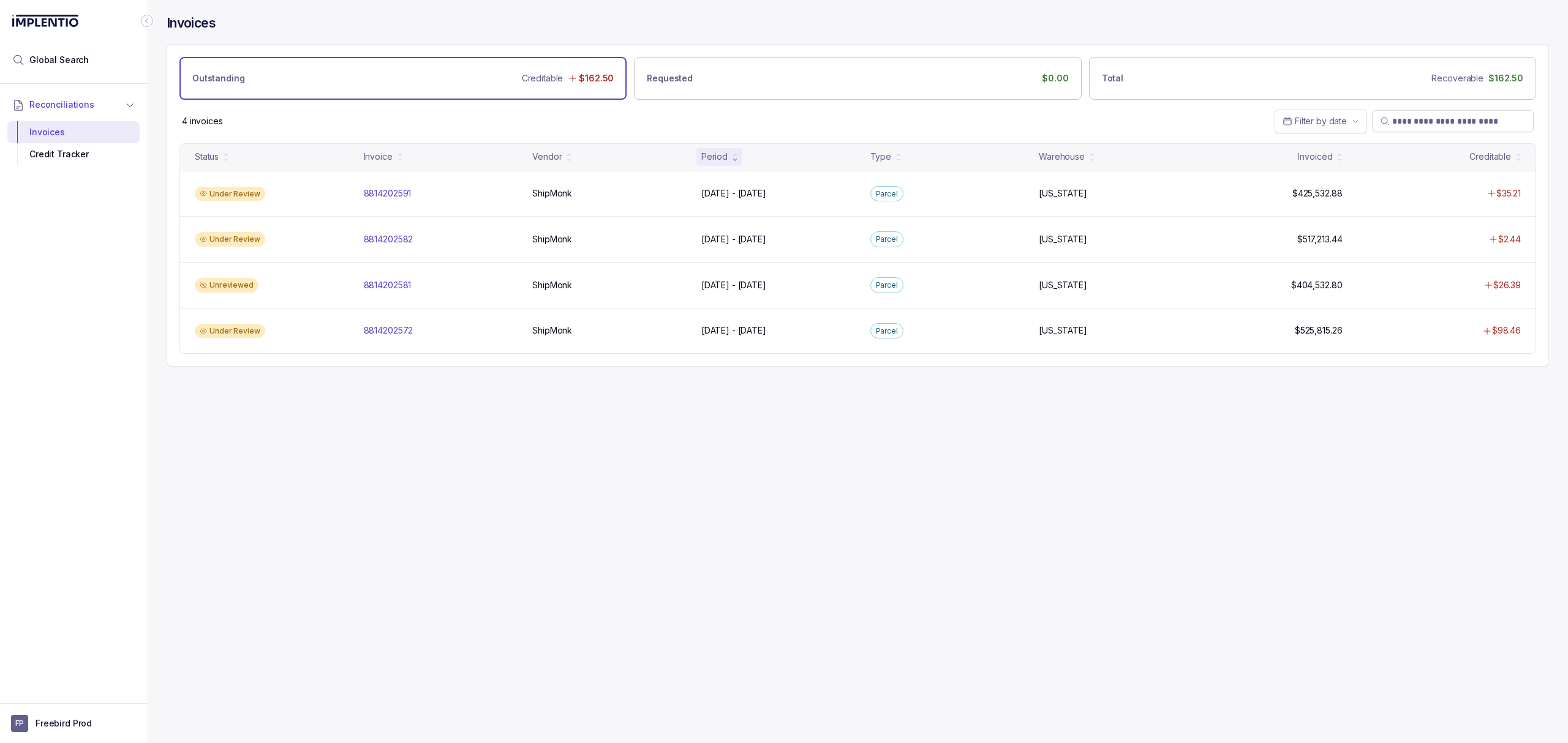
click at [422, 492] on div "Invoices Outstanding Creditable $162.50 Requested $0.00 Total Recoverable $162.…" at bounding box center [852, 371] width 1412 height 743
click at [413, 495] on div "Invoices Outstanding Creditable $162.50 Requested $0.00 Total Recoverable $162.…" at bounding box center [852, 371] width 1412 height 743
click at [436, 491] on div "Invoices Outstanding Creditable $162.50 Requested $0.00 Total Recoverable $162.…" at bounding box center [852, 371] width 1412 height 743
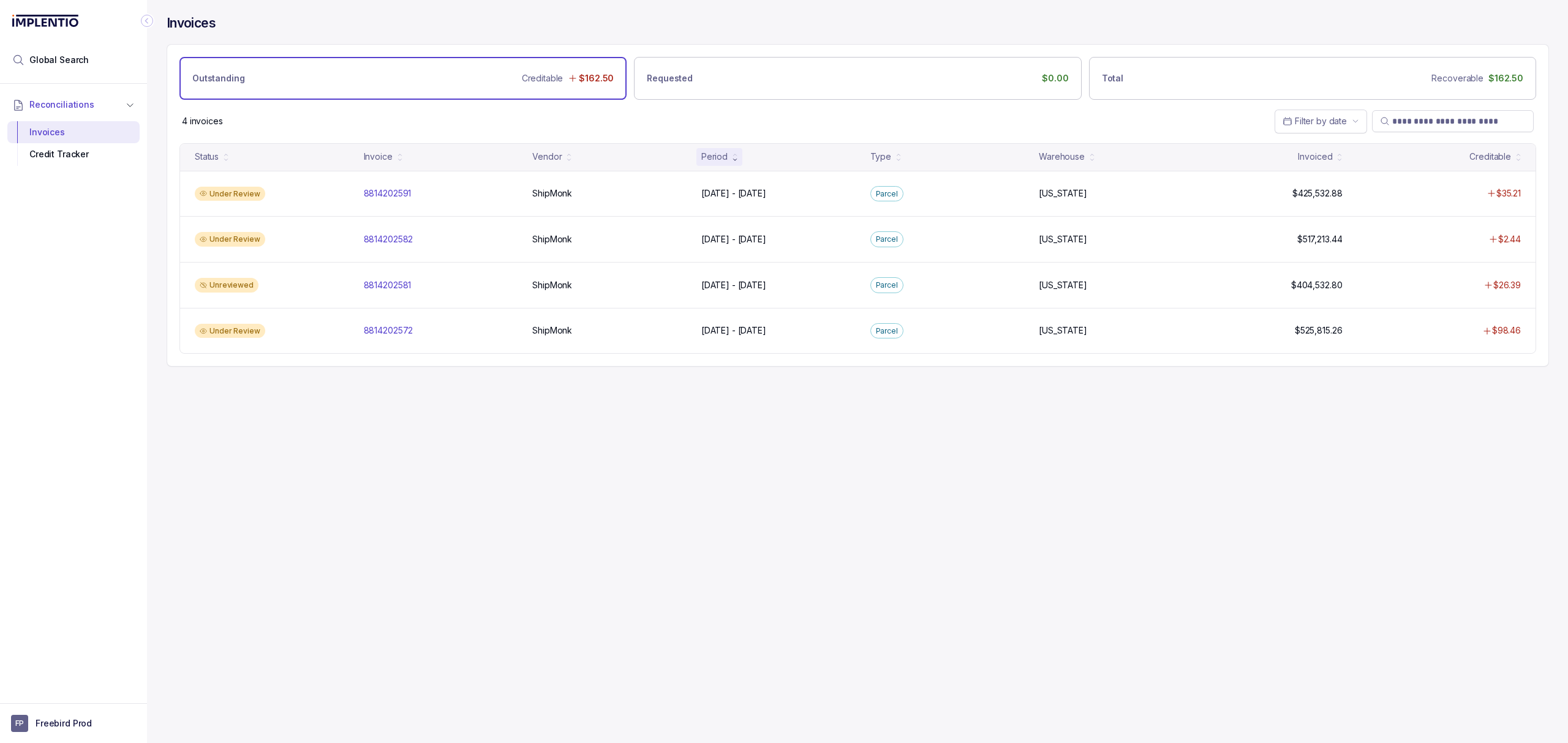
click at [436, 491] on div "Invoices Outstanding Creditable $162.50 Requested $0.00 Total Recoverable $162.…" at bounding box center [852, 371] width 1412 height 743
click at [422, 471] on div "Invoices Outstanding Creditable $162.50 Requested $0.00 Total Recoverable $162.…" at bounding box center [852, 371] width 1412 height 743
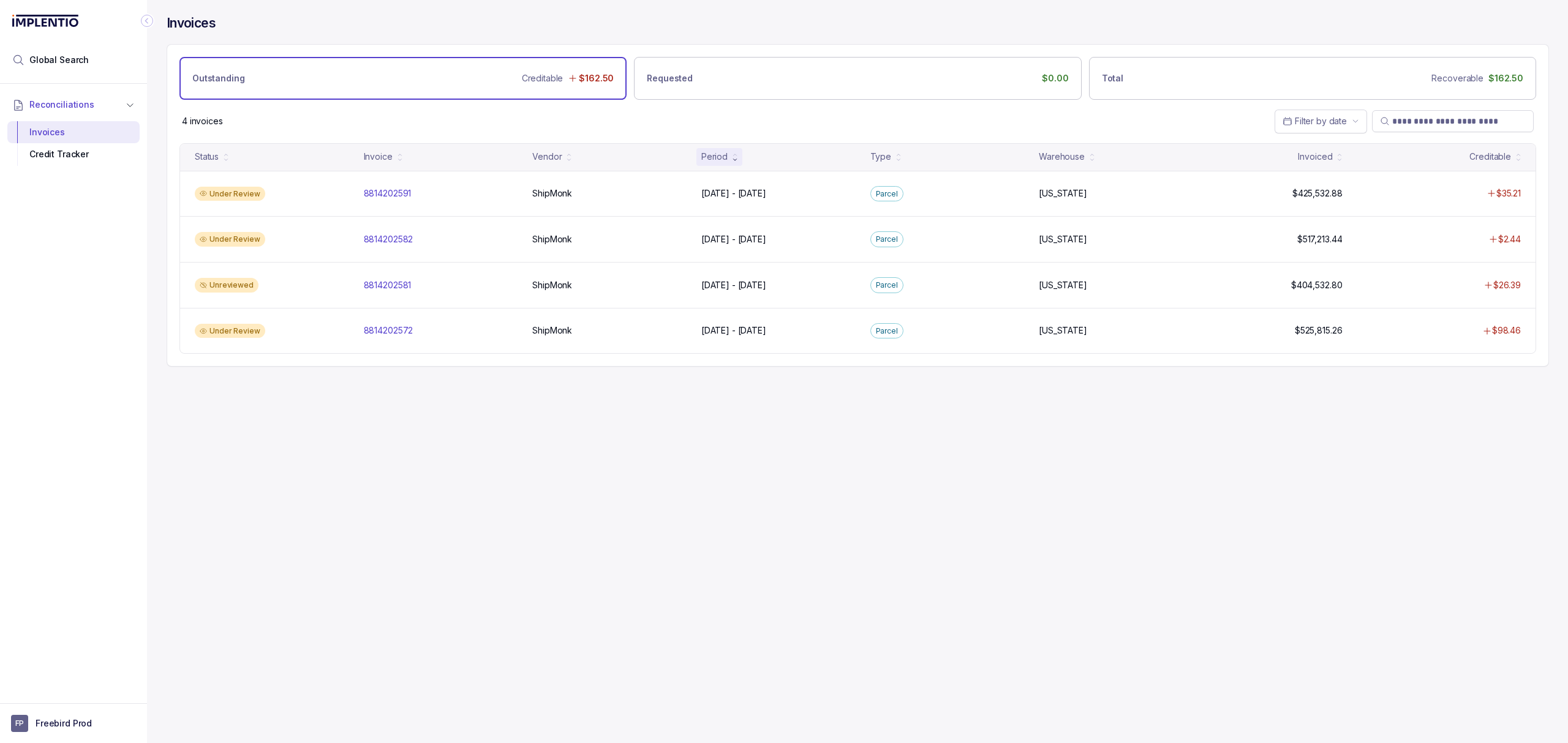
click at [422, 471] on div "Invoices Outstanding Creditable $162.50 Requested $0.00 Total Recoverable $162.…" at bounding box center [852, 371] width 1412 height 743
click at [432, 434] on div "Invoices Outstanding Creditable $162.50 Requested $0.00 Total Recoverable $162.…" at bounding box center [852, 371] width 1412 height 743
click at [432, 493] on div "Invoices Outstanding Creditable $162.50 Requested $0.00 Total Recoverable $162.…" at bounding box center [852, 371] width 1412 height 743
click at [376, 534] on div "Invoices Outstanding Creditable $162.50 Requested $0.00 Total Recoverable $162.…" at bounding box center [852, 371] width 1412 height 743
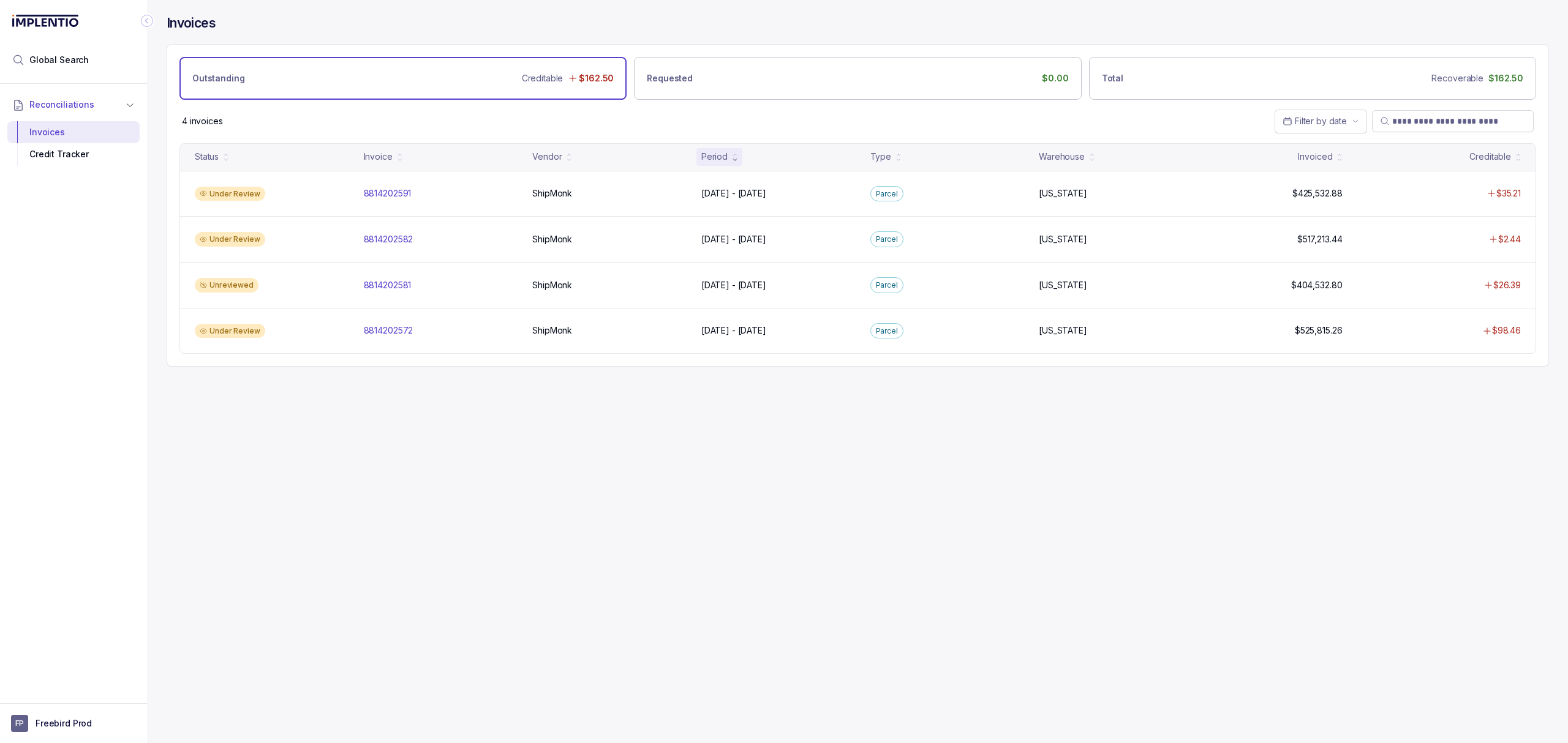
click at [382, 532] on div "Invoices Outstanding Creditable $162.50 Requested $0.00 Total Recoverable $162.…" at bounding box center [852, 371] width 1412 height 743
click at [316, 533] on div "Invoices Outstanding Creditable $162.50 Requested $0.00 Total Recoverable $162.…" at bounding box center [852, 371] width 1412 height 743
click at [315, 521] on div "Invoices Outstanding Creditable $162.50 Requested $0.00 Total Recoverable $162.…" at bounding box center [852, 371] width 1412 height 743
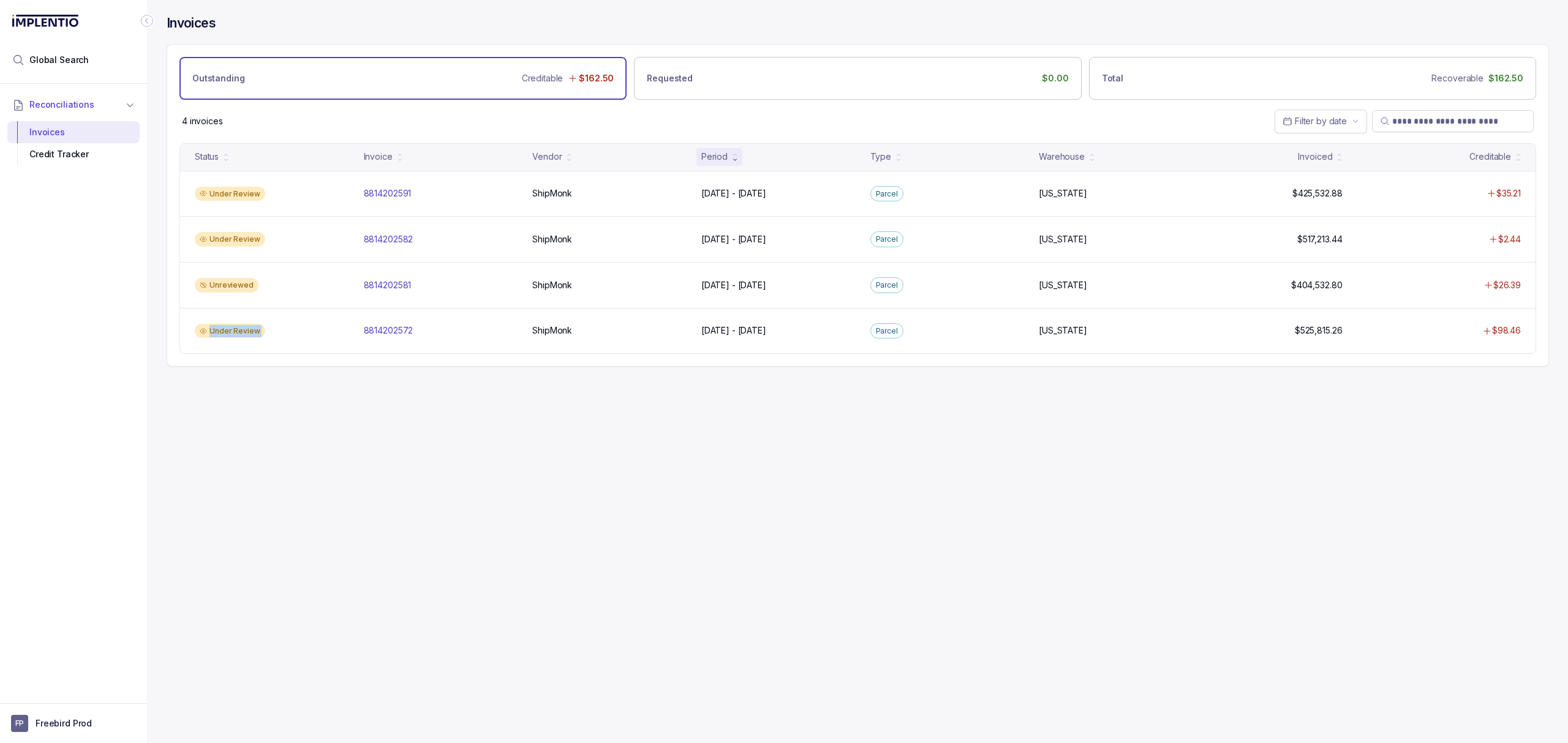
click at [315, 521] on div "Invoices Outstanding Creditable $162.50 Requested $0.00 Total Recoverable $162.…" at bounding box center [852, 371] width 1412 height 743
click at [258, 499] on div "Invoices Outstanding Creditable $162.50 Requested $0.00 Total Recoverable $162.…" at bounding box center [852, 371] width 1412 height 743
click at [192, 489] on div "Invoices Outstanding Creditable $162.50 Requested $0.00 Total Recoverable $162.…" at bounding box center [852, 371] width 1412 height 743
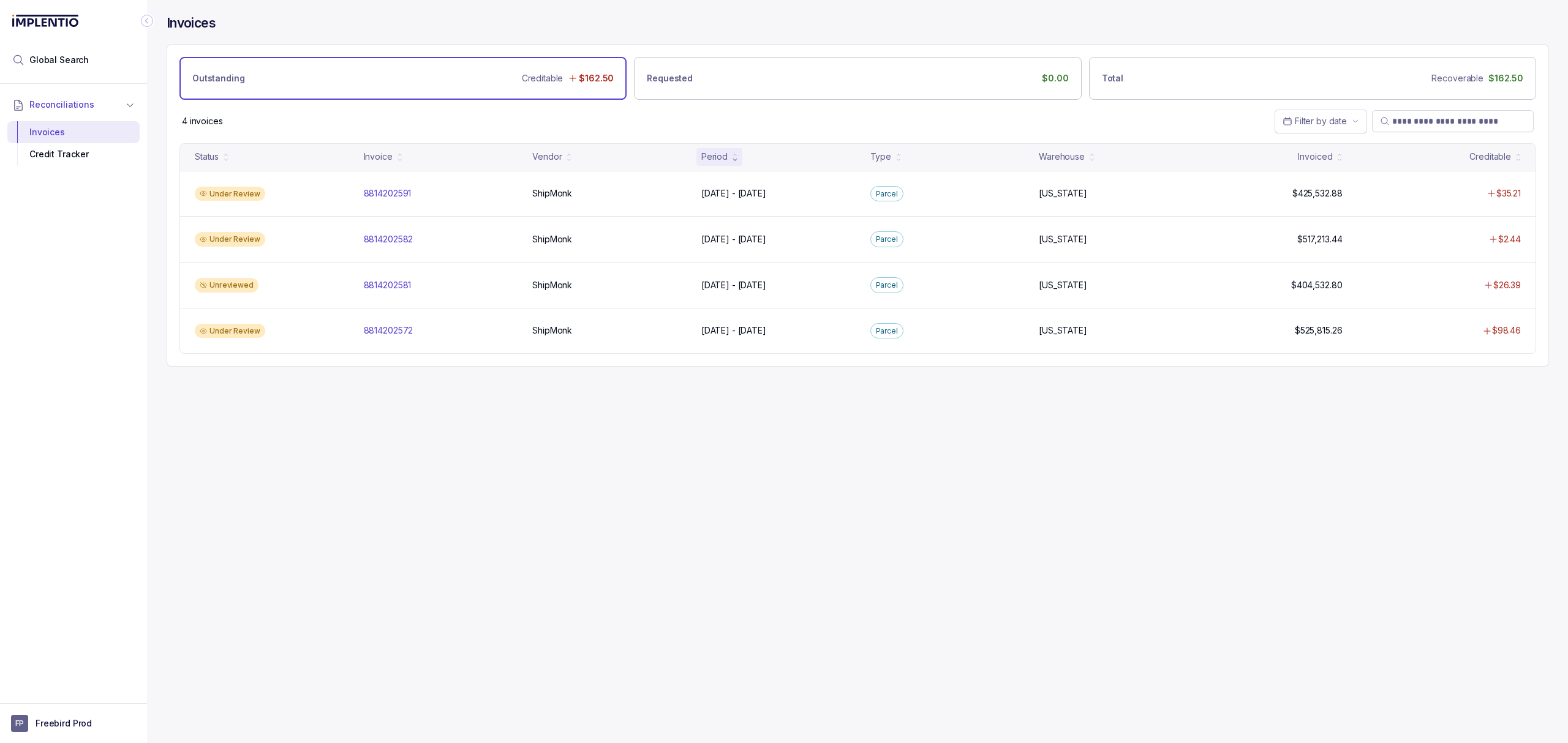
drag, startPoint x: 381, startPoint y: 604, endPoint x: 377, endPoint y: 591, distance: 13.6
click at [381, 604] on div "Invoices Outstanding Creditable $162.50 Requested $0.00 Total Recoverable $162.…" at bounding box center [852, 371] width 1412 height 743
click at [377, 591] on div "Invoices Outstanding Creditable $162.50 Requested $0.00 Total Recoverable $162.…" at bounding box center [852, 371] width 1412 height 743
click at [307, 498] on div "Invoices Outstanding Creditable $162.50 Requested $0.00 Total Recoverable $162.…" at bounding box center [852, 371] width 1412 height 743
click at [305, 473] on div "Invoices Outstanding Creditable $162.50 Requested $0.00 Total Recoverable $162.…" at bounding box center [852, 371] width 1412 height 743
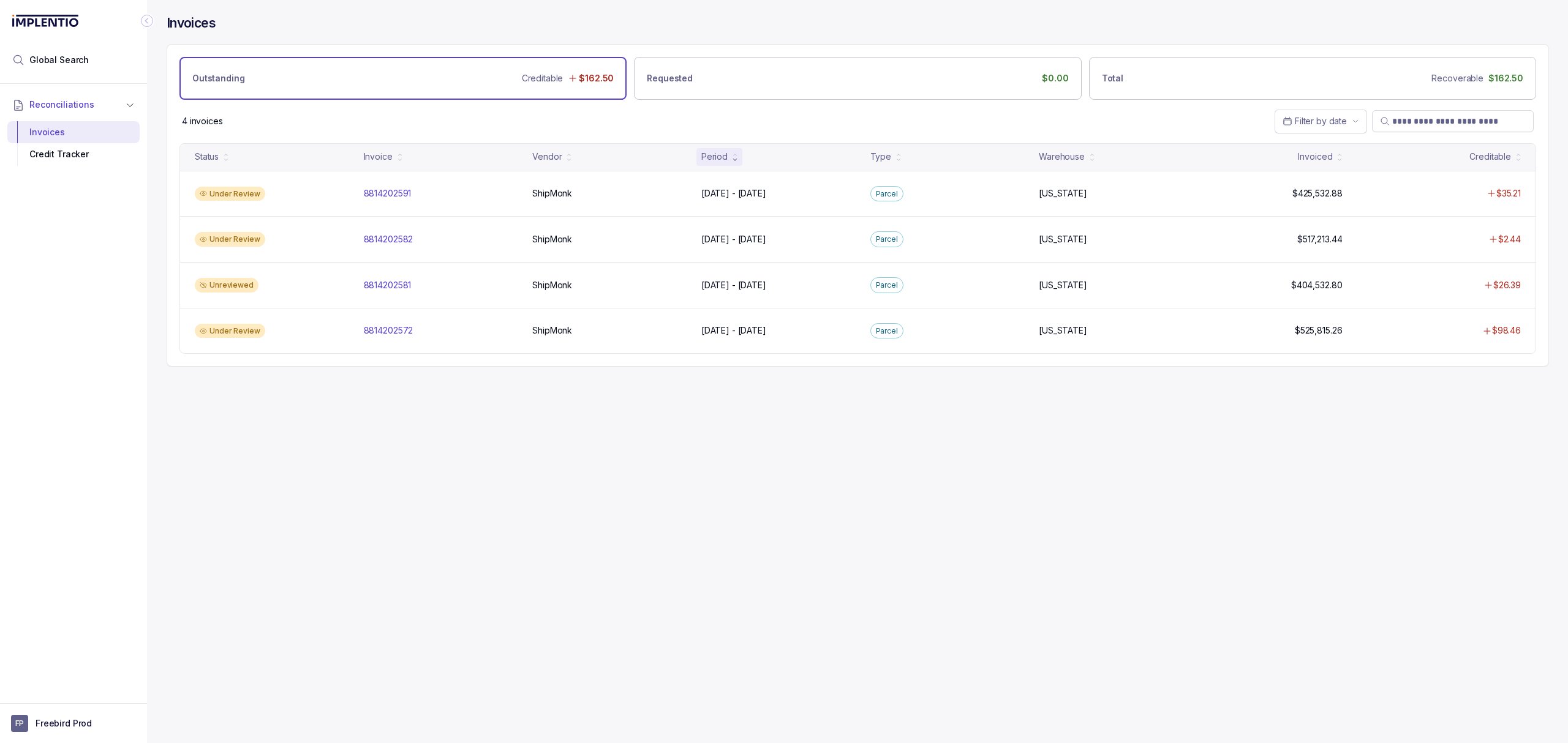
click at [934, 489] on div "Invoices Outstanding Creditable $162.50 Requested $0.00 Total Recoverable $162.…" at bounding box center [852, 371] width 1412 height 743
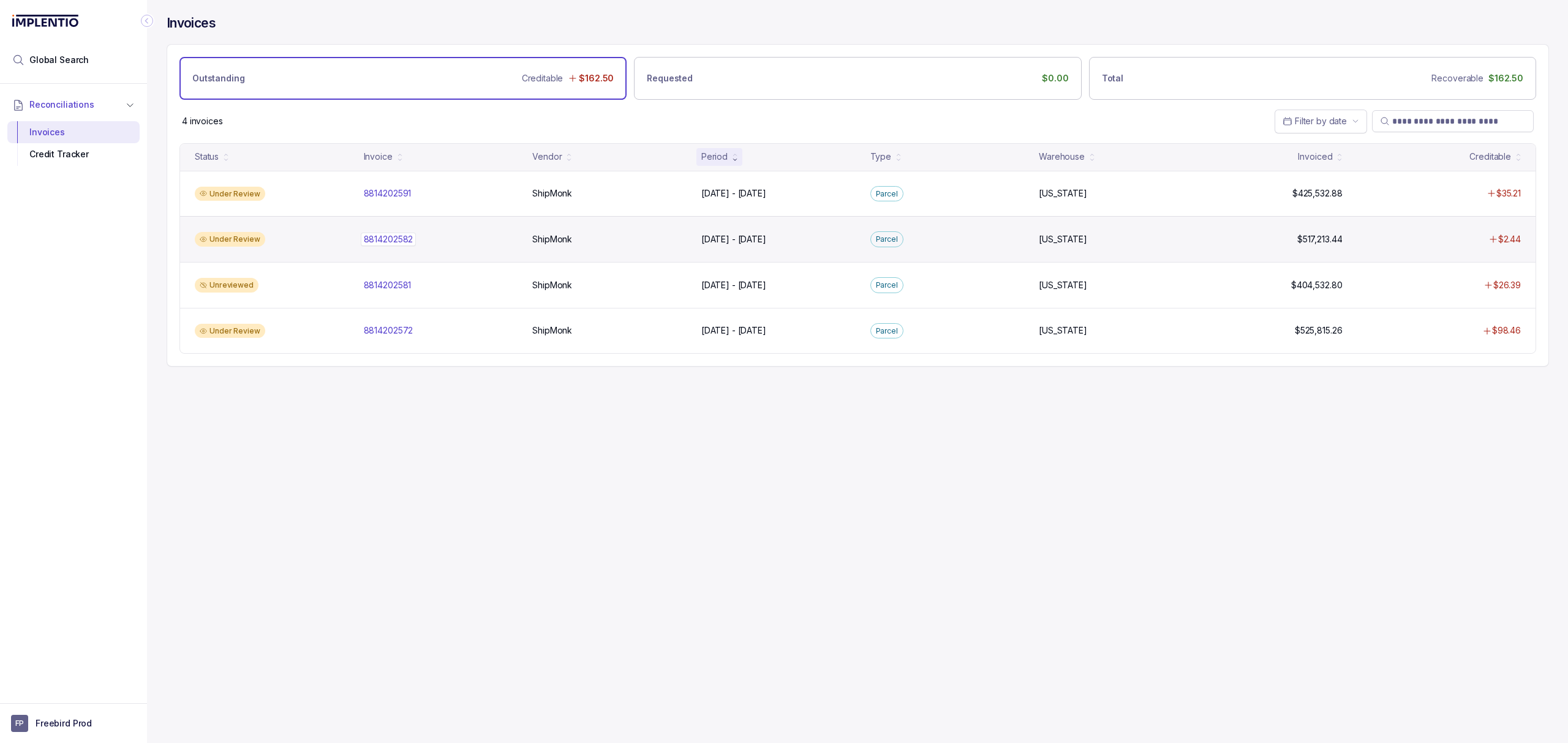
click at [408, 242] on p "8814202582" at bounding box center [388, 239] width 56 height 13
click at [393, 236] on p "8814202582" at bounding box center [388, 239] width 56 height 13
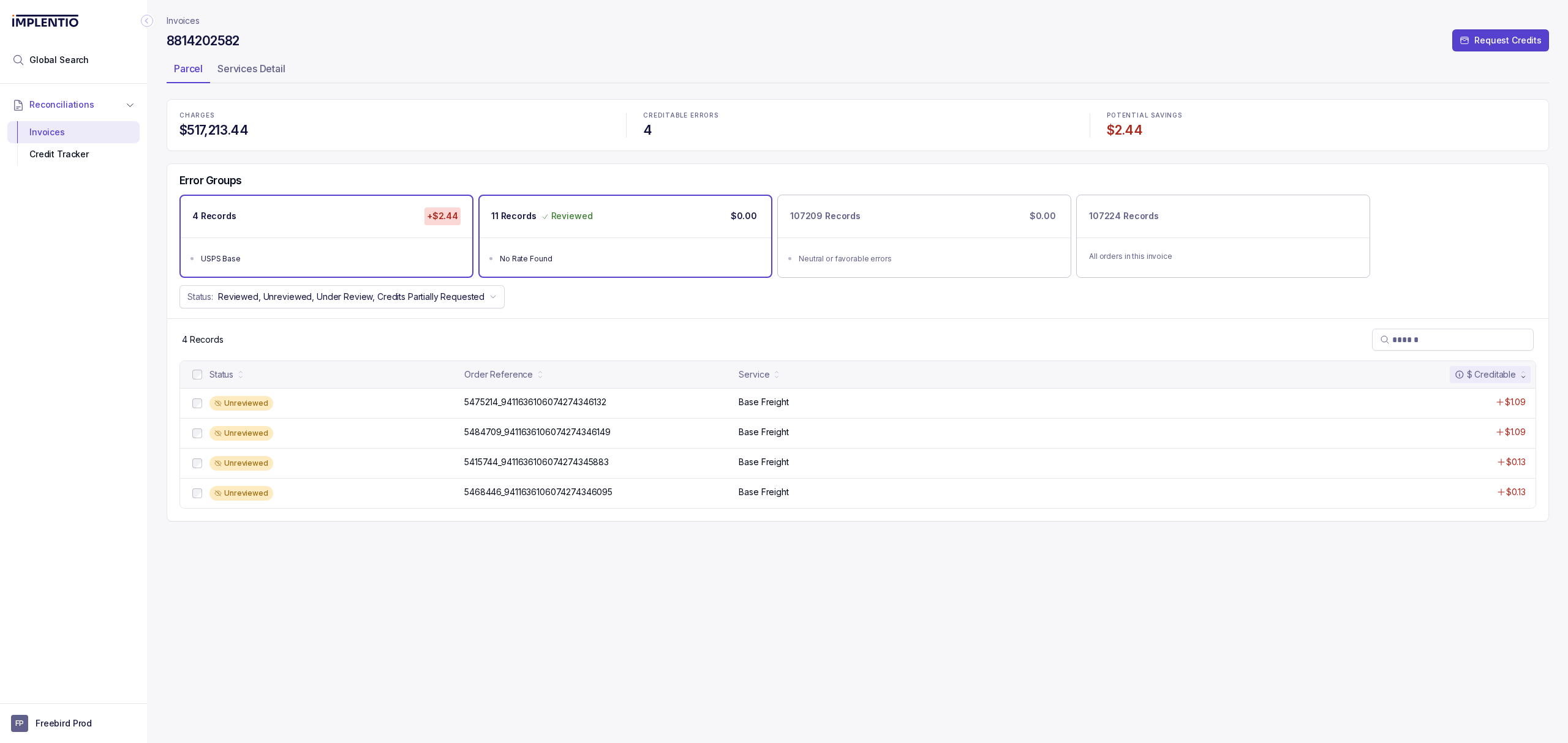
click at [680, 250] on ul "No Rate Found" at bounding box center [625, 257] width 291 height 39
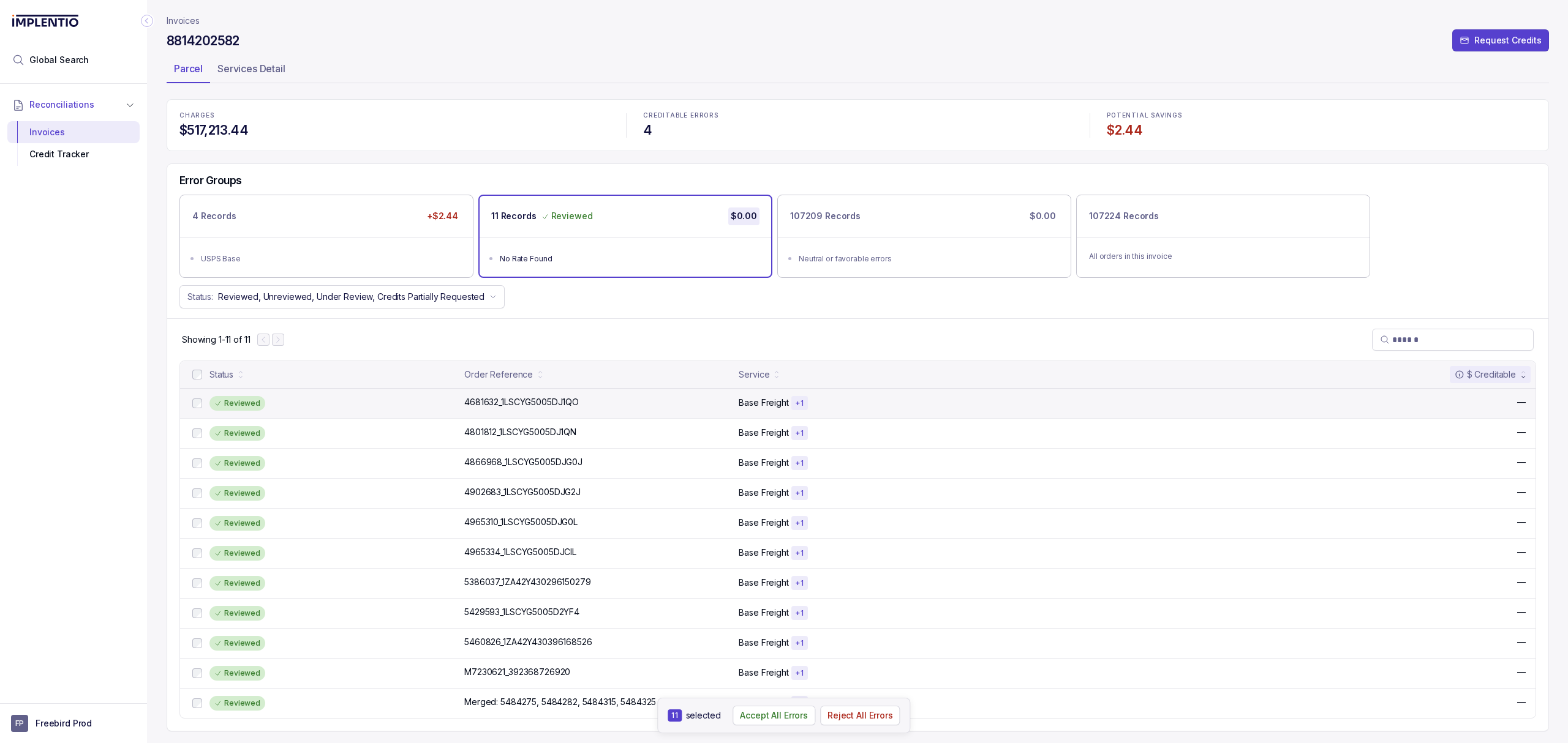
click at [231, 411] on div "Reviewed" at bounding box center [237, 404] width 56 height 15
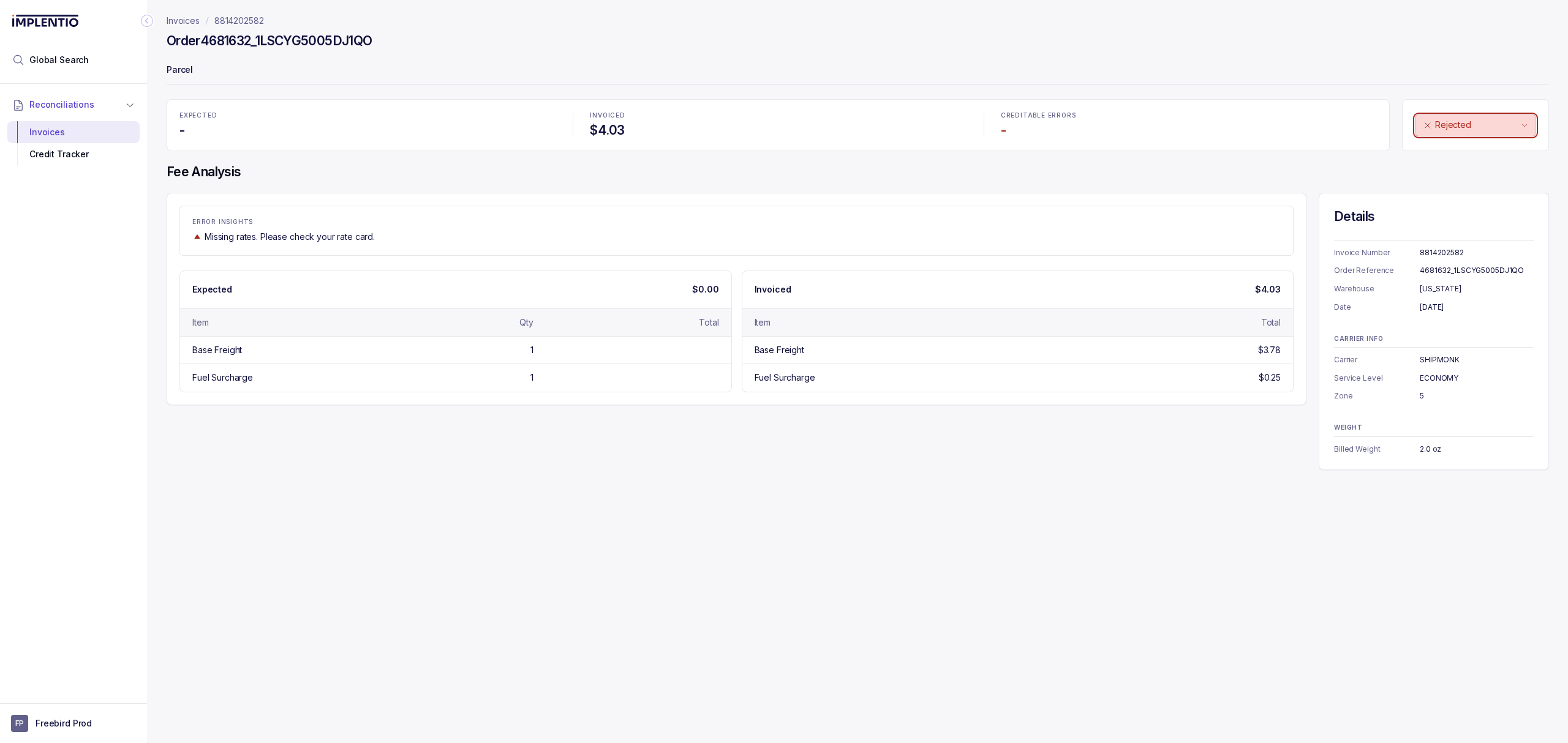
click at [1472, 121] on p "Rejected" at bounding box center [1476, 124] width 83 height 13
click at [978, 556] on div "Invoices 8814202582 Order 4681632_1LSCYG5005DJ1QO Parcel EXPECTED - INVOICED $4…" at bounding box center [852, 371] width 1412 height 743
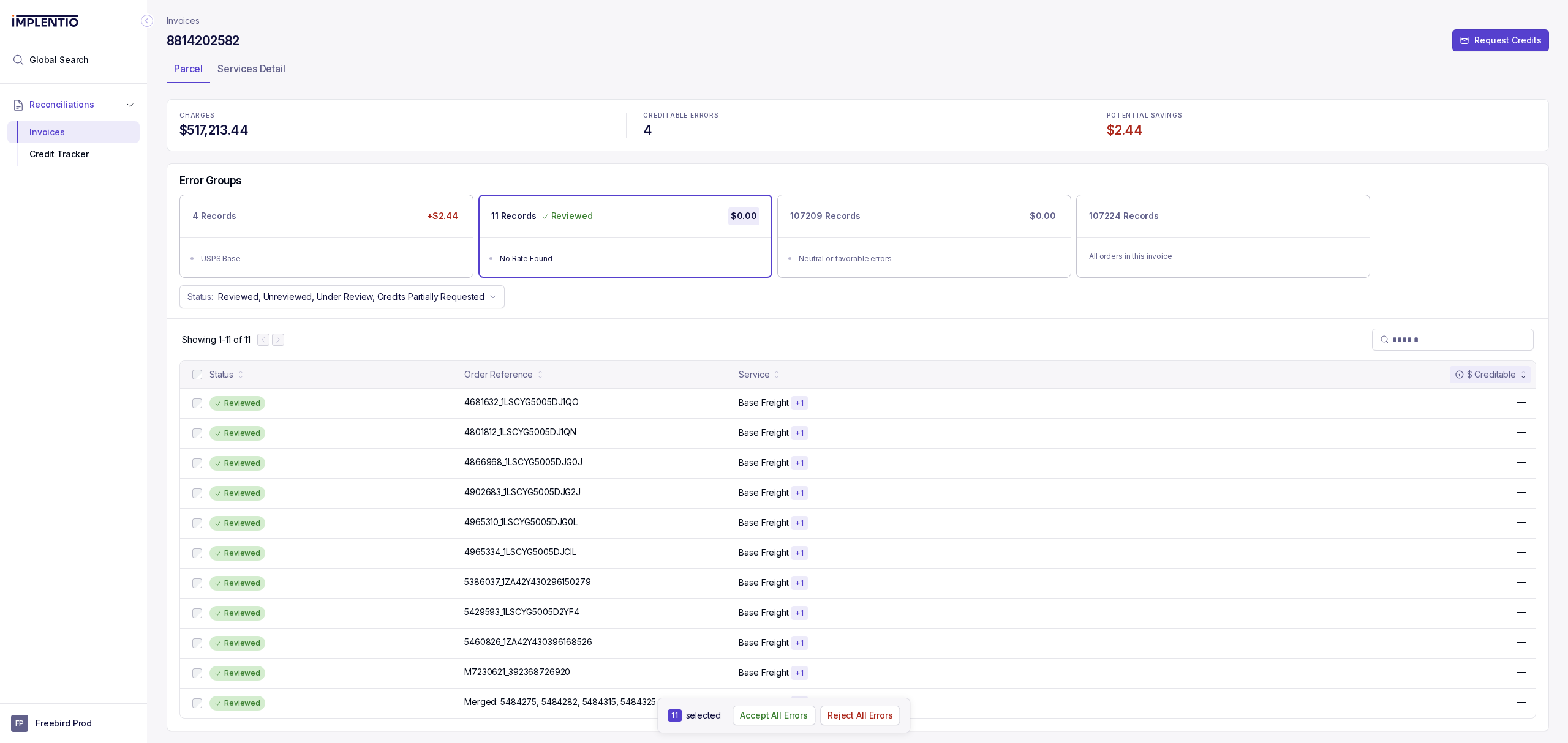
click at [182, 19] on p "Invoices" at bounding box center [183, 21] width 33 height 13
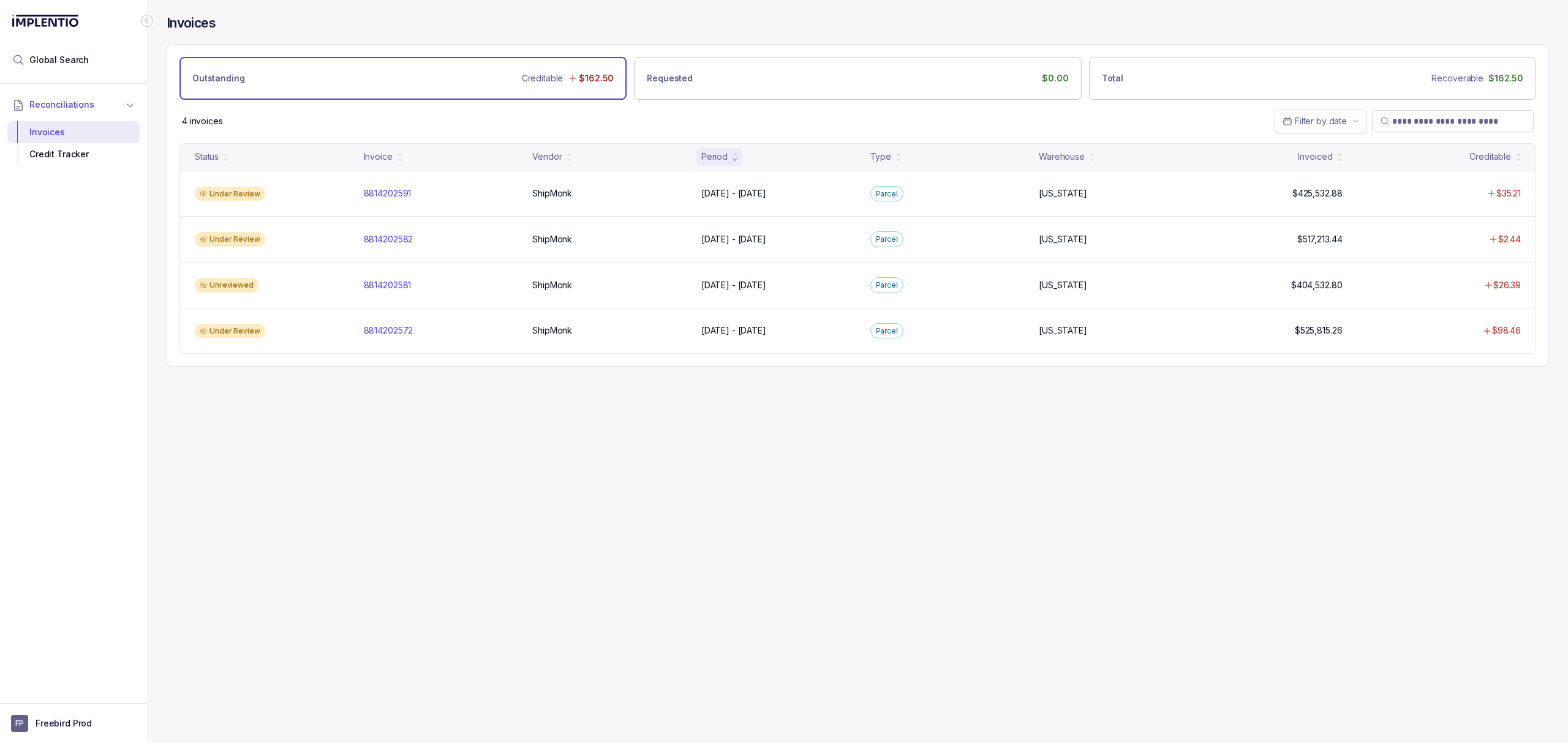
drag, startPoint x: 372, startPoint y: 450, endPoint x: 370, endPoint y: 415, distance: 35.1
click at [372, 449] on div "Invoices Outstanding Creditable $162.50 Requested $0.00 Total Recoverable $162.…" at bounding box center [852, 371] width 1412 height 743
click at [390, 327] on div "Under Review 8814202572 8814202572 ShipMonk ShipMonk [DATE] - [DATE] [DATE] - […" at bounding box center [857, 331] width 1355 height 46
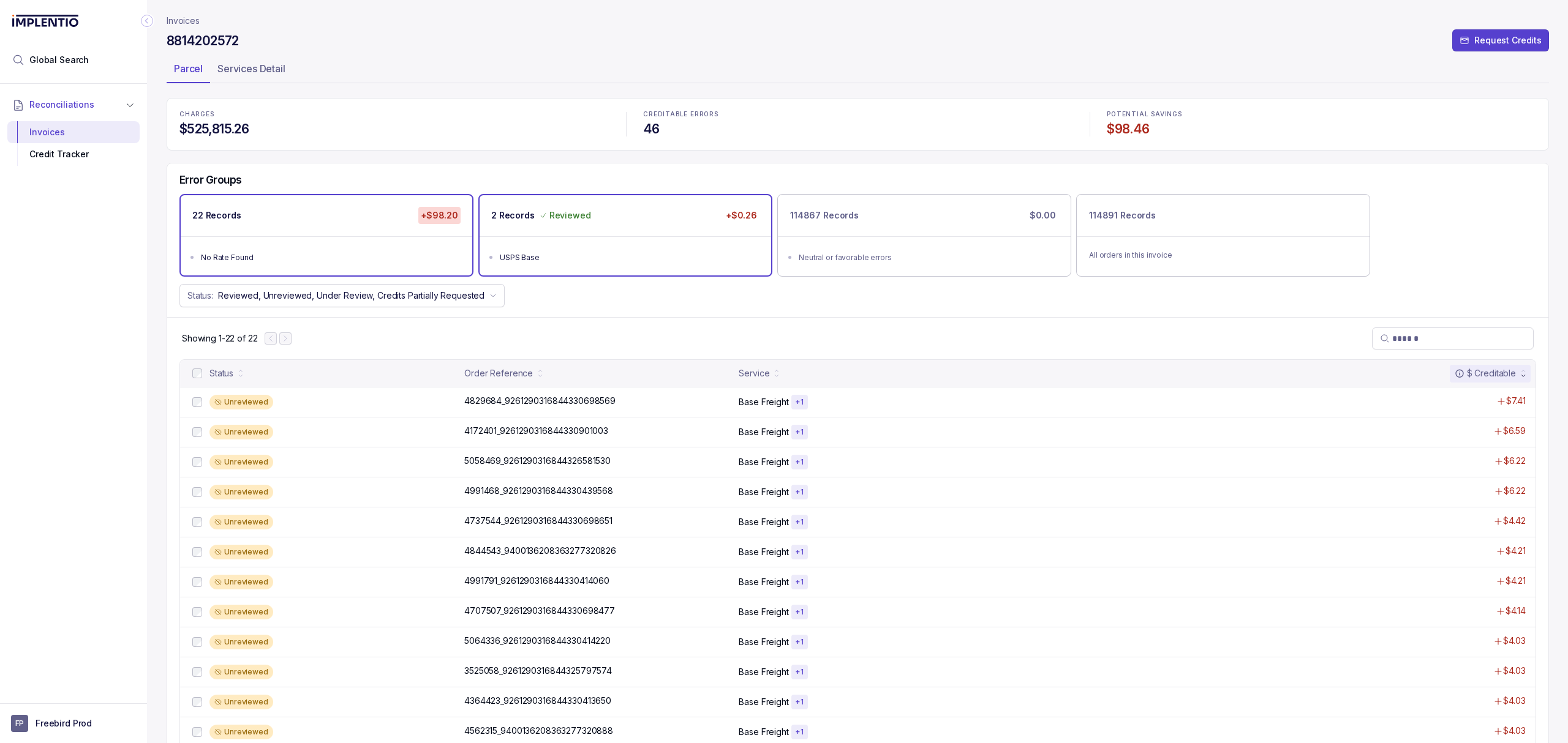
click at [535, 226] on div "2 Records Reviewed +$0.26" at bounding box center [625, 216] width 291 height 41
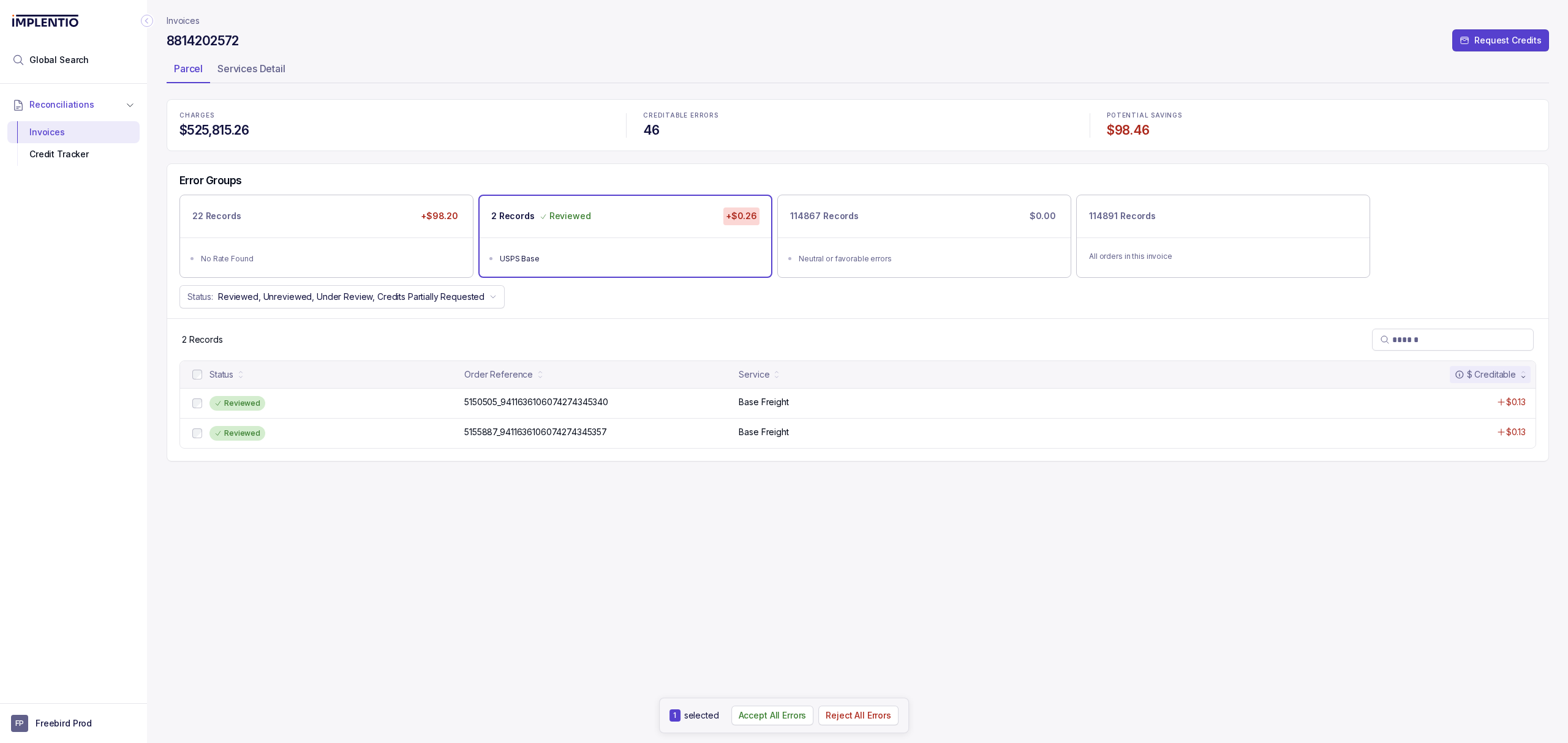
click at [316, 506] on div "Invoices 8814202572 Request Credits Parcel Services Detail CHARGES $525,815.26 …" at bounding box center [857, 371] width 1382 height 743
click at [506, 403] on p "5150505_9411636106074274345340" at bounding box center [536, 402] width 150 height 13
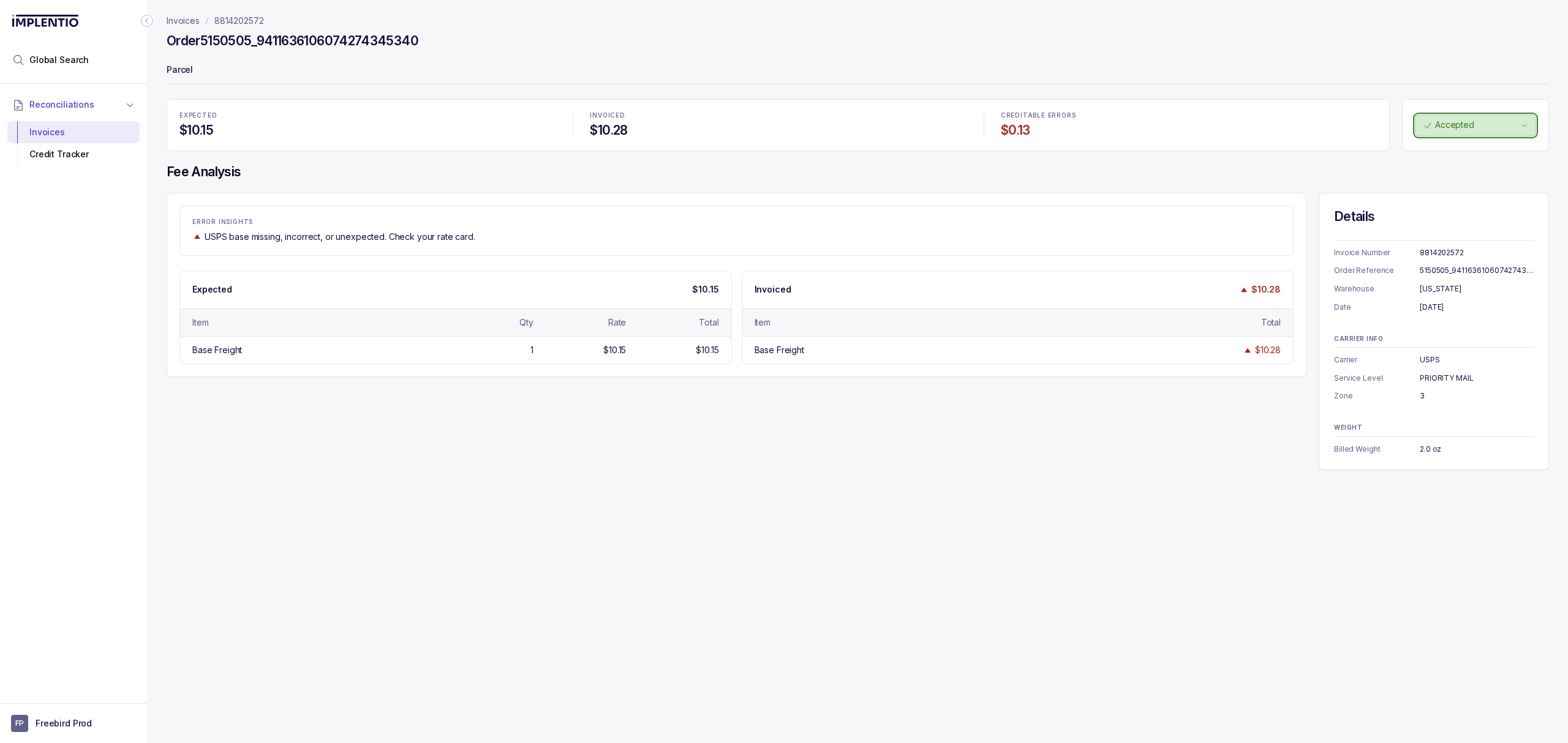
click at [1452, 121] on p "Accepted" at bounding box center [1476, 124] width 83 height 13
click at [1449, 154] on p "Unreviewed" at bounding box center [1456, 152] width 49 height 13
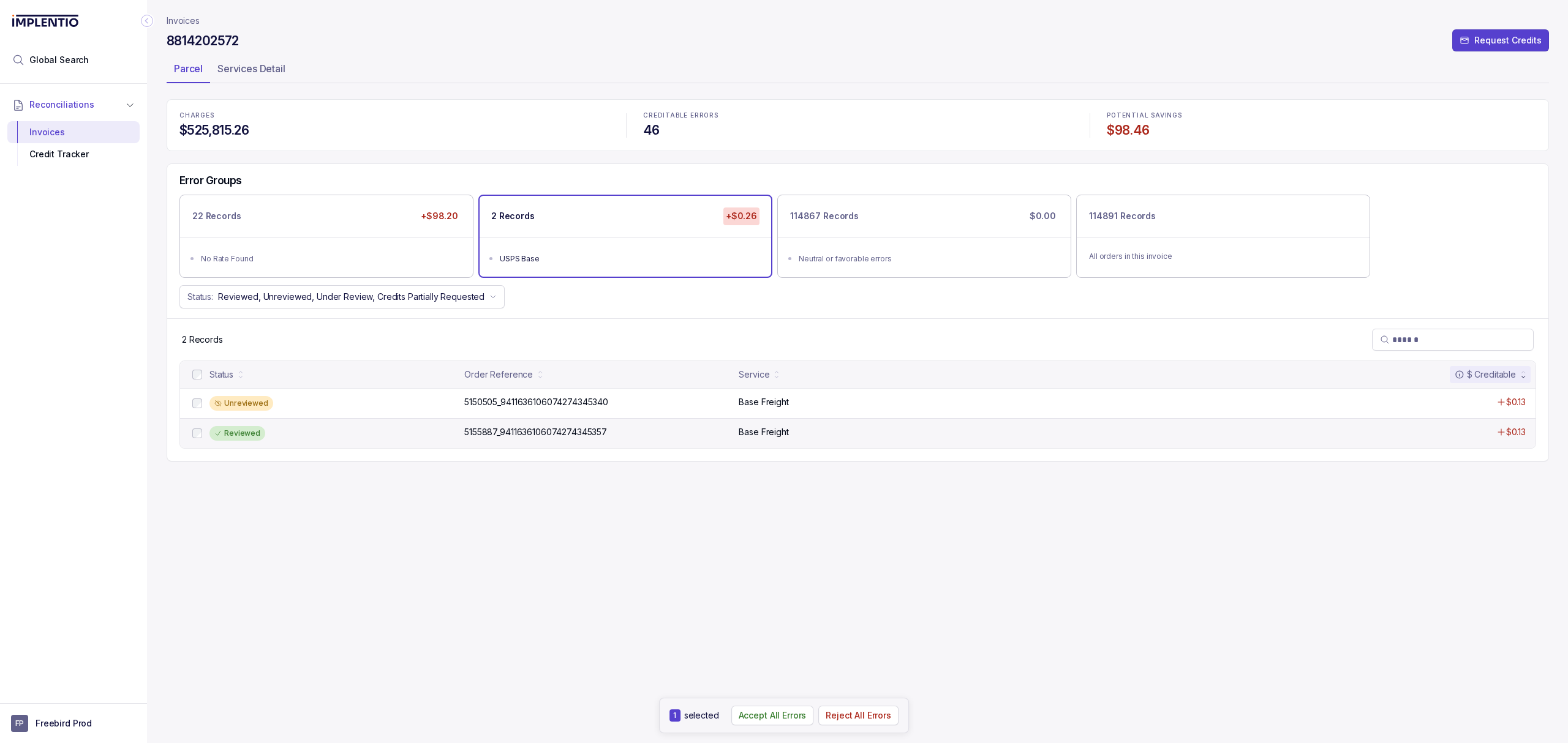
click at [244, 437] on div "Reviewed" at bounding box center [237, 433] width 56 height 15
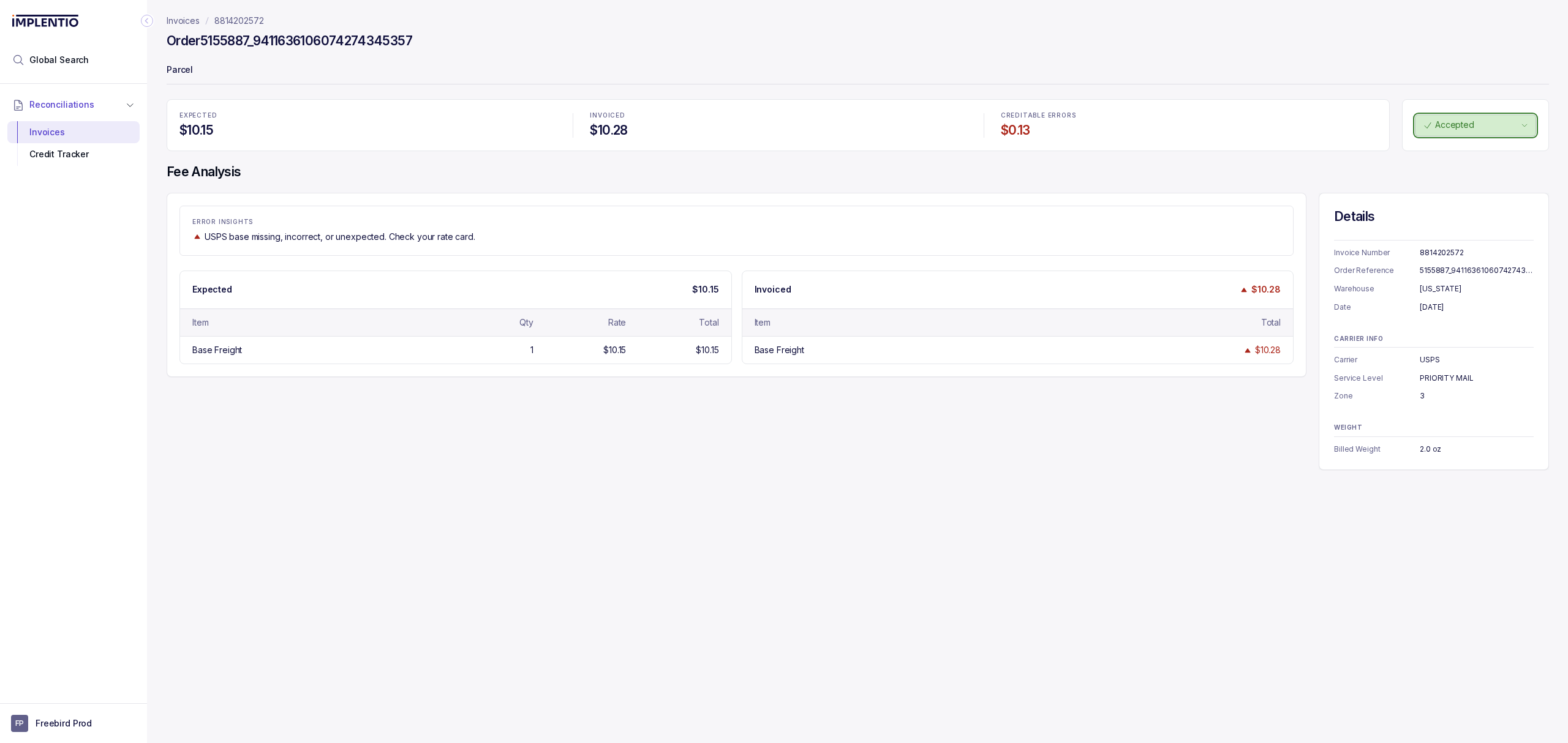
click at [1475, 127] on p "Accepted" at bounding box center [1476, 124] width 83 height 13
click at [1446, 150] on p "Unreviewed" at bounding box center [1456, 152] width 49 height 13
click at [616, 570] on div "Invoices 8814202572 Order 5155887_9411636106074274345357 Parcel EXPECTED $10.15…" at bounding box center [852, 371] width 1412 height 743
click at [528, 562] on div "Invoices 8814202572 Order 5155887_9411636106074274345357 Parcel EXPECTED $10.15…" at bounding box center [852, 371] width 1412 height 743
click at [210, 22] on icon "breadcrumb" at bounding box center [207, 20] width 10 height 10
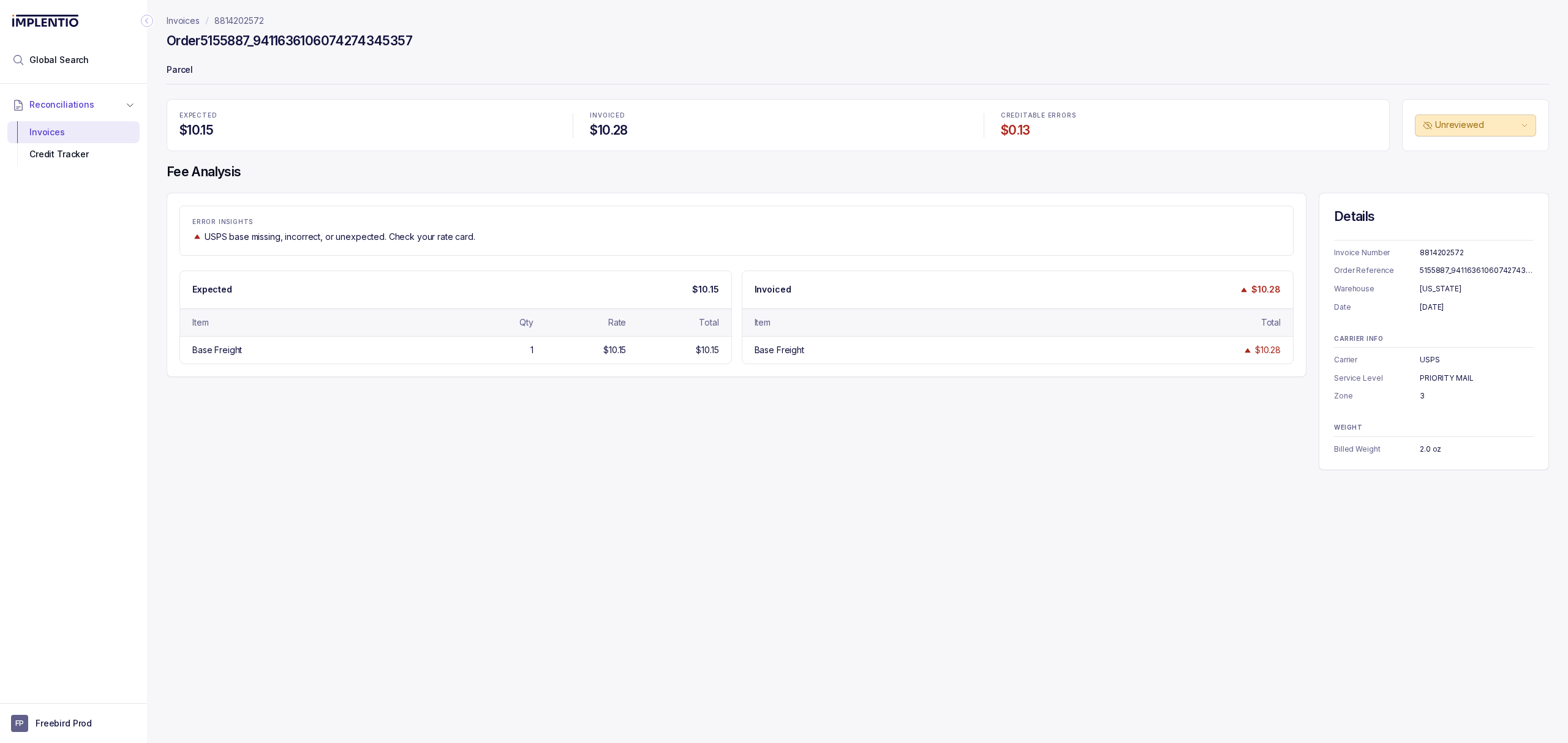
click at [234, 20] on p "8814202572" at bounding box center [239, 21] width 50 height 13
